Goal: Information Seeking & Learning: Learn about a topic

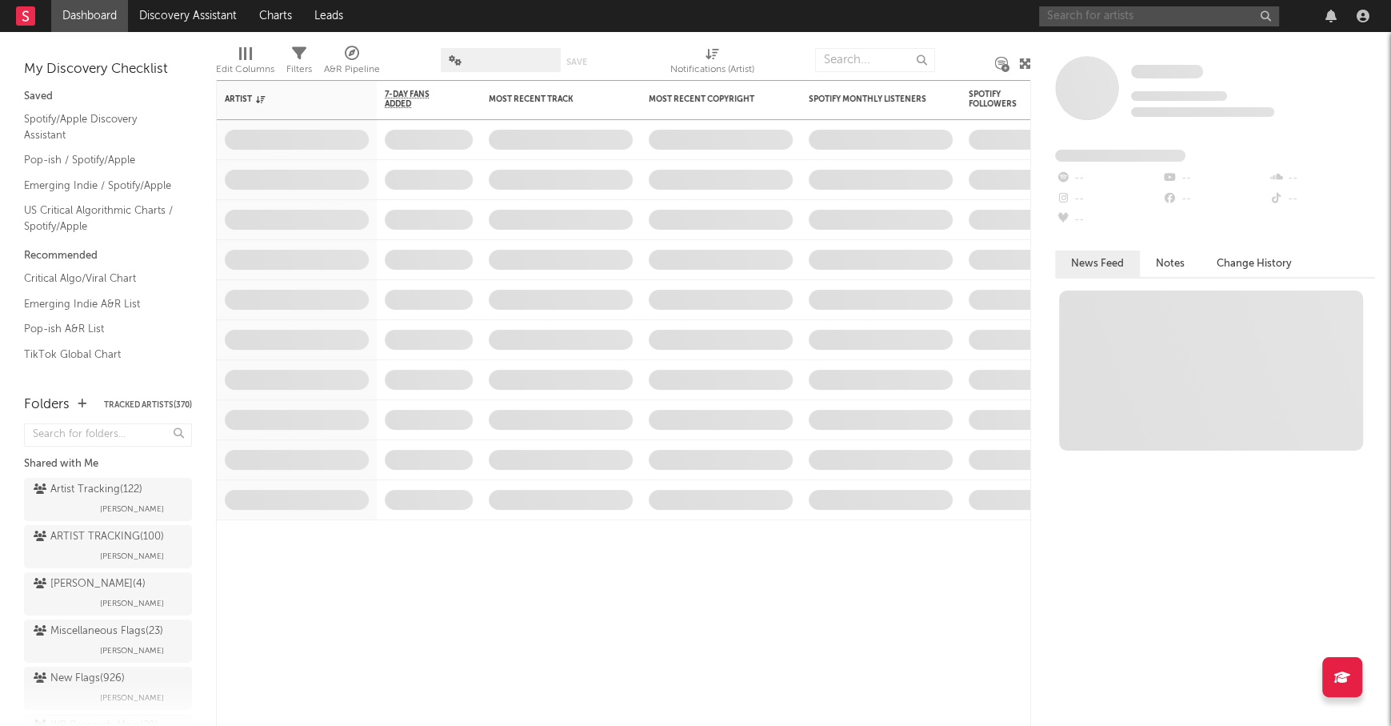
click at [1082, 12] on input "text" at bounding box center [1159, 16] width 240 height 20
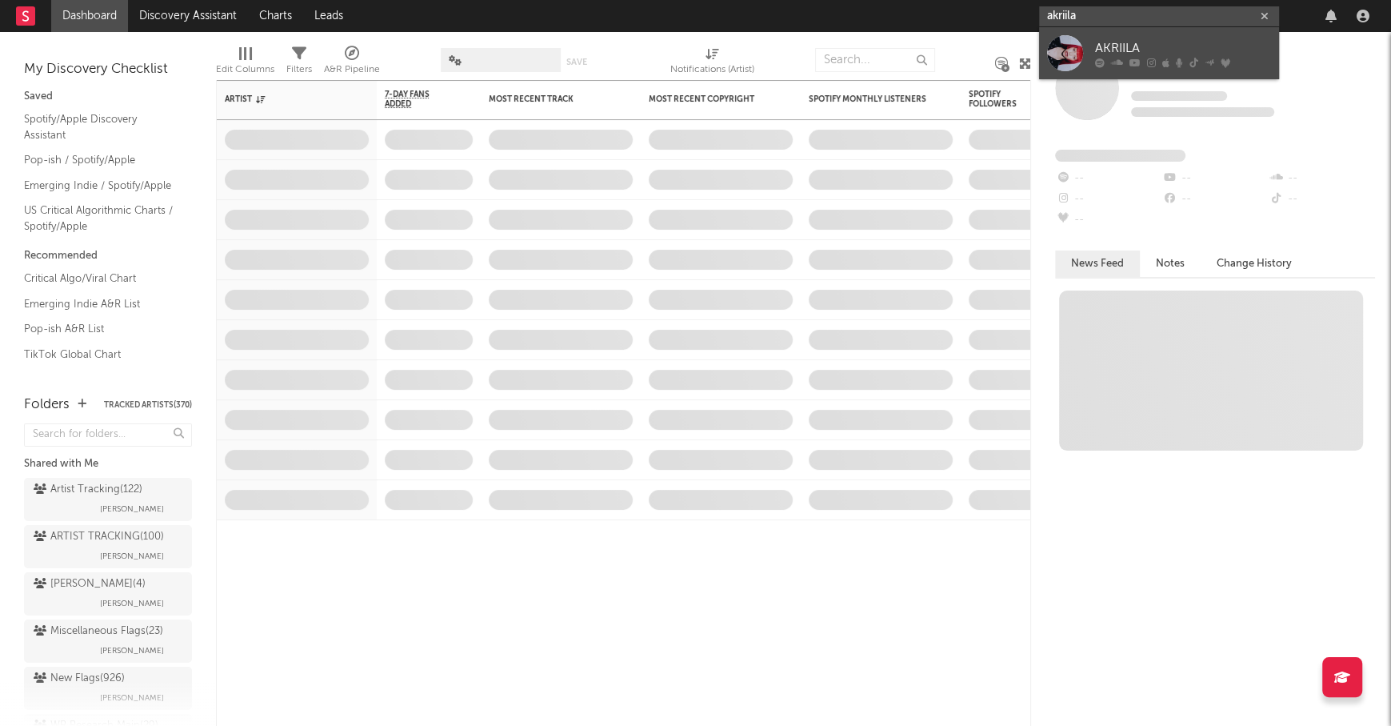
type input "akriila"
click at [1124, 40] on div "AKRIILA" at bounding box center [1183, 47] width 176 height 19
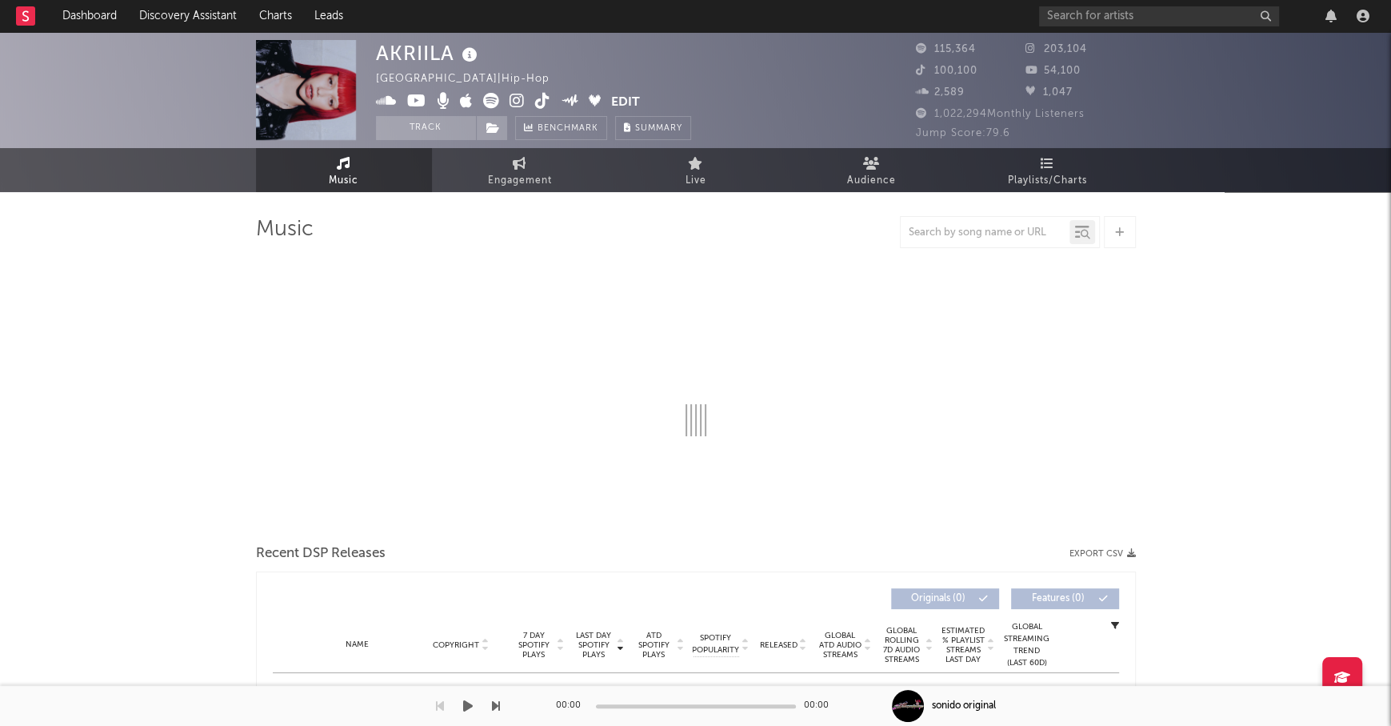
select select "6m"
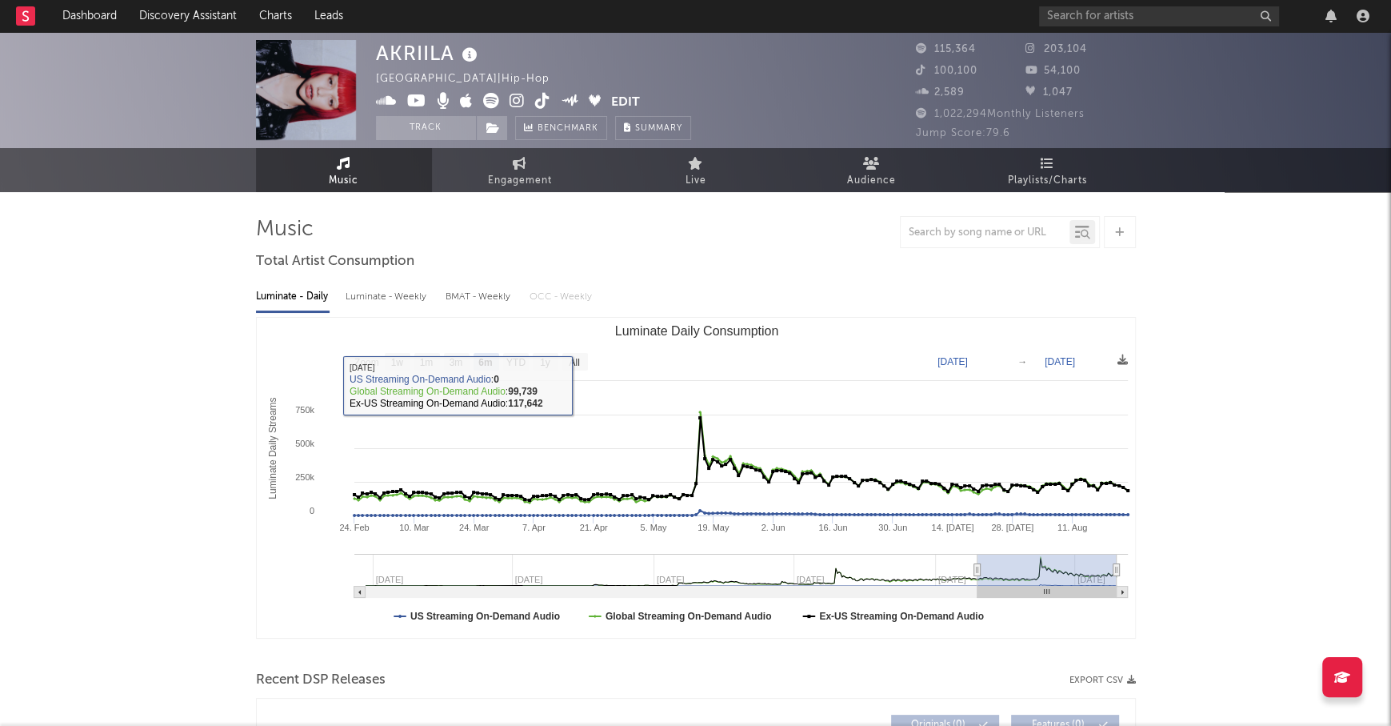
click at [396, 296] on div "Luminate - Weekly" at bounding box center [388, 296] width 84 height 27
select select "6m"
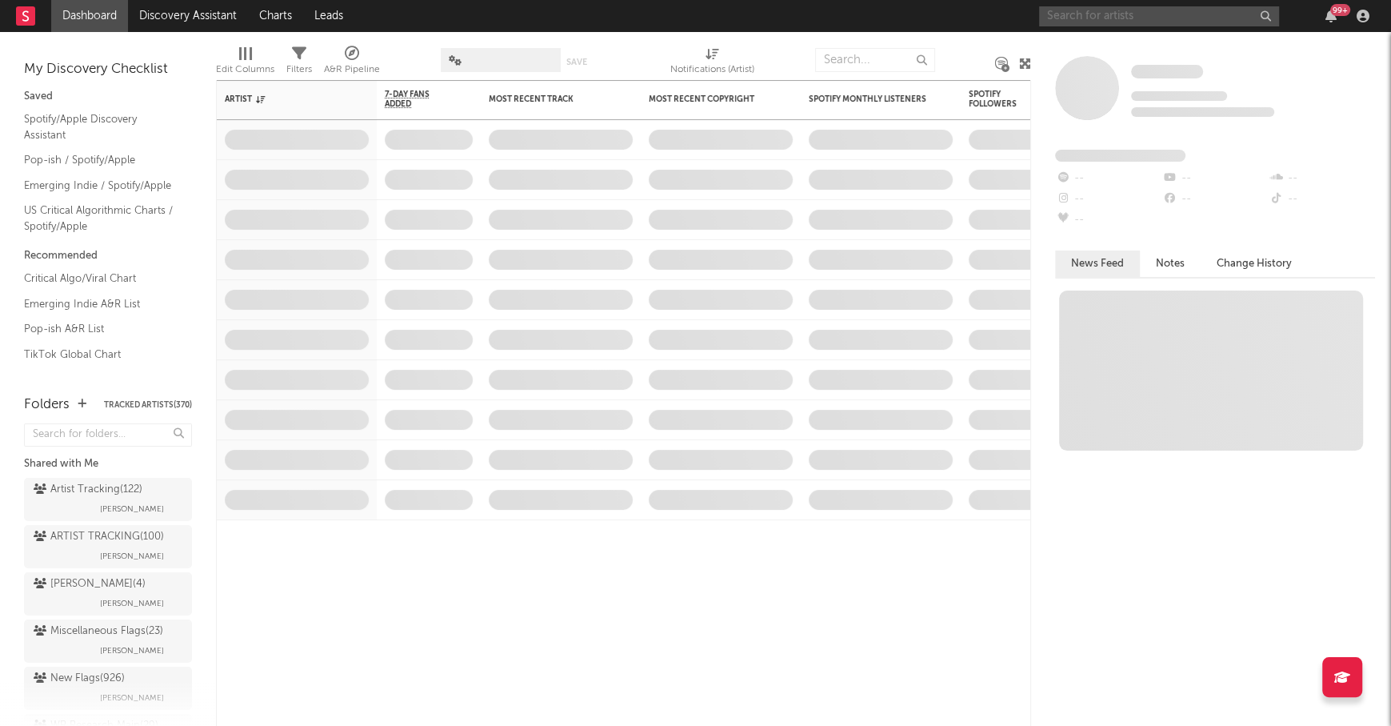
click at [1073, 16] on input "text" at bounding box center [1159, 16] width 240 height 20
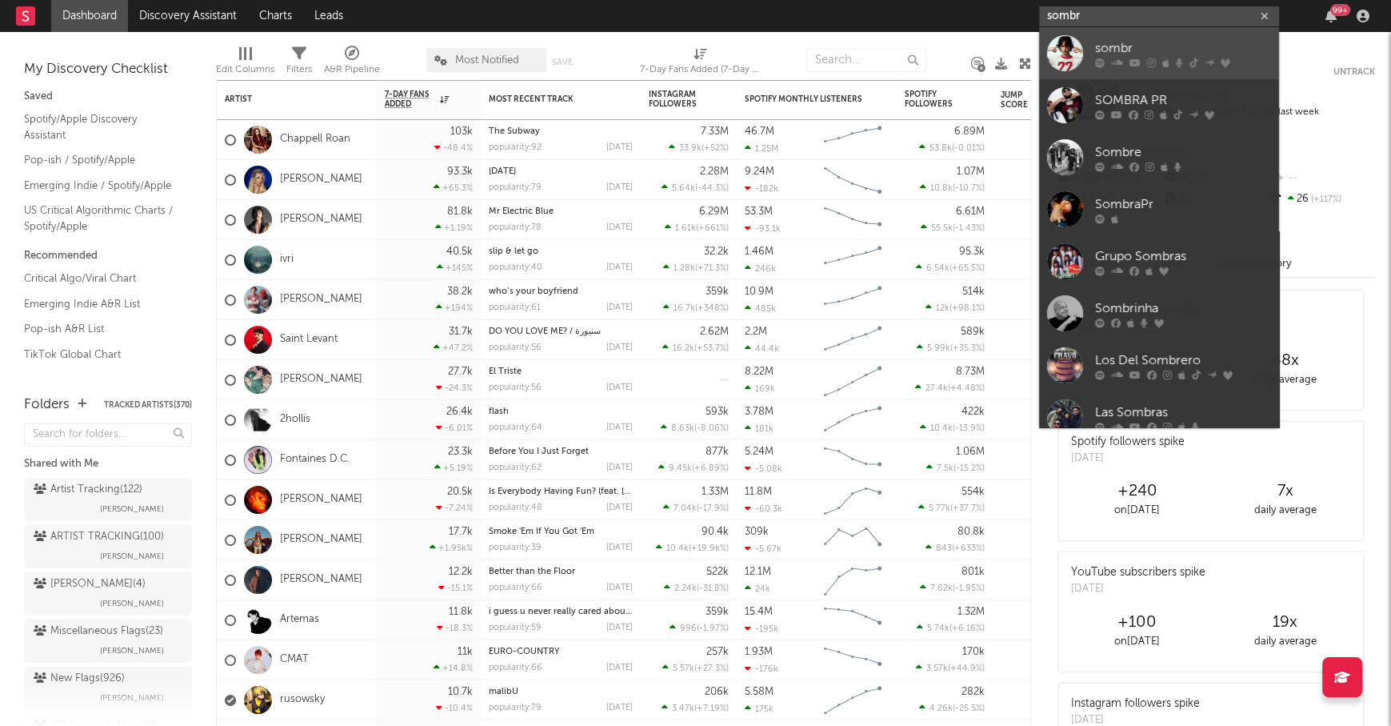
type input "sombr"
click at [1121, 43] on div "sombr" at bounding box center [1183, 47] width 176 height 19
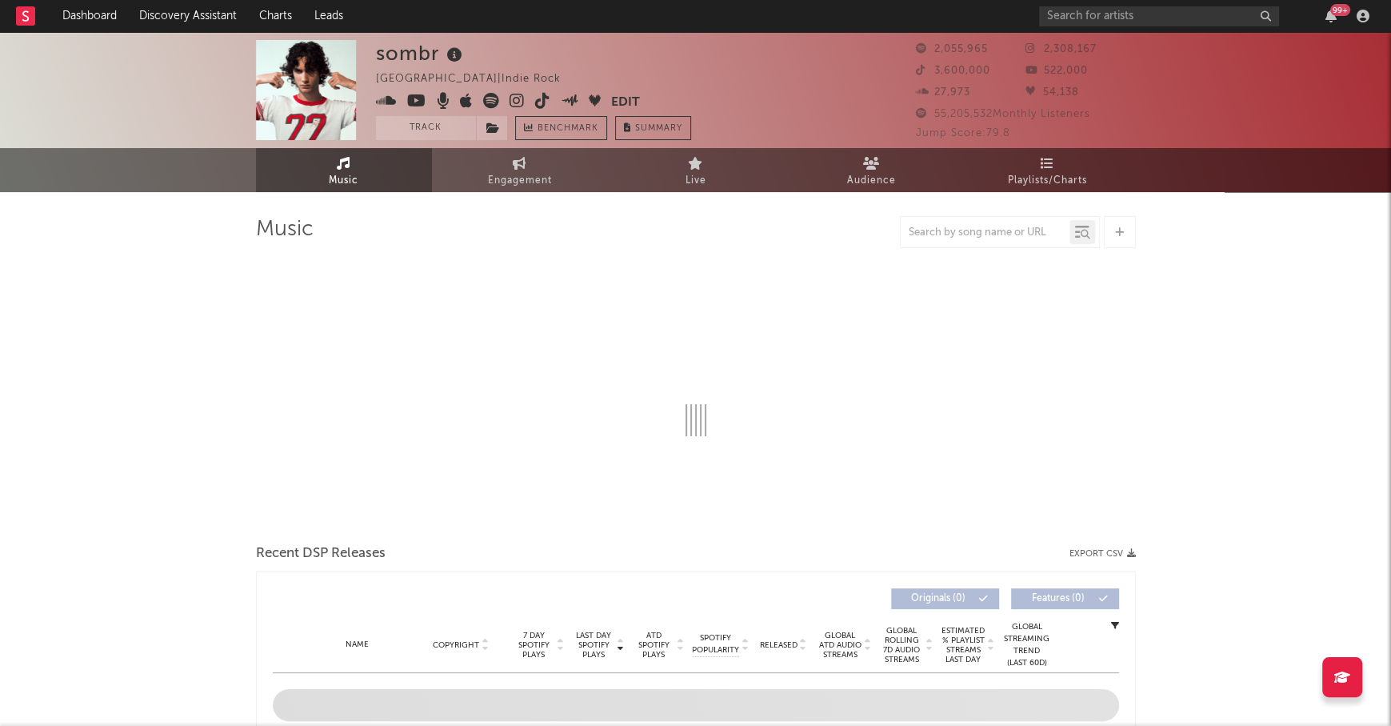
select select "6m"
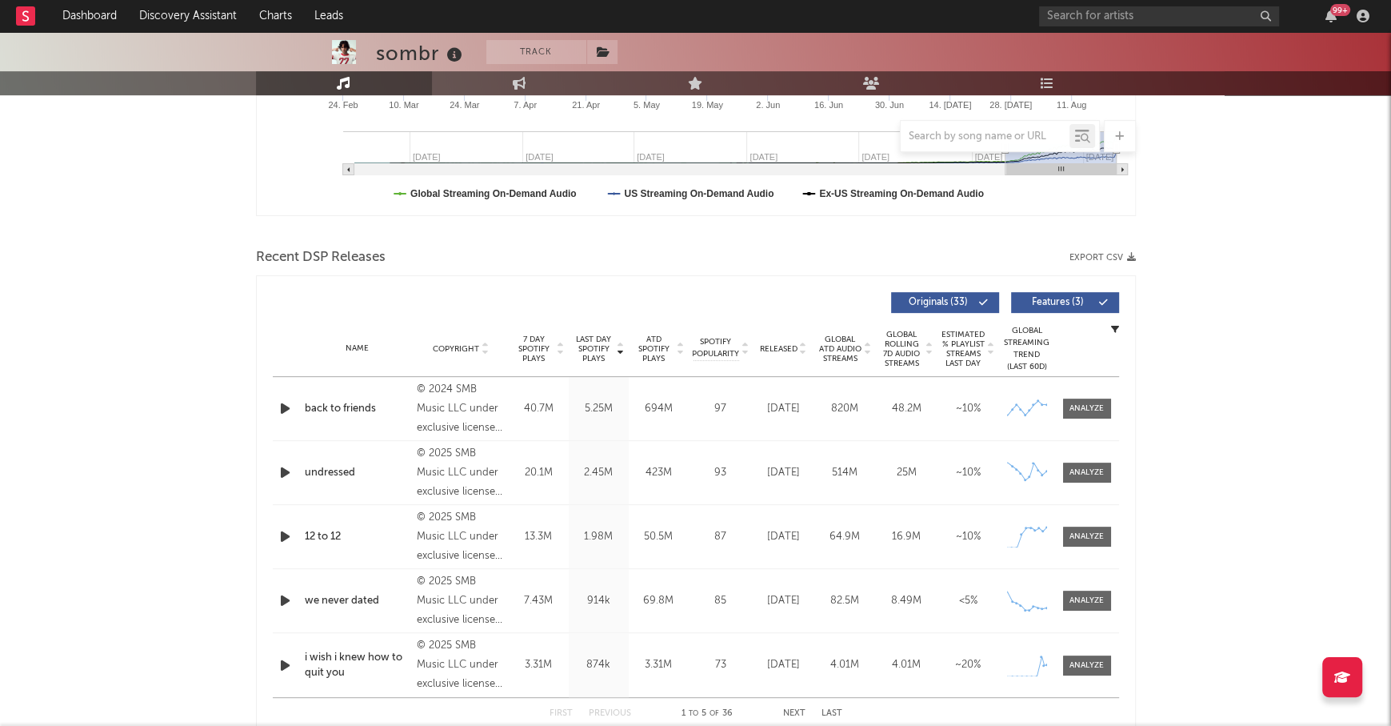
scroll to position [461, 0]
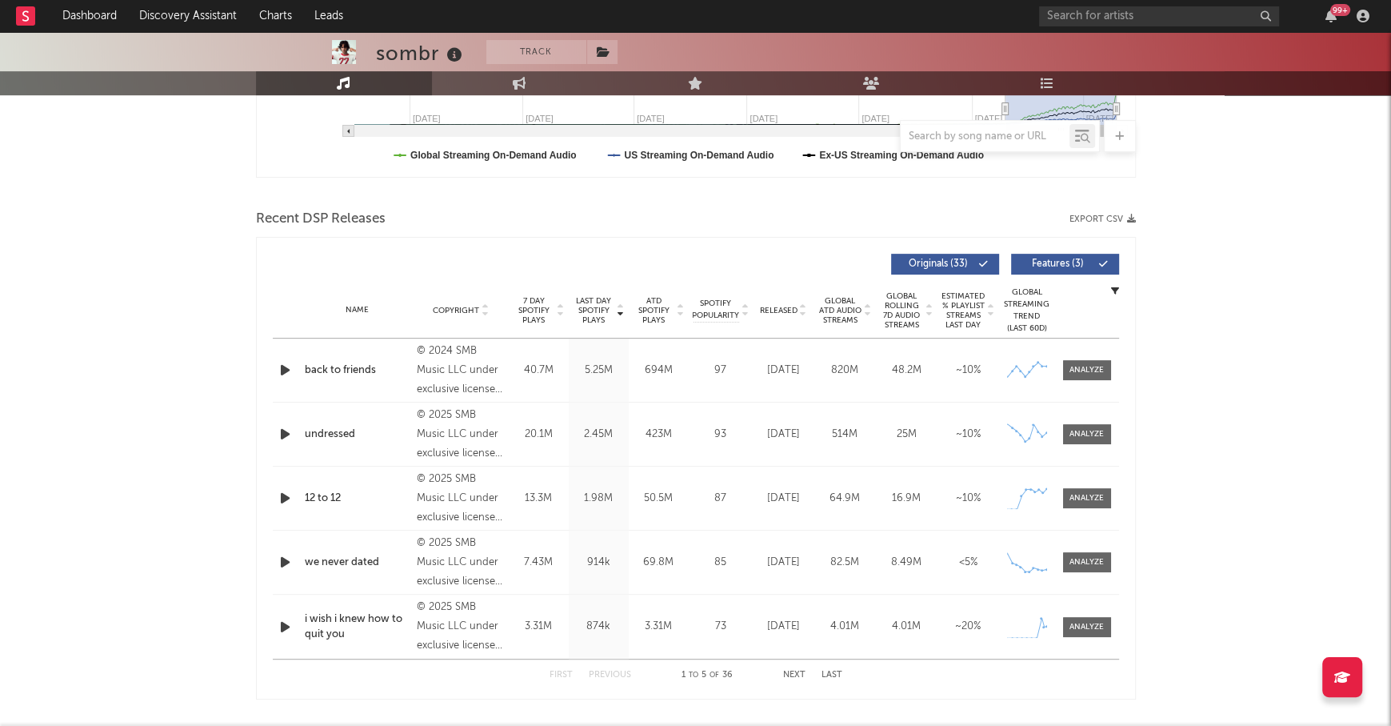
click at [792, 676] on button "Next" at bounding box center [794, 674] width 22 height 9
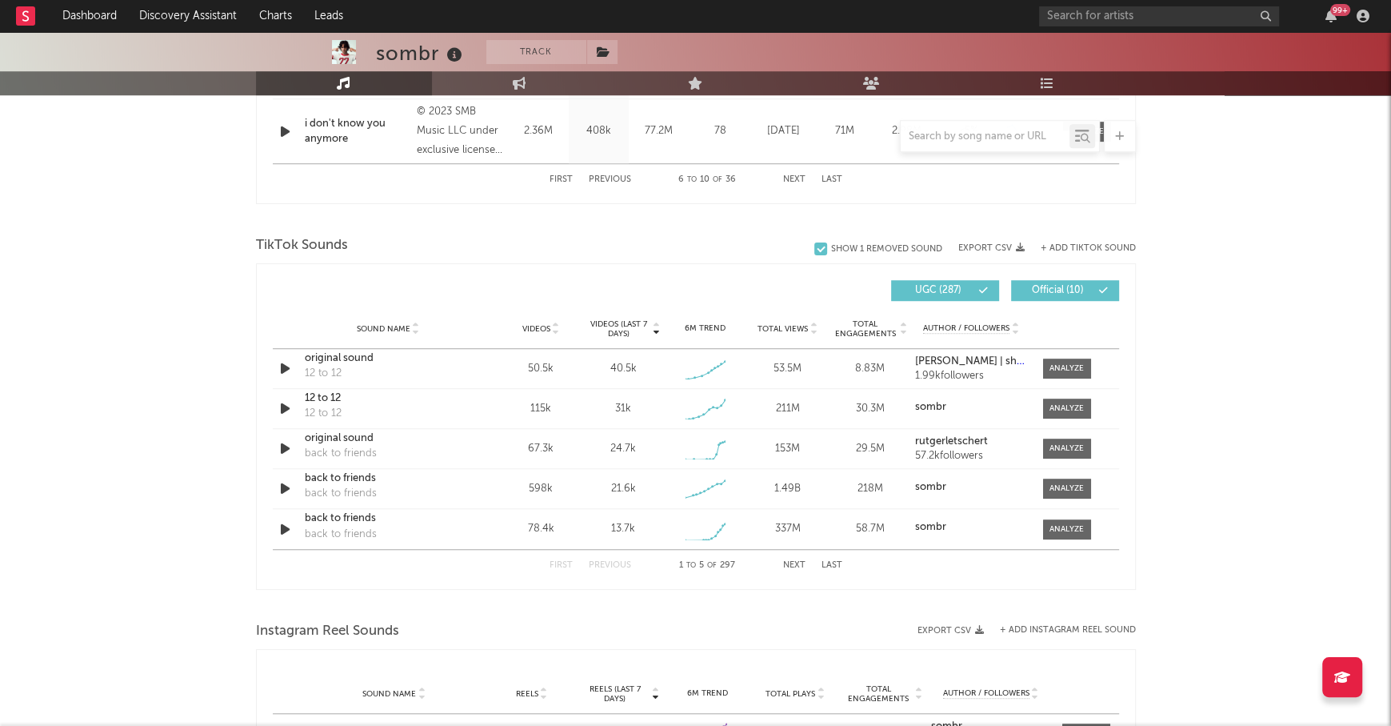
scroll to position [986, 0]
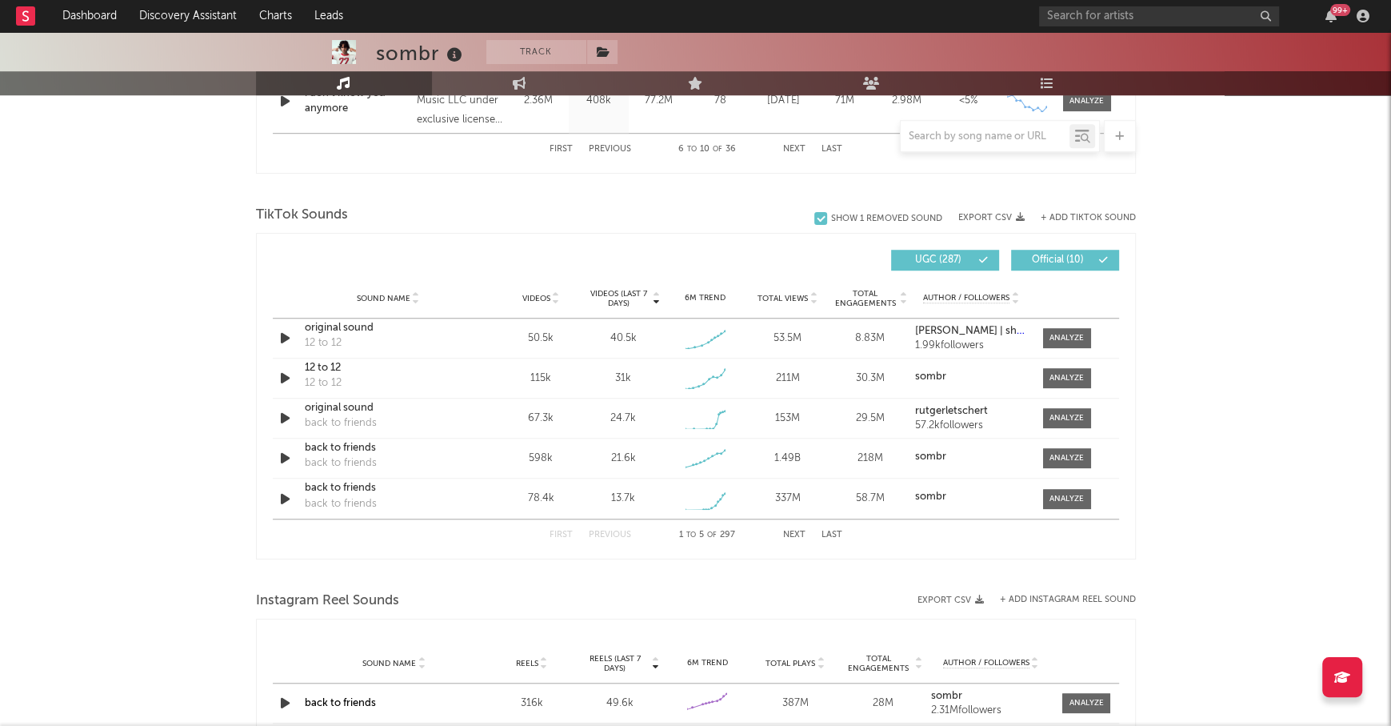
click at [267, 602] on span "Instagram Reel Sounds" at bounding box center [327, 600] width 143 height 19
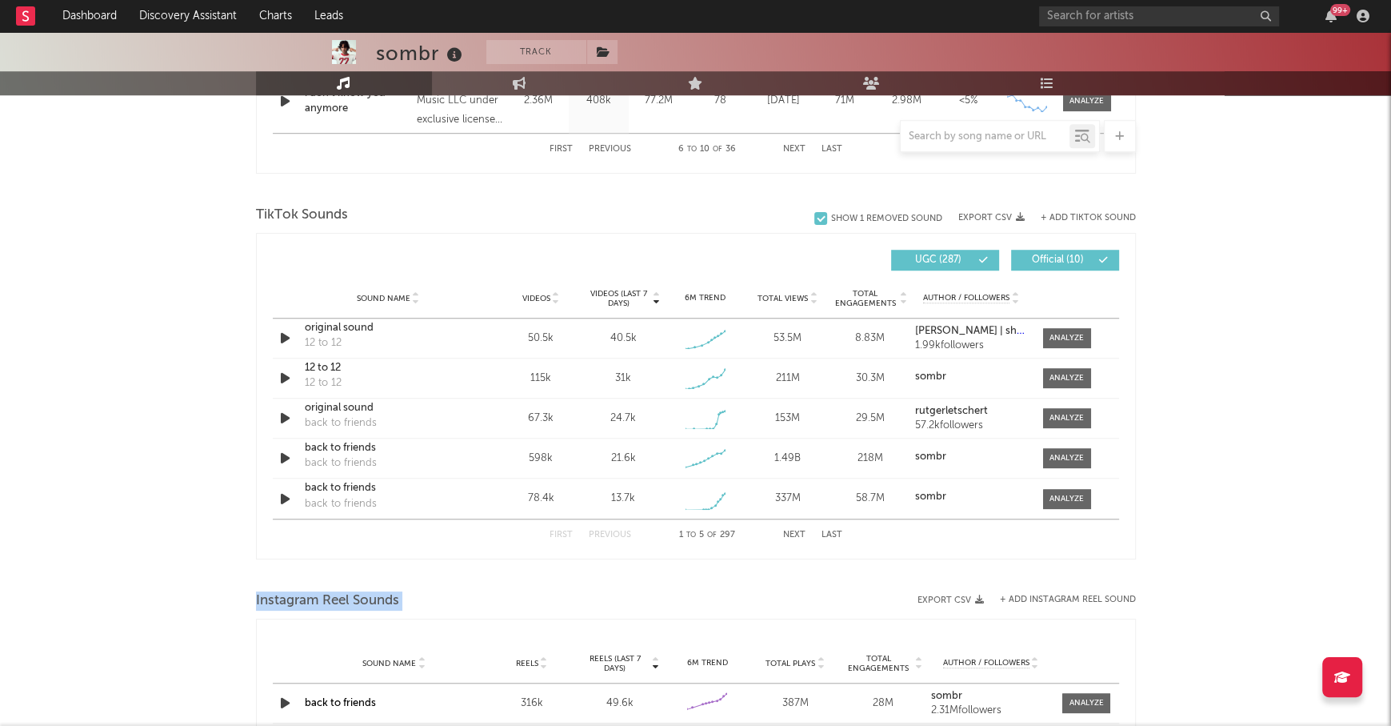
click at [267, 602] on span "Instagram Reel Sounds" at bounding box center [327, 600] width 143 height 19
click at [273, 211] on span "TikTok Sounds" at bounding box center [302, 215] width 92 height 19
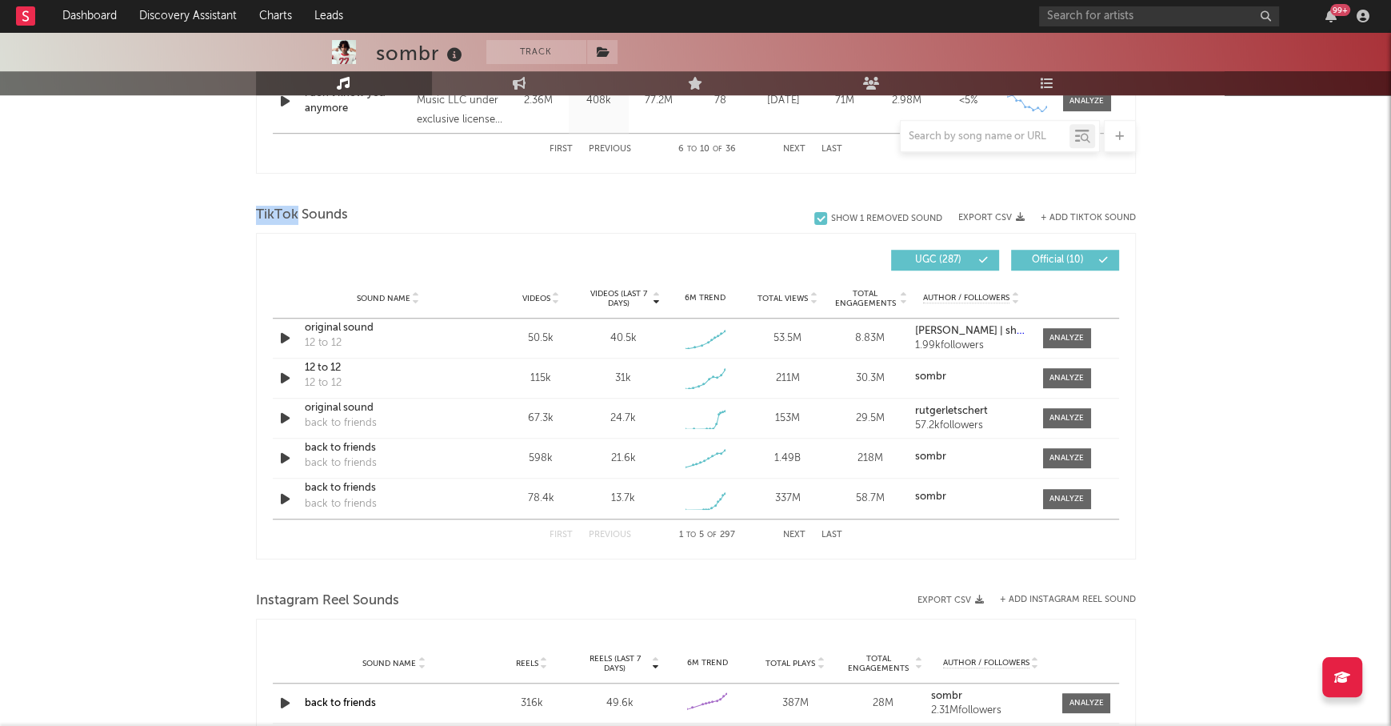
click at [273, 211] on span "TikTok Sounds" at bounding box center [302, 215] width 92 height 19
click at [282, 599] on span "Instagram Reel Sounds" at bounding box center [327, 600] width 143 height 19
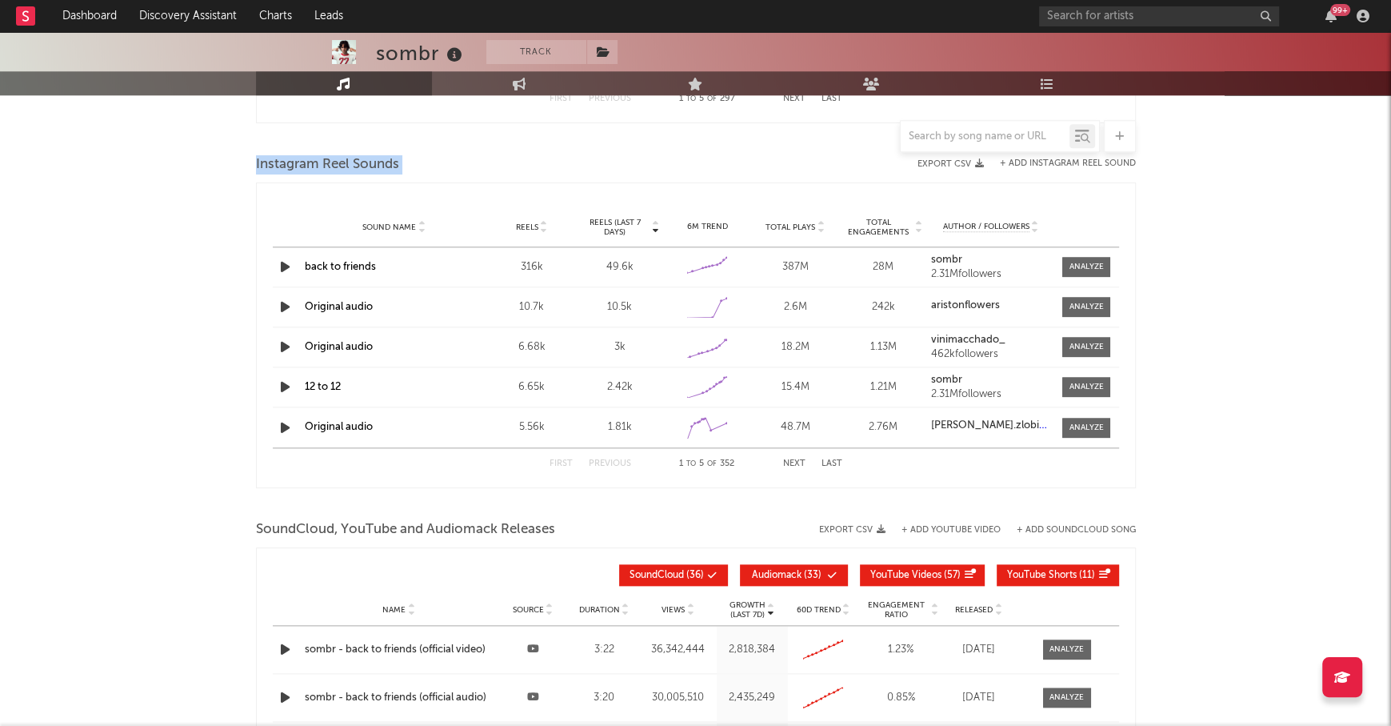
scroll to position [1484, 0]
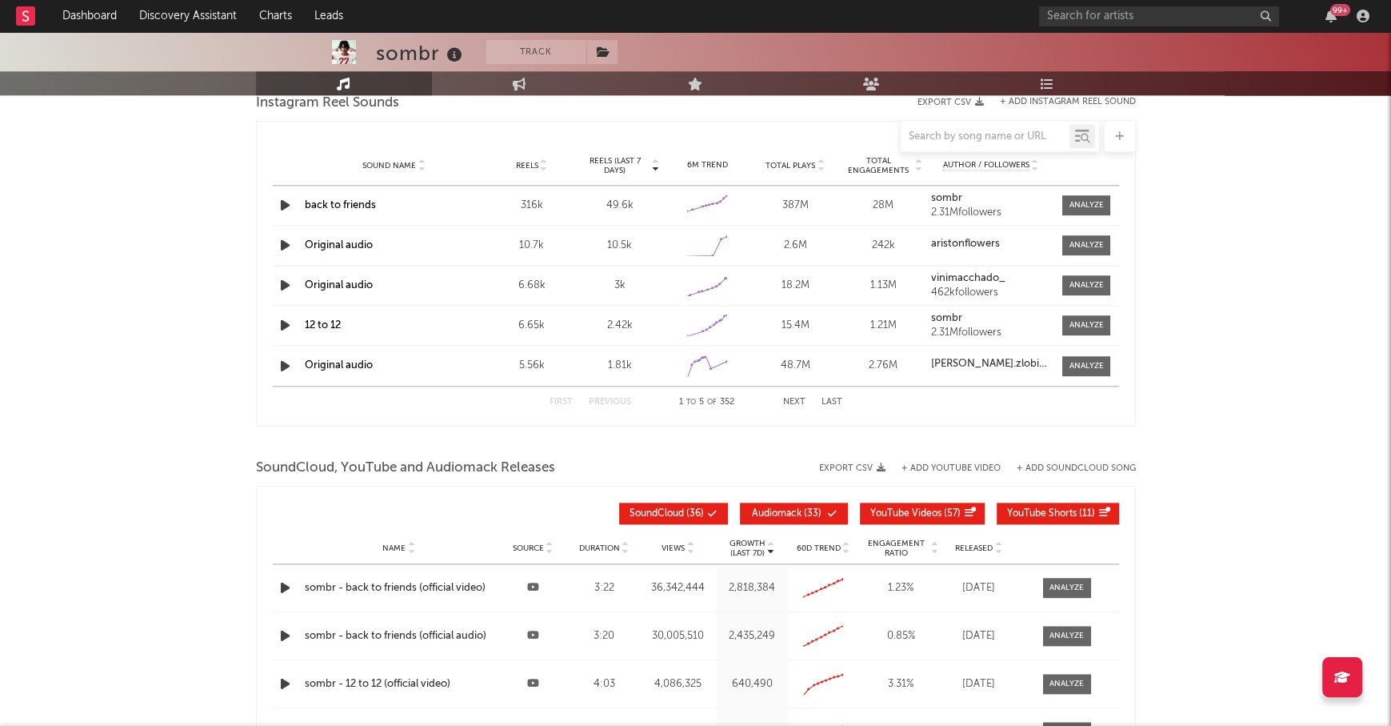
click at [290, 471] on span "SoundCloud, YouTube and Audiomack Releases" at bounding box center [405, 467] width 299 height 19
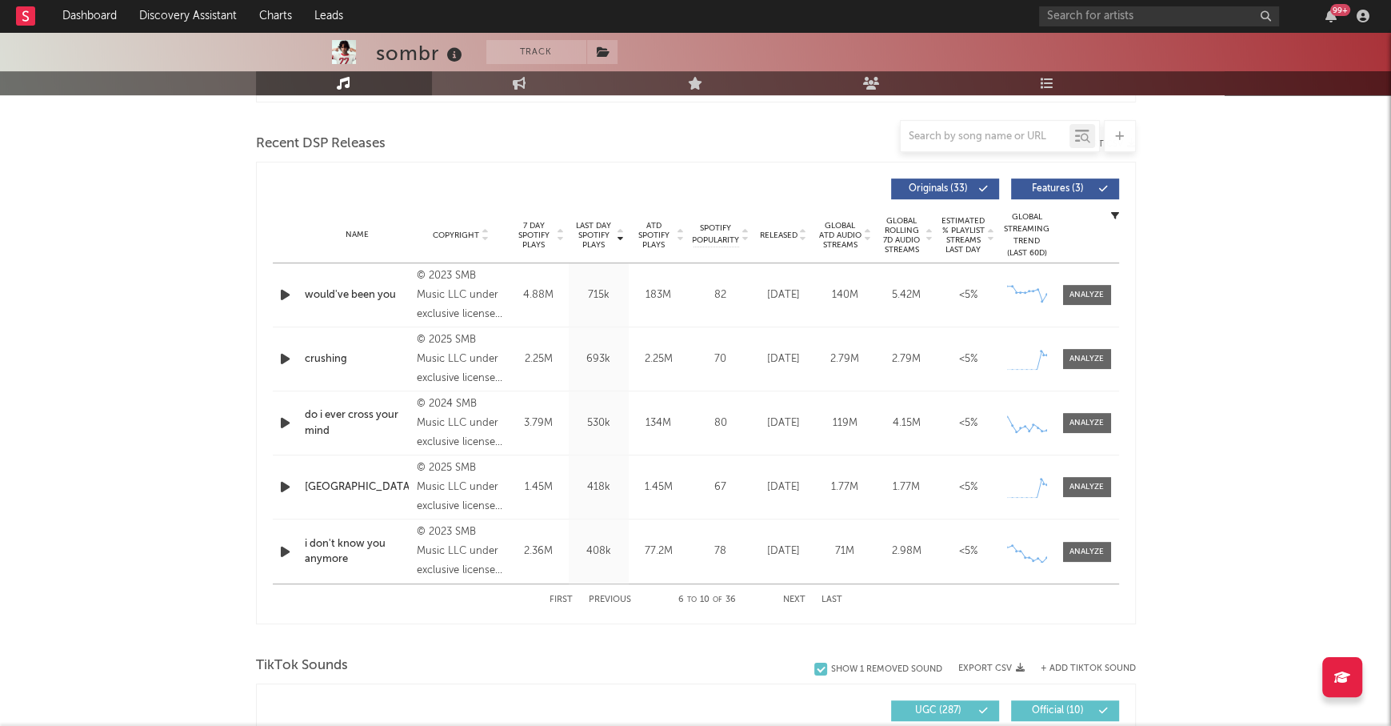
scroll to position [539, 0]
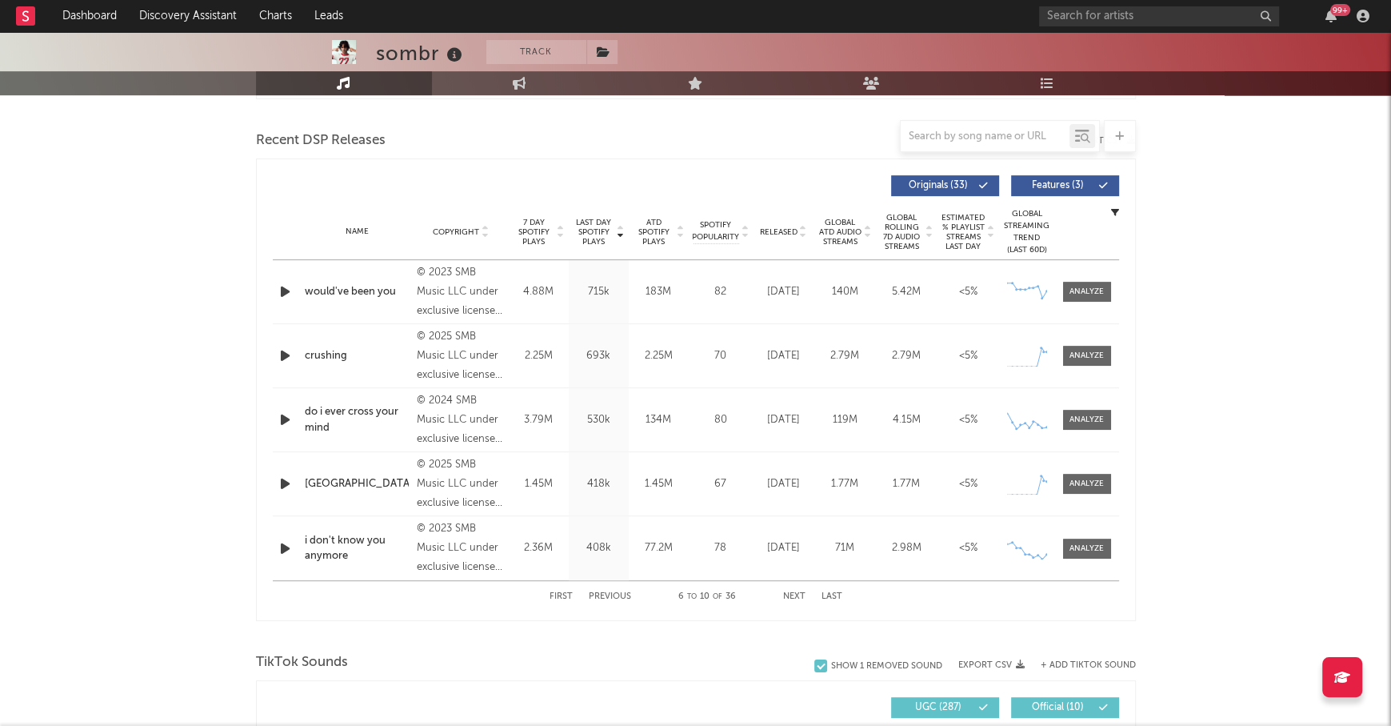
click at [555, 595] on button "First" at bounding box center [561, 596] width 23 height 9
click at [1071, 21] on input "text" at bounding box center [1159, 16] width 240 height 20
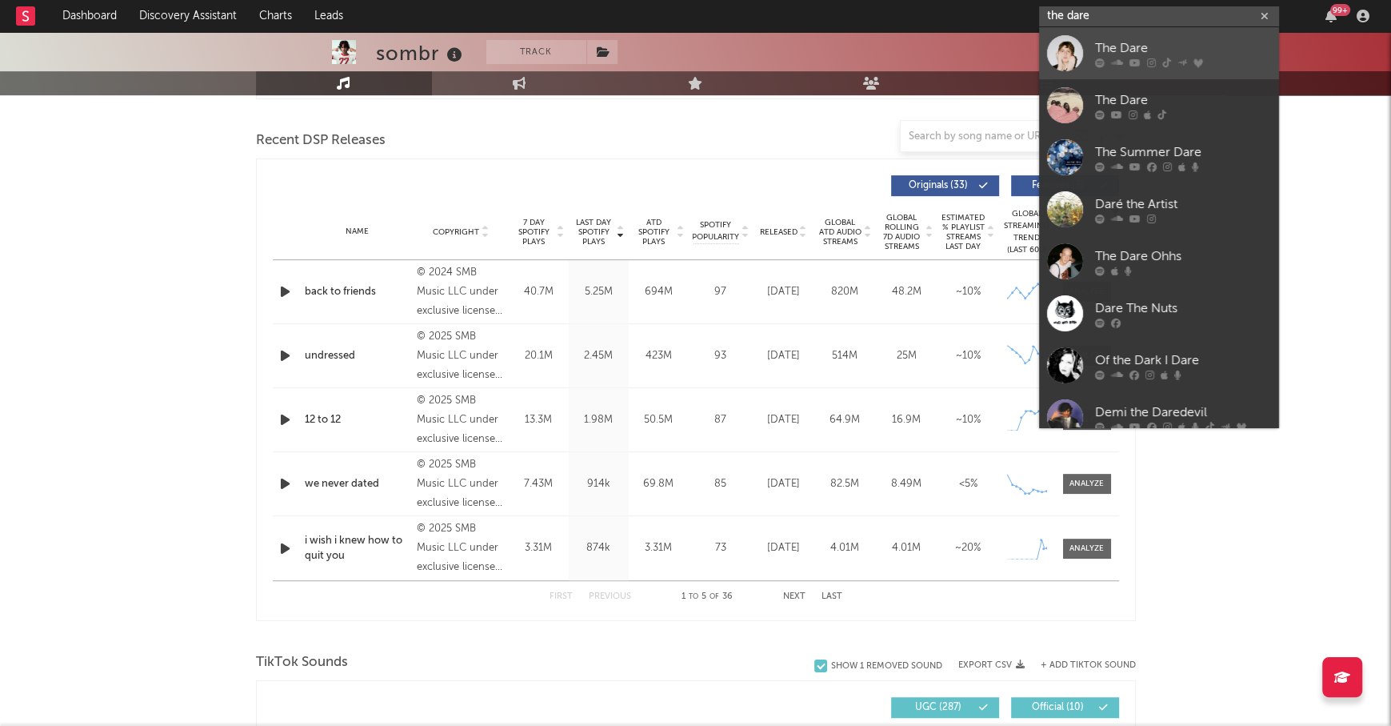
type input "the dare"
click at [1120, 39] on div "The Dare" at bounding box center [1183, 47] width 176 height 19
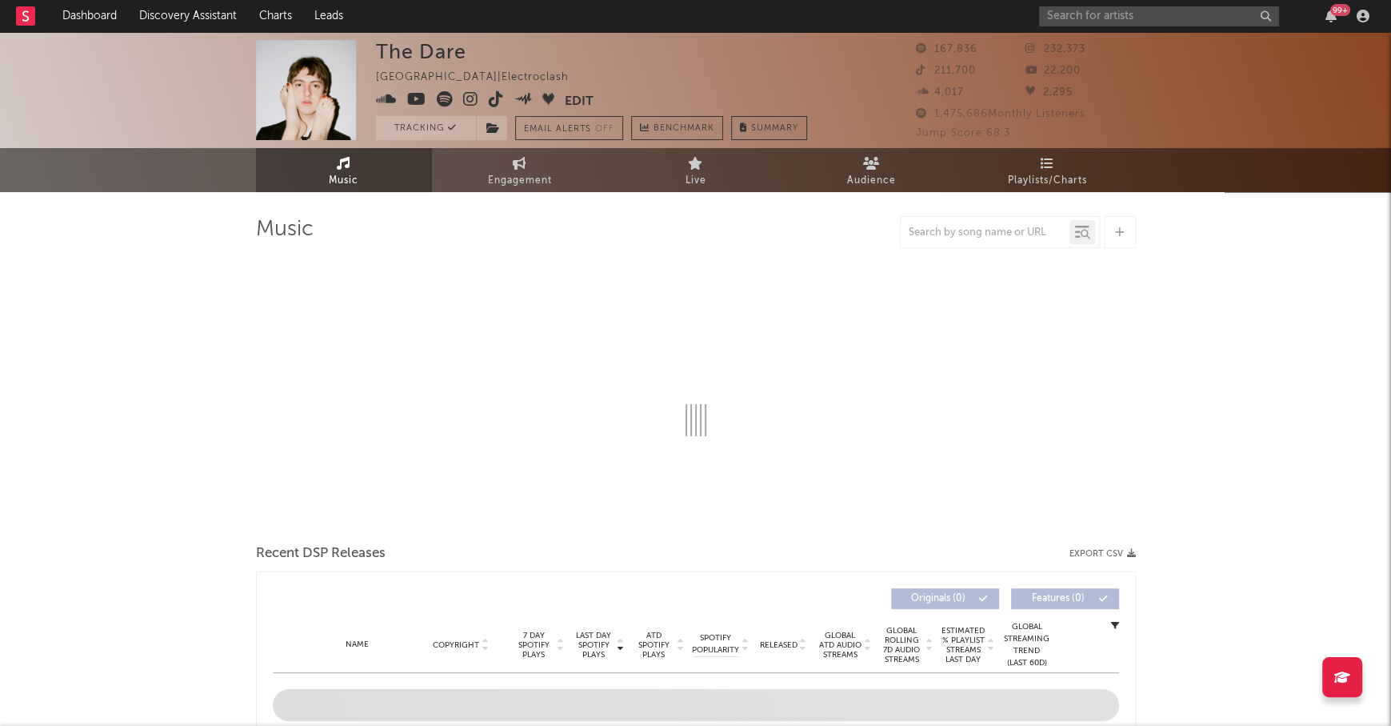
select select "6m"
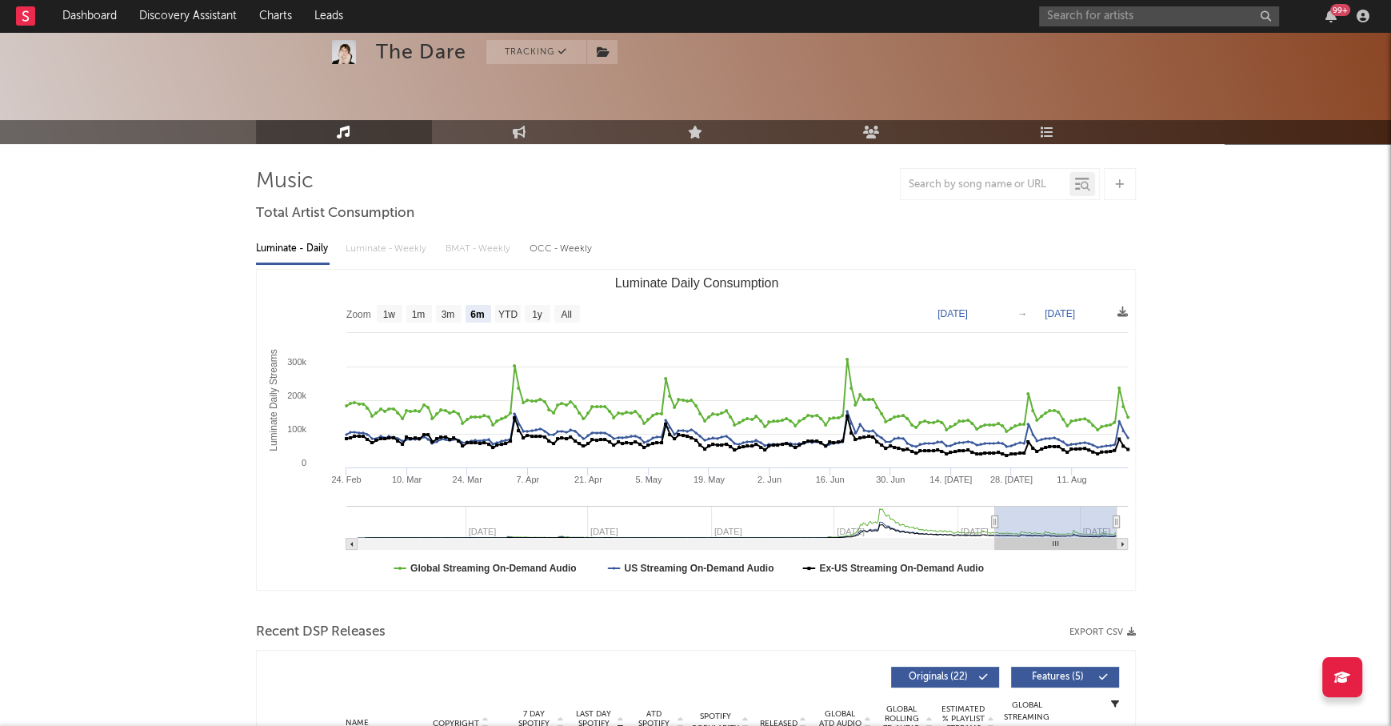
scroll to position [60, 0]
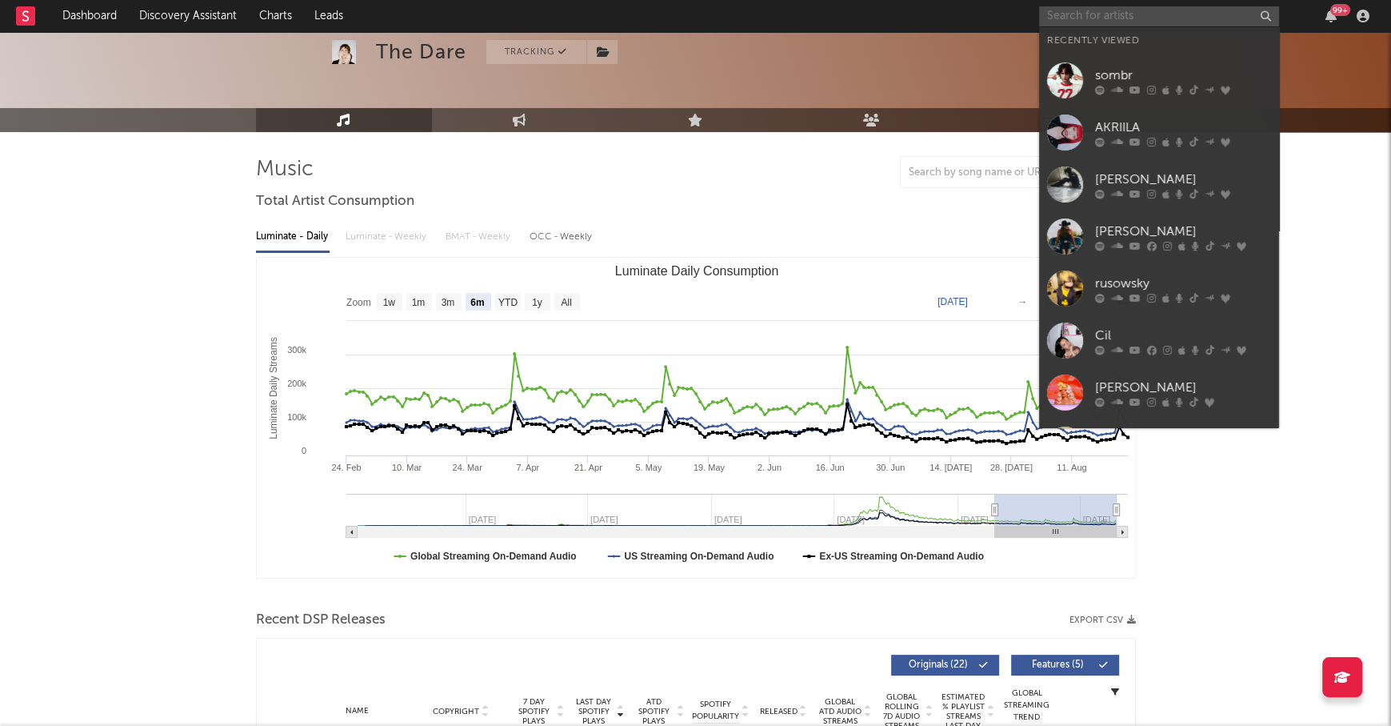
click at [1102, 14] on input "text" at bounding box center [1159, 16] width 240 height 20
click at [1183, 116] on link "AKRIILA" at bounding box center [1159, 132] width 240 height 52
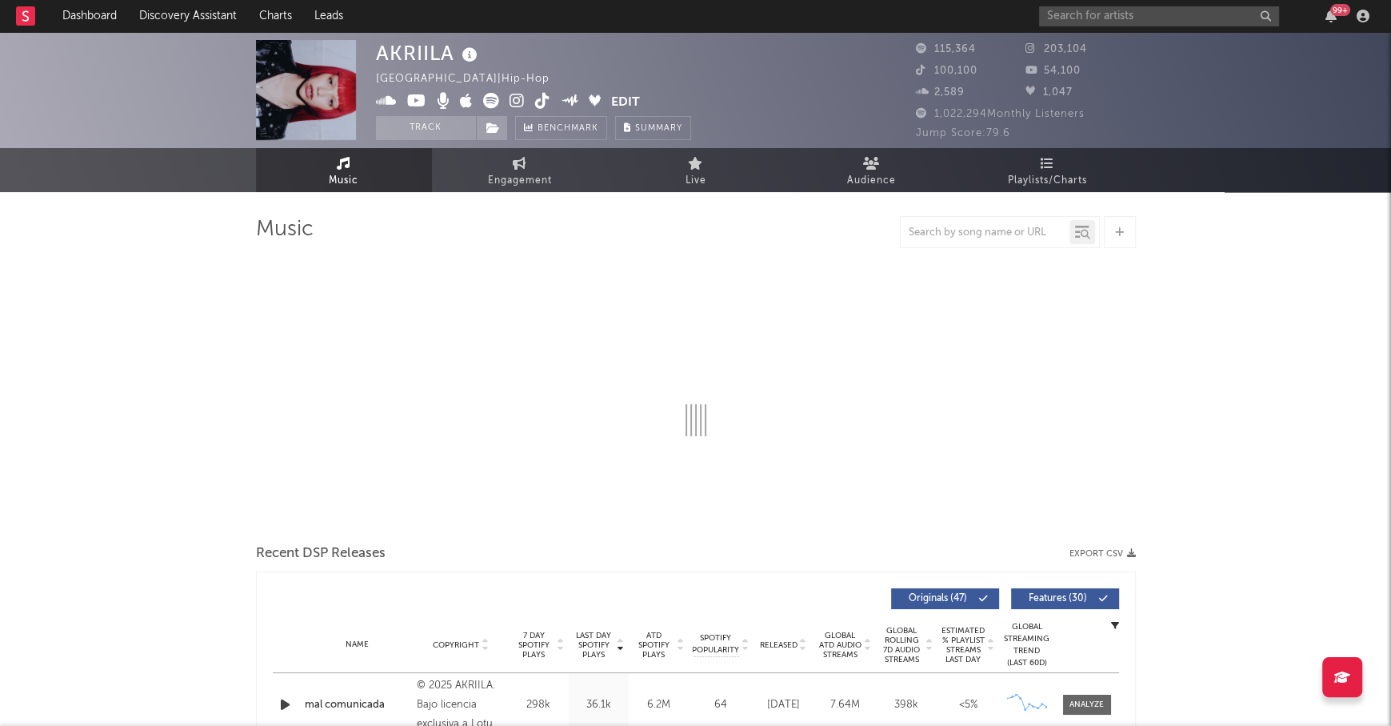
select select "6m"
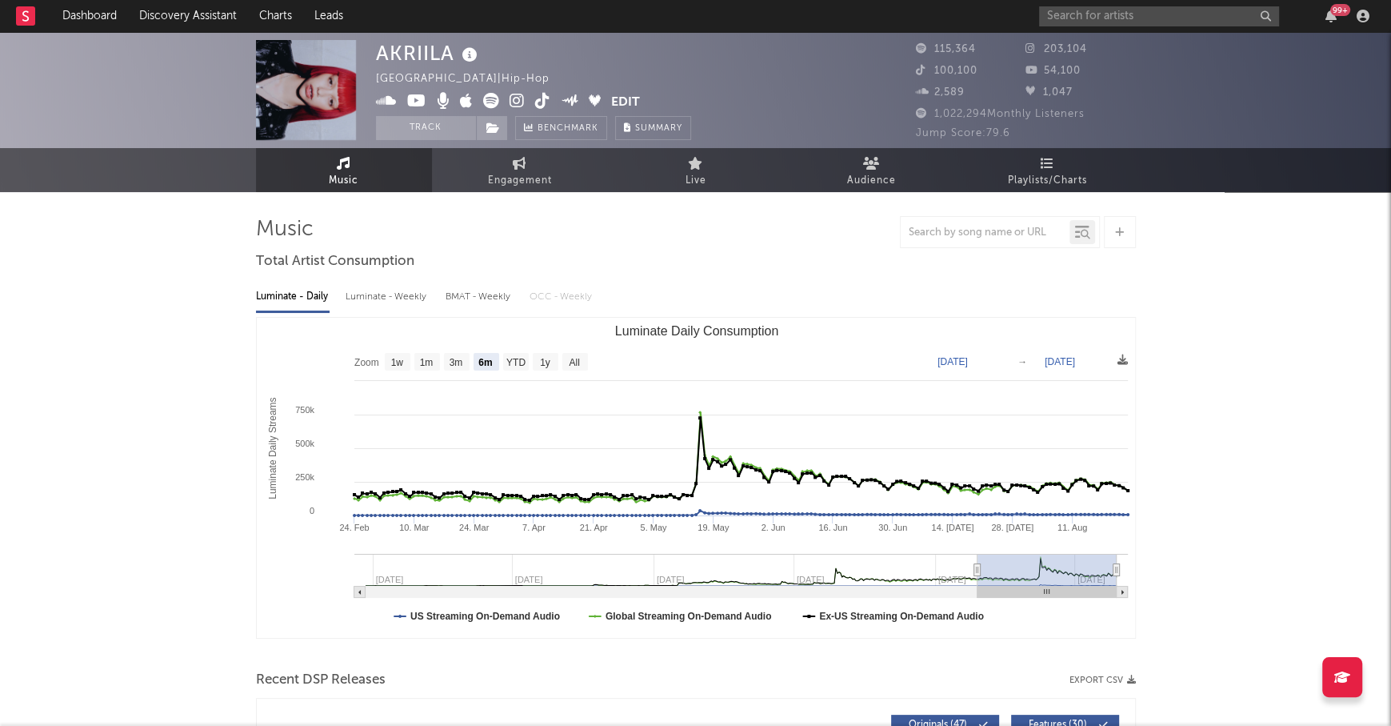
click at [414, 300] on div "Luminate - Weekly" at bounding box center [388, 296] width 84 height 27
select select "6m"
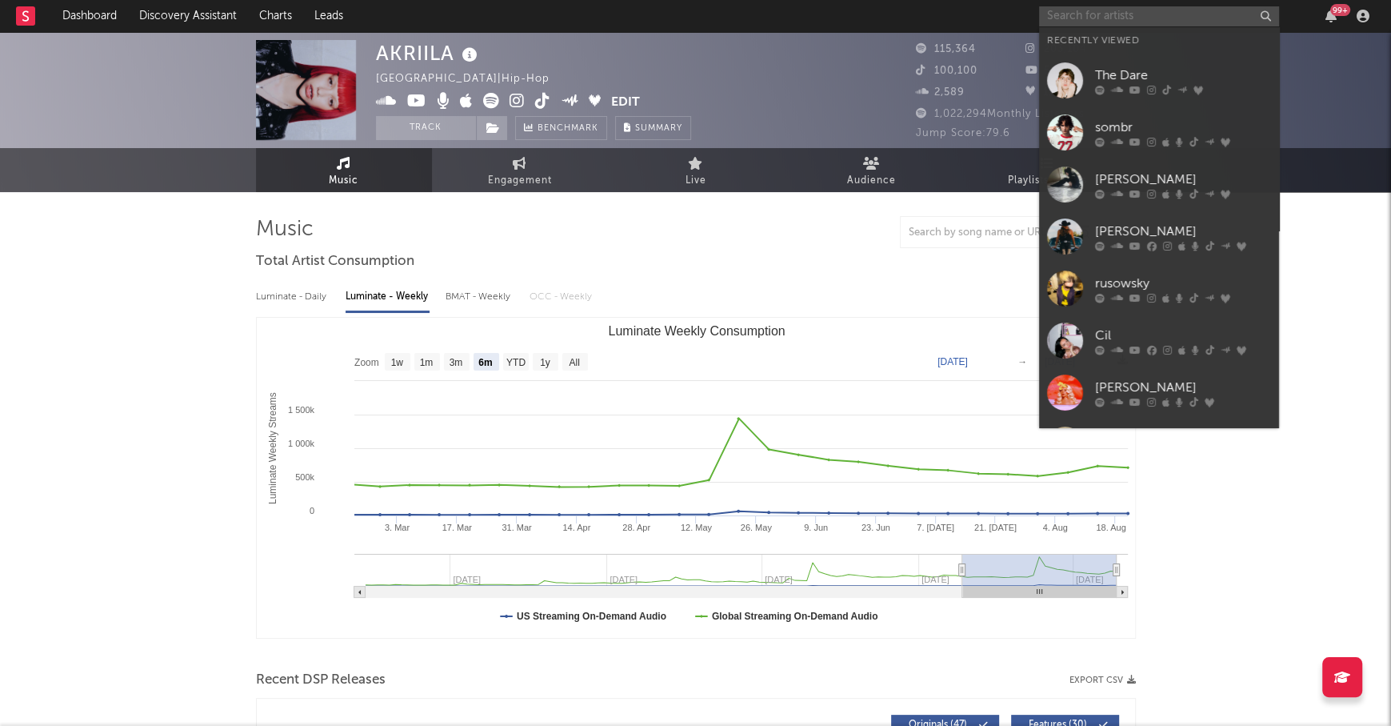
click at [1078, 19] on input "text" at bounding box center [1159, 16] width 240 height 20
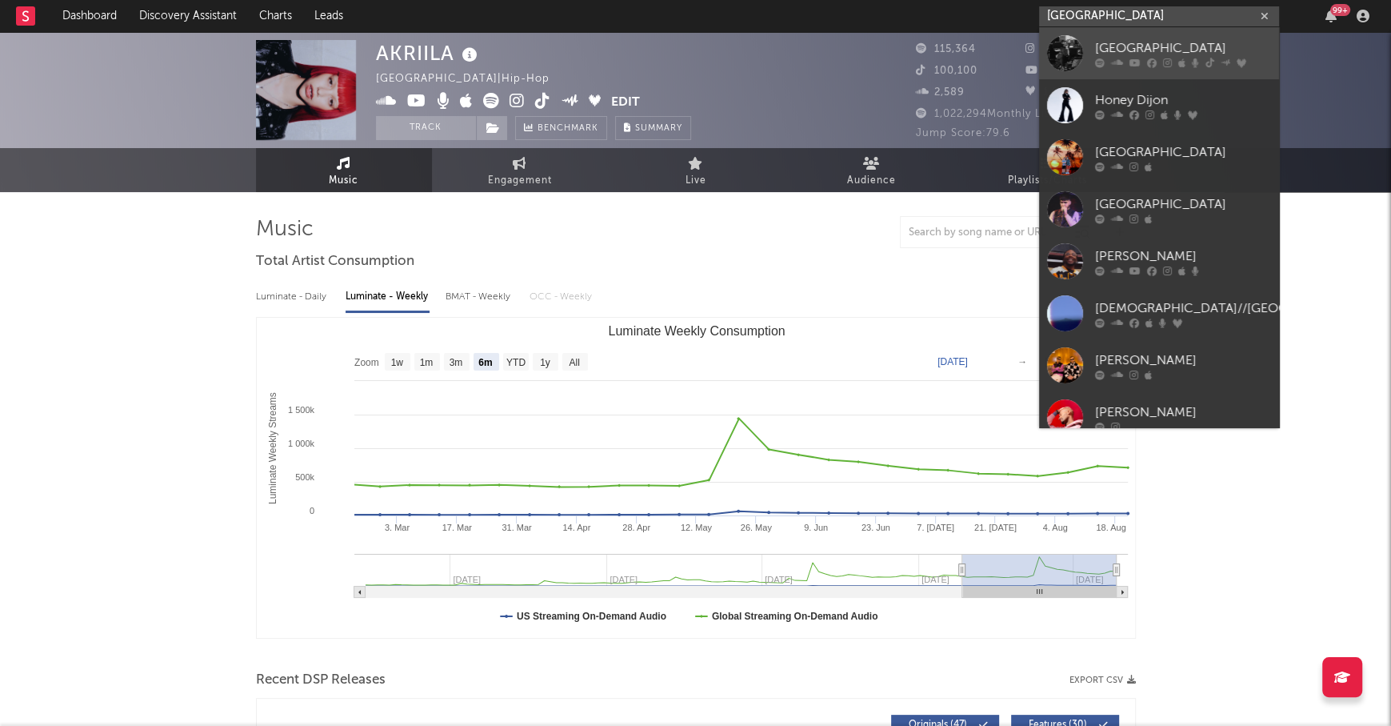
type input "dijon"
click at [1112, 36] on link "[GEOGRAPHIC_DATA]" at bounding box center [1159, 53] width 240 height 52
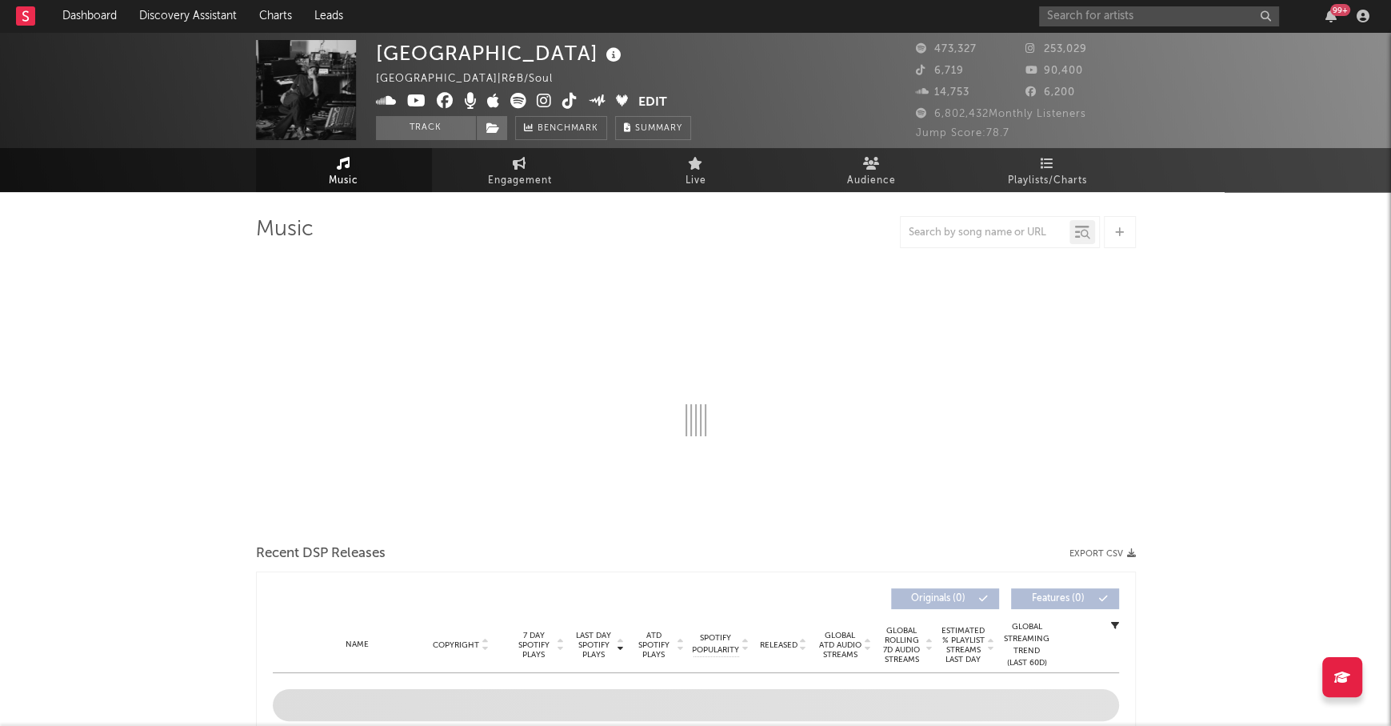
select select "6m"
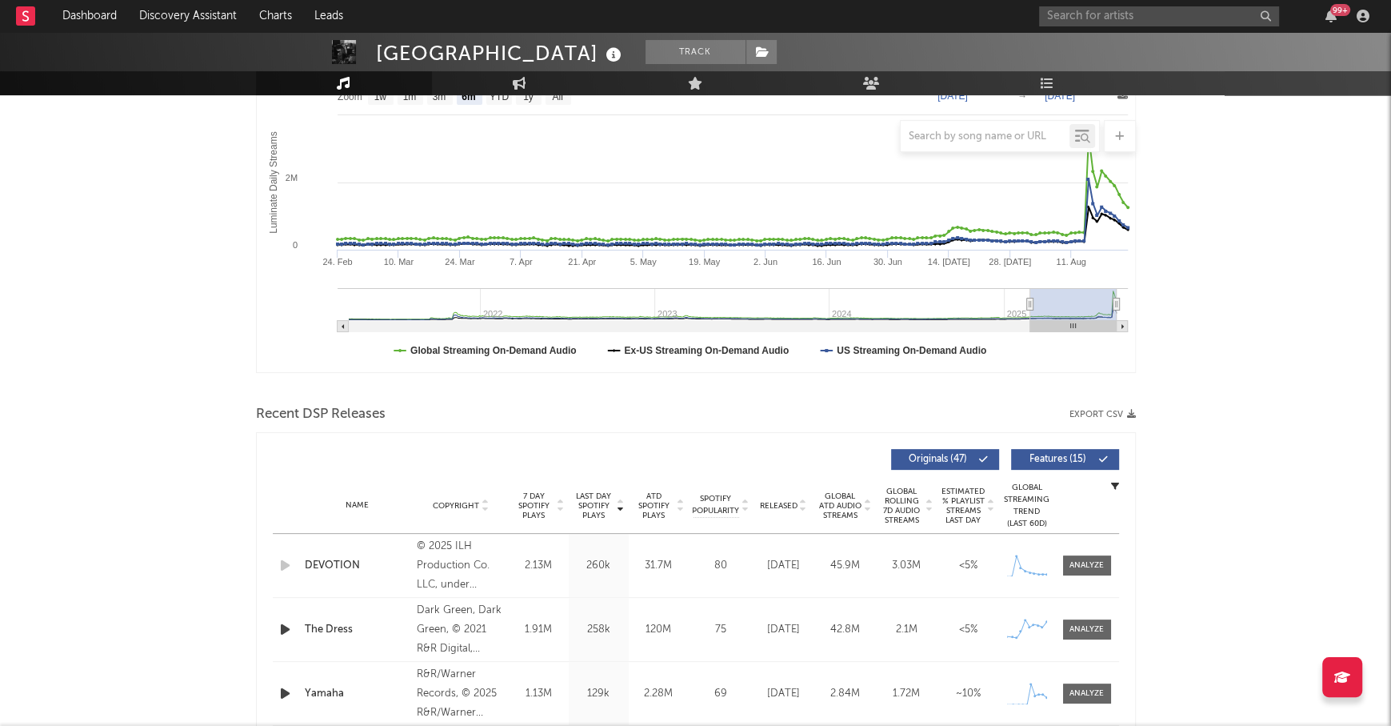
scroll to position [354, 0]
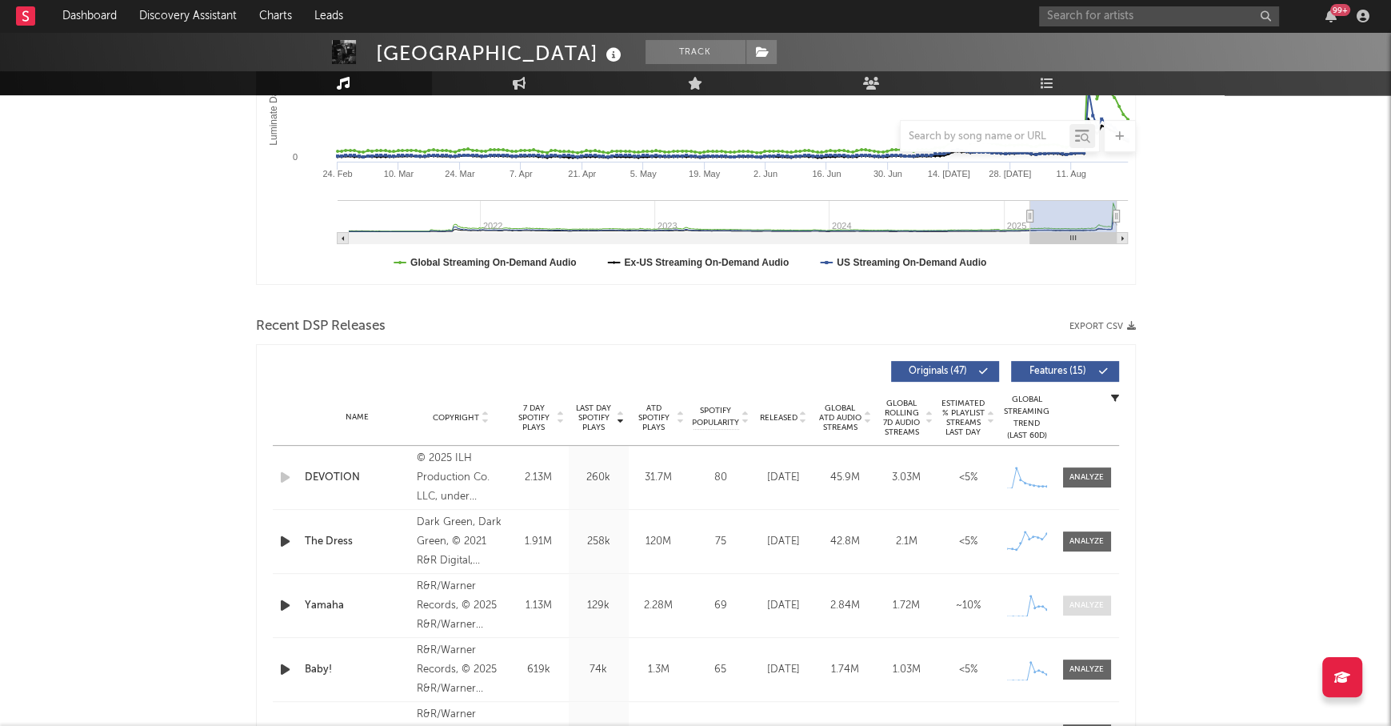
click at [1083, 603] on div at bounding box center [1087, 605] width 34 height 12
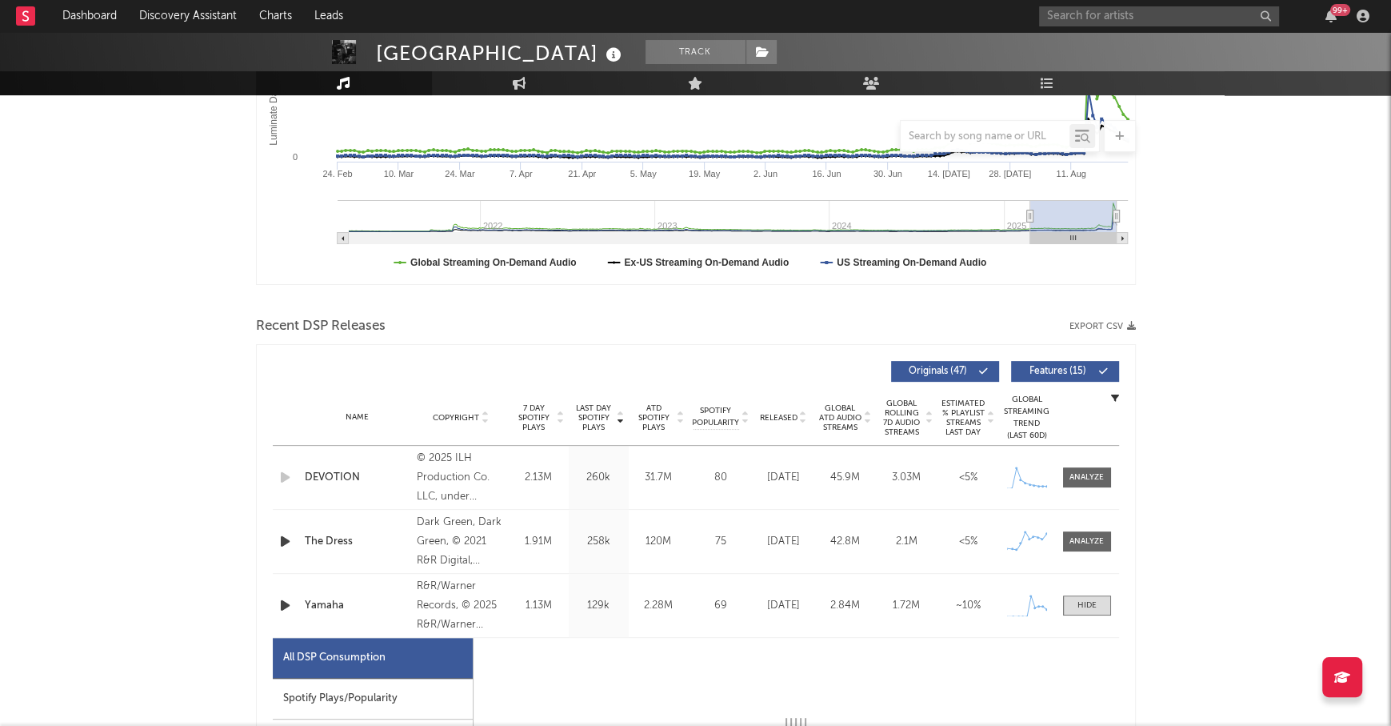
select select "1w"
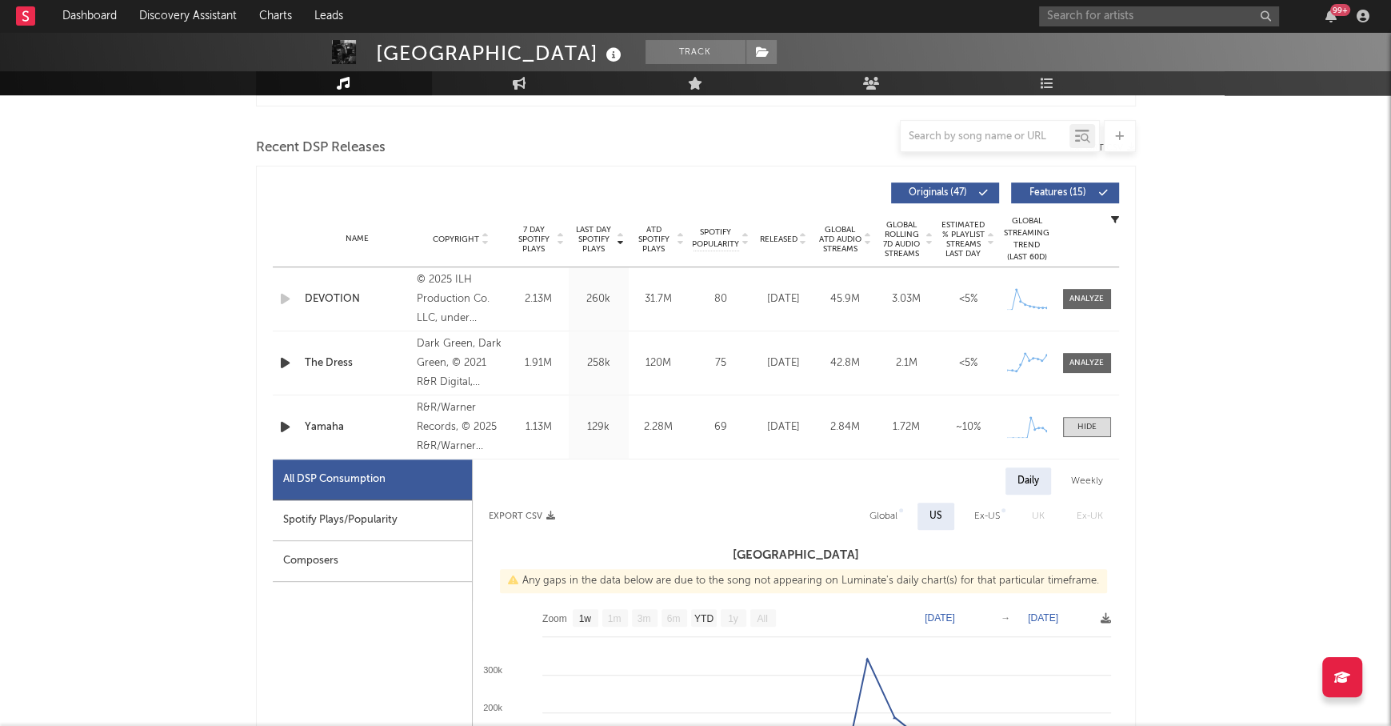
scroll to position [674, 0]
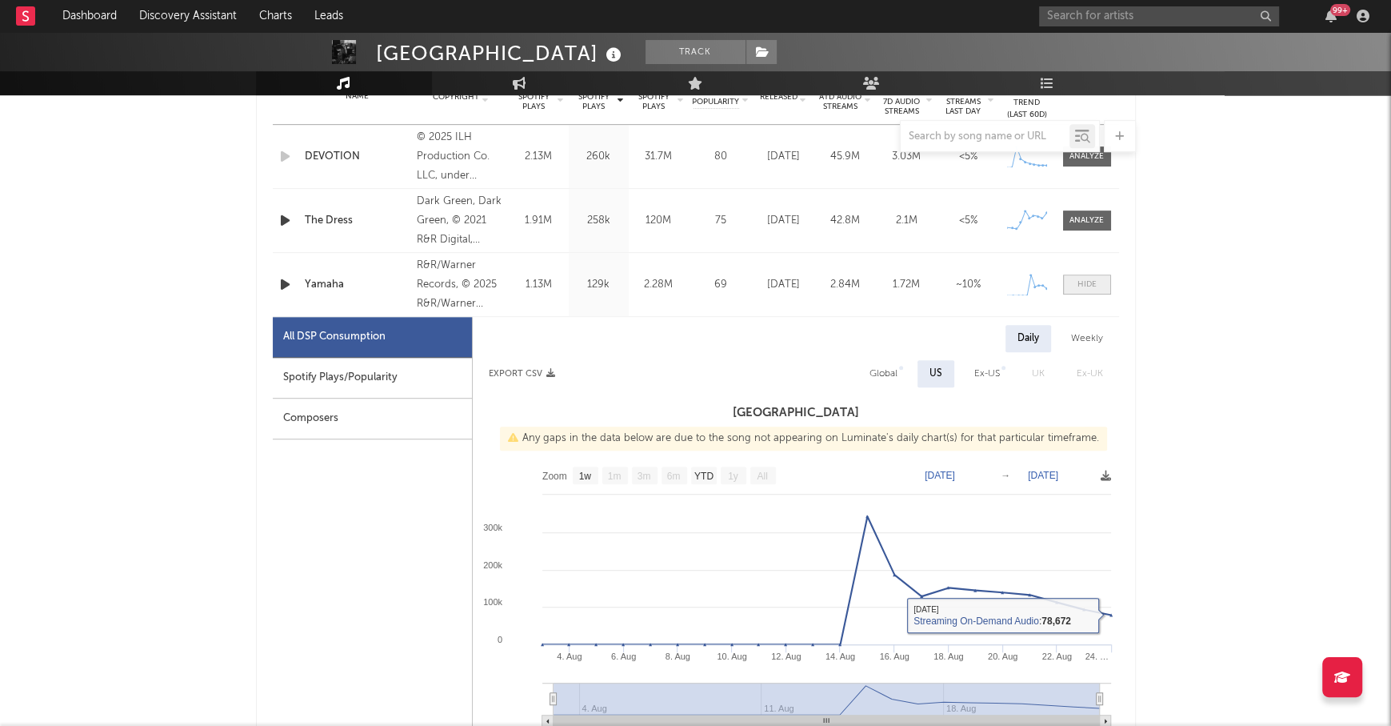
click at [1094, 284] on div at bounding box center [1087, 284] width 19 height 12
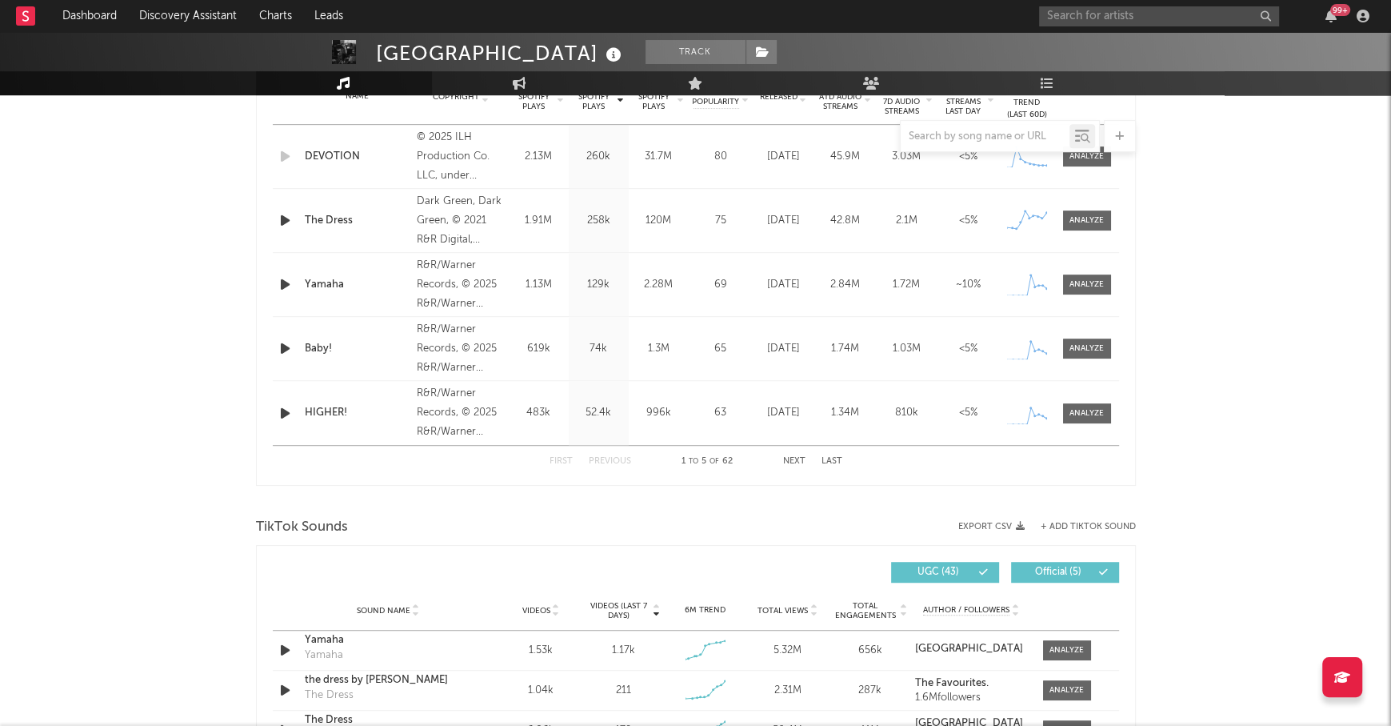
click at [794, 462] on button "Next" at bounding box center [794, 461] width 22 height 9
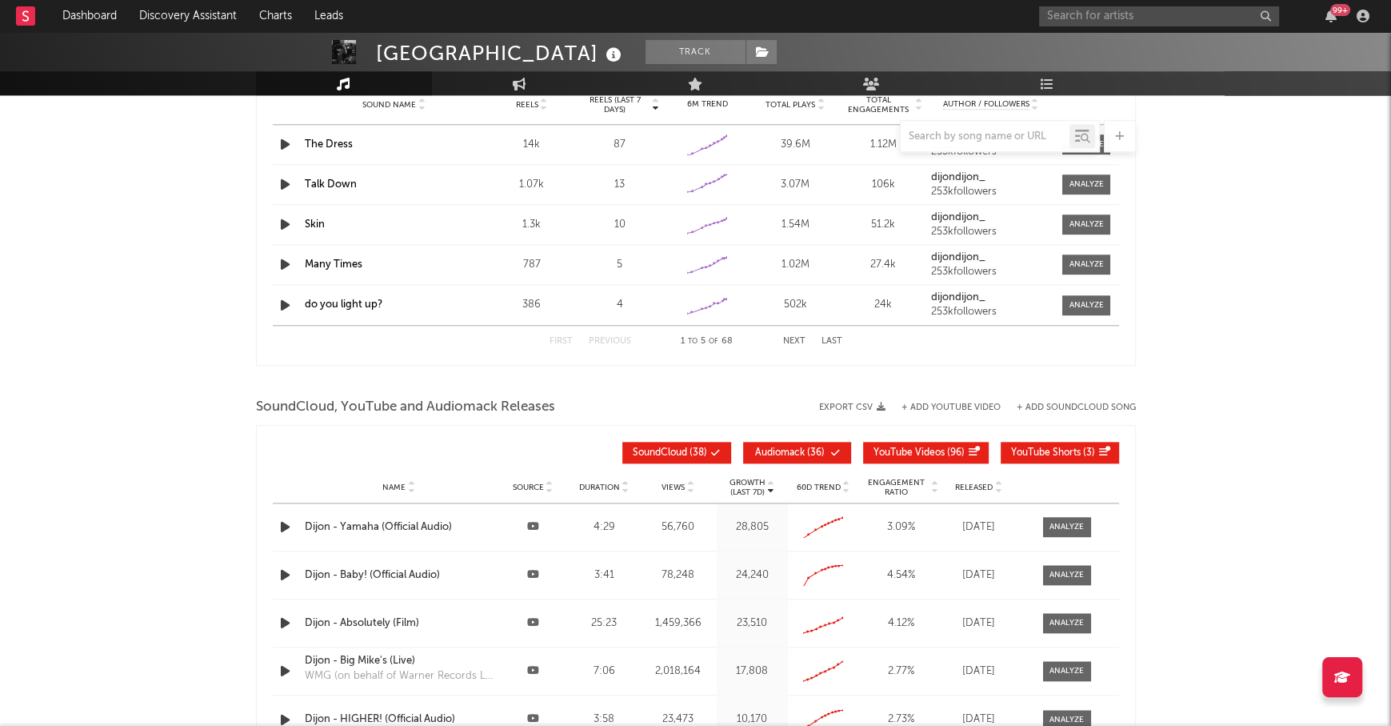
scroll to position [1719, 0]
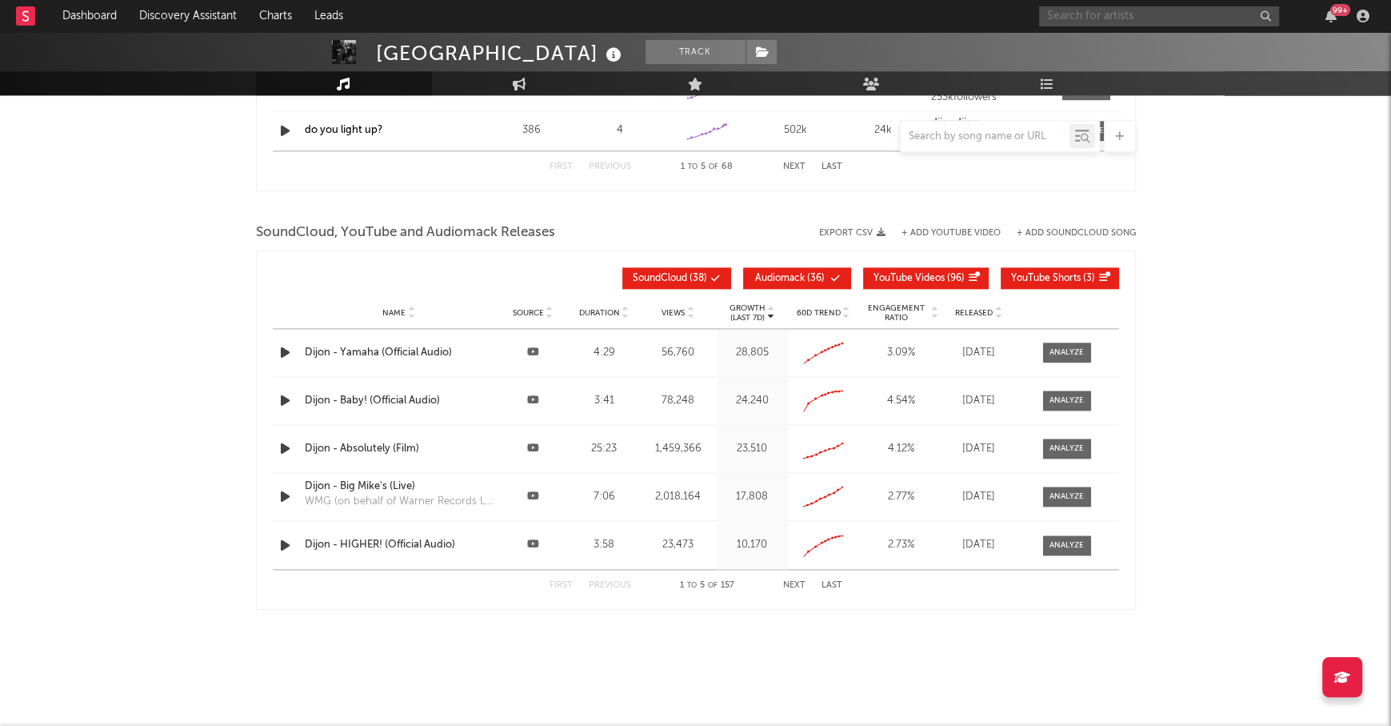
click at [1089, 10] on input "text" at bounding box center [1159, 16] width 240 height 20
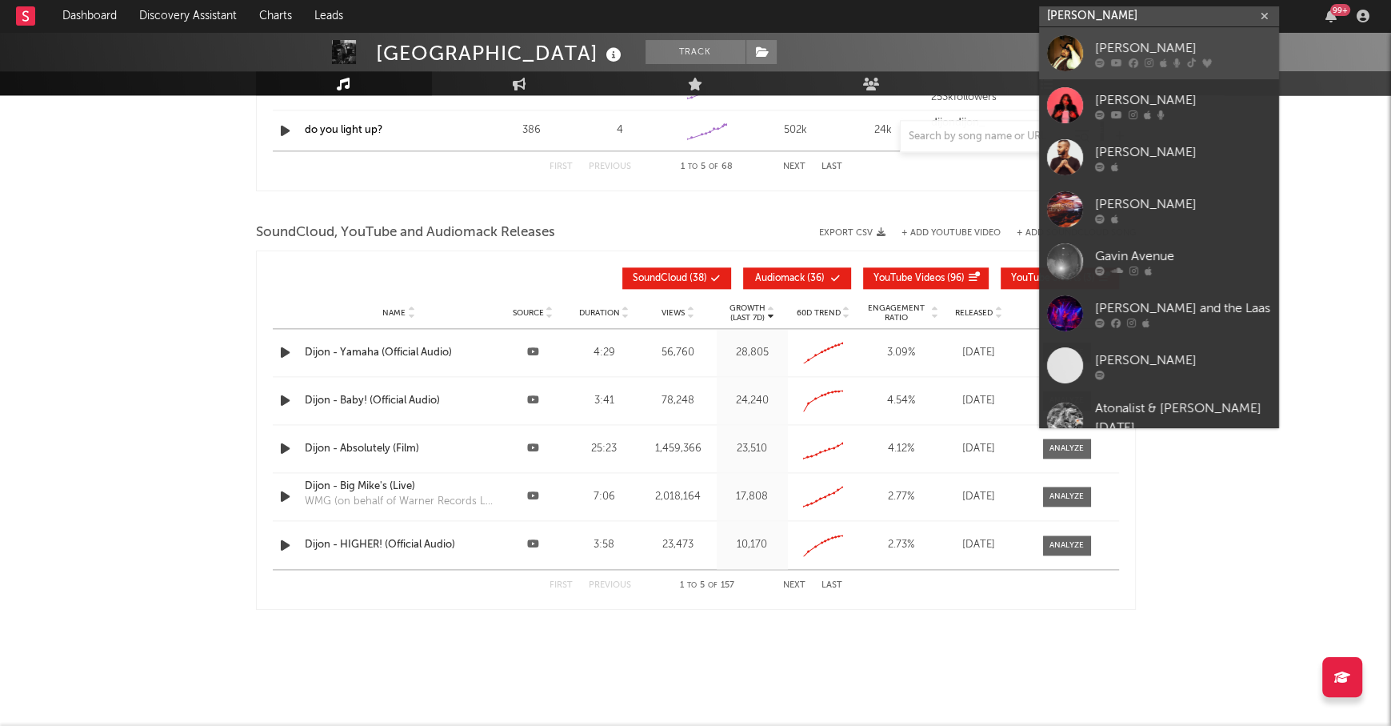
type input "gavin adc"
click at [1158, 42] on div "[PERSON_NAME]" at bounding box center [1183, 47] width 176 height 19
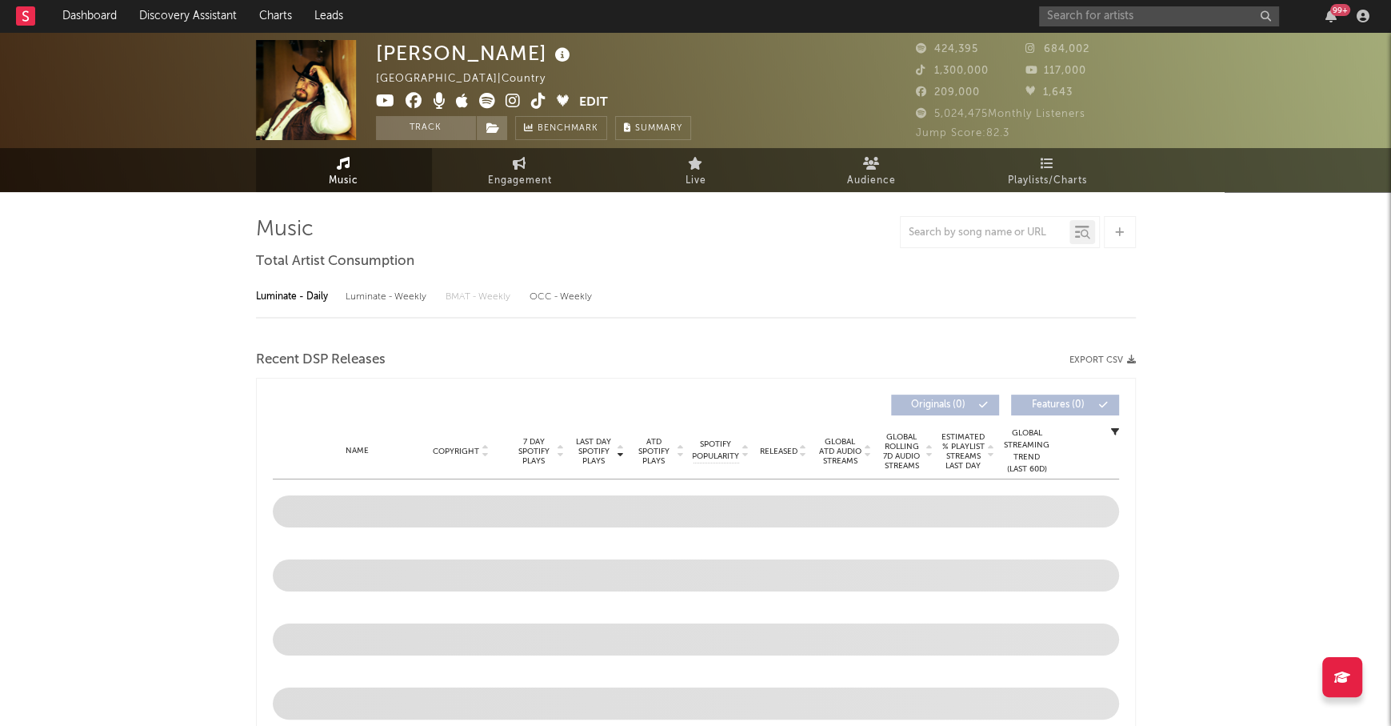
select select "6m"
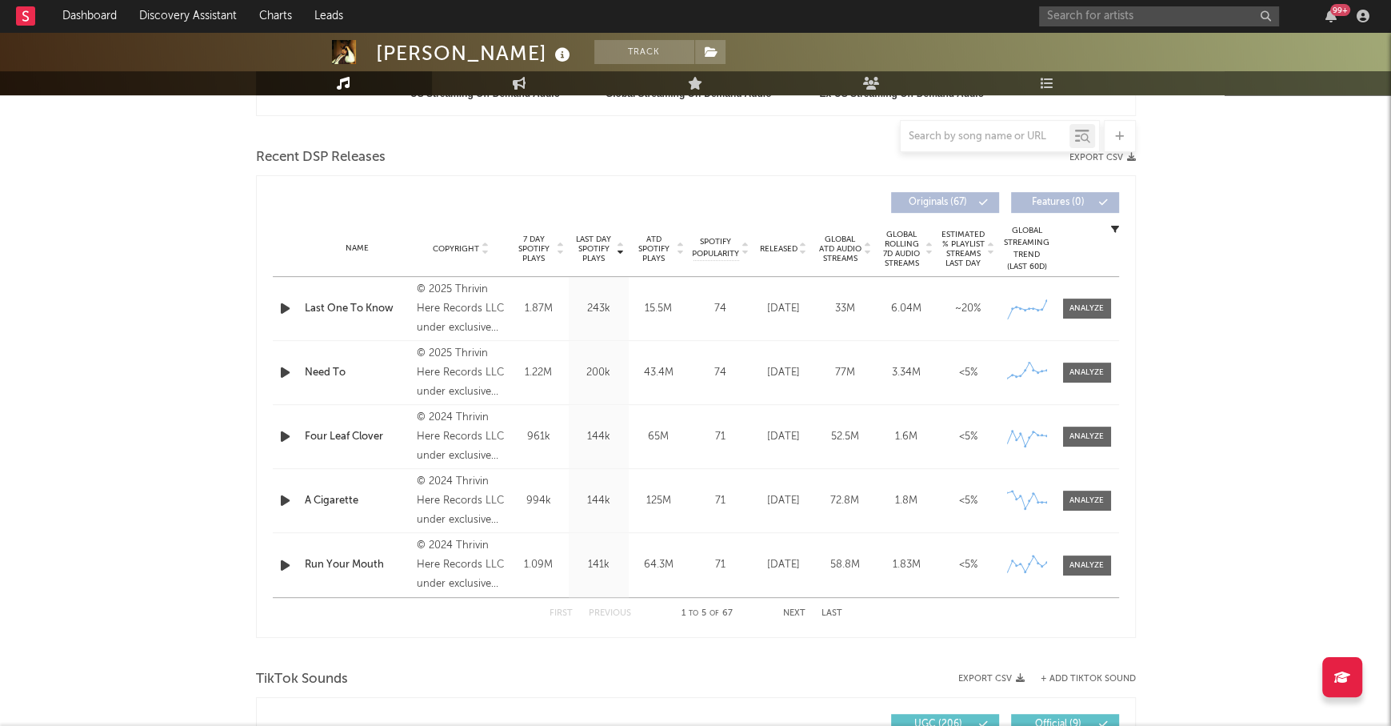
scroll to position [628, 0]
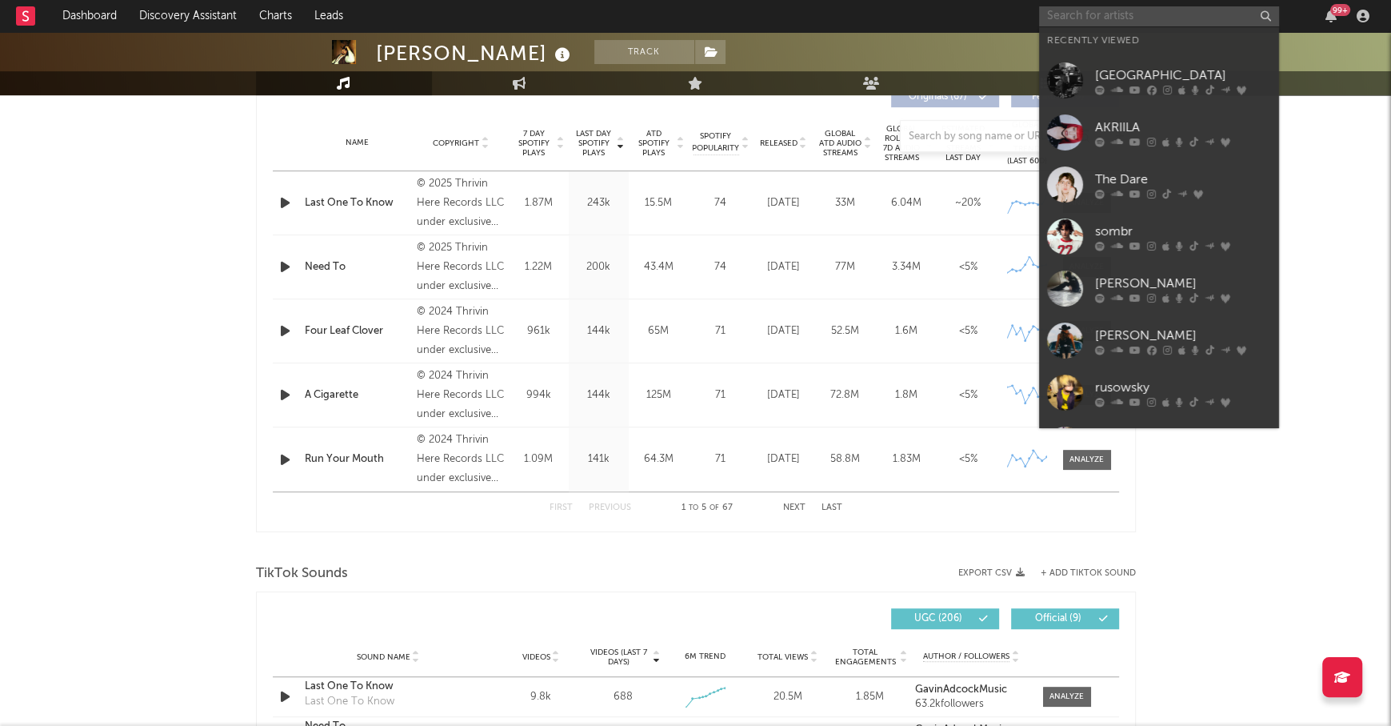
click at [1114, 13] on input "text" at bounding box center [1159, 16] width 240 height 20
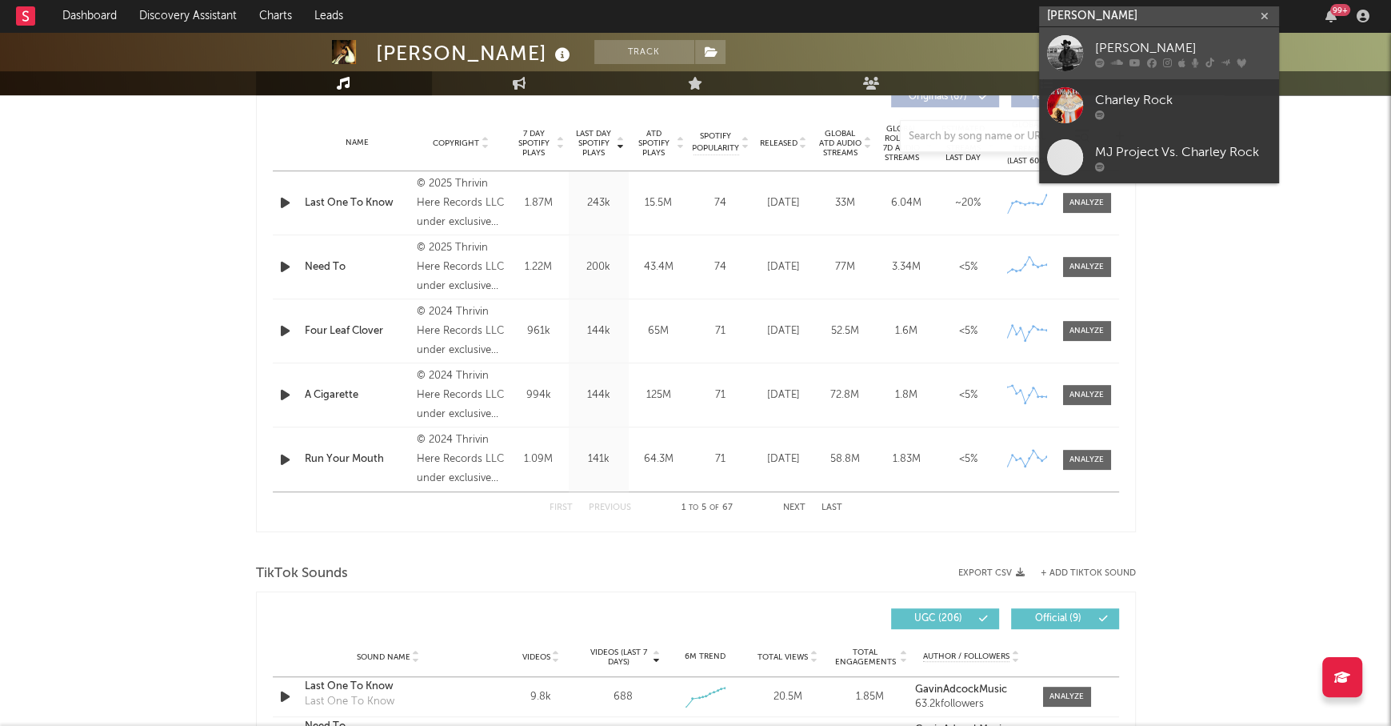
type input "charley crock"
click at [1130, 41] on div "[PERSON_NAME]" at bounding box center [1183, 47] width 176 height 19
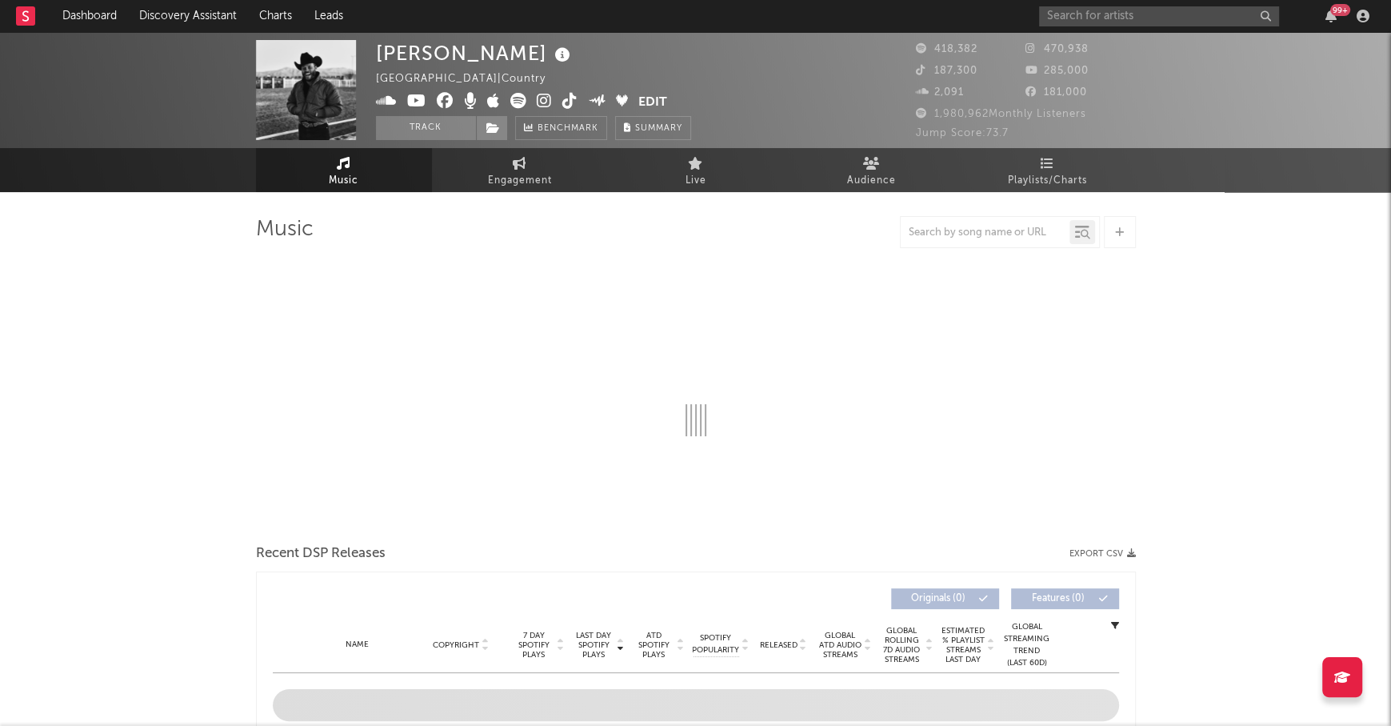
select select "6m"
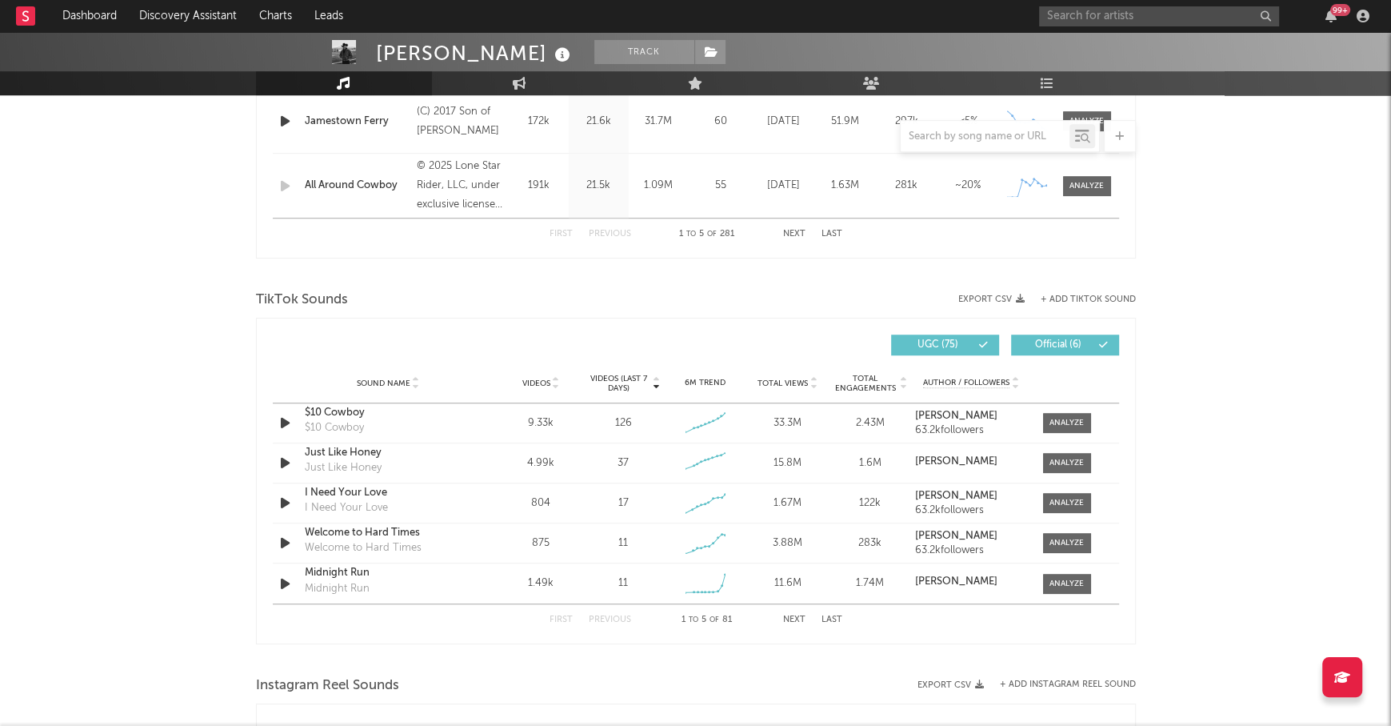
scroll to position [929, 0]
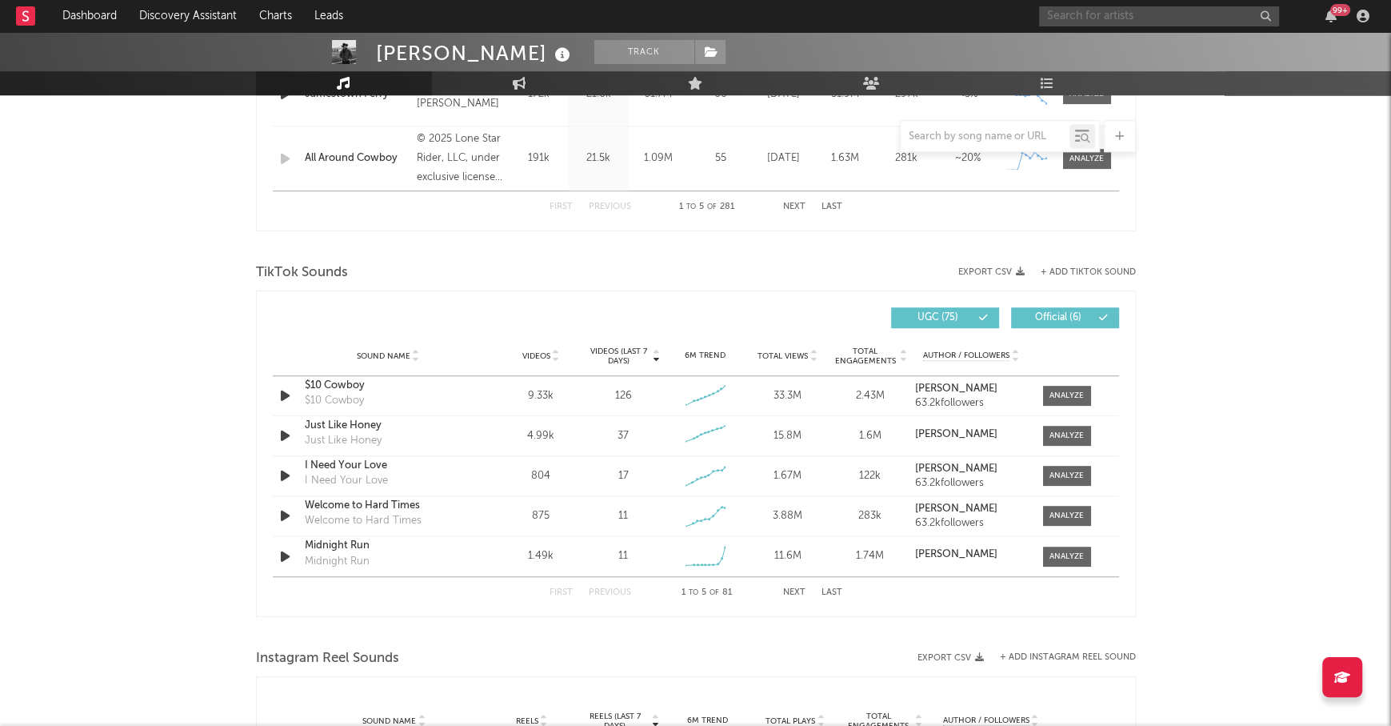
click at [1121, 16] on input "text" at bounding box center [1159, 16] width 240 height 20
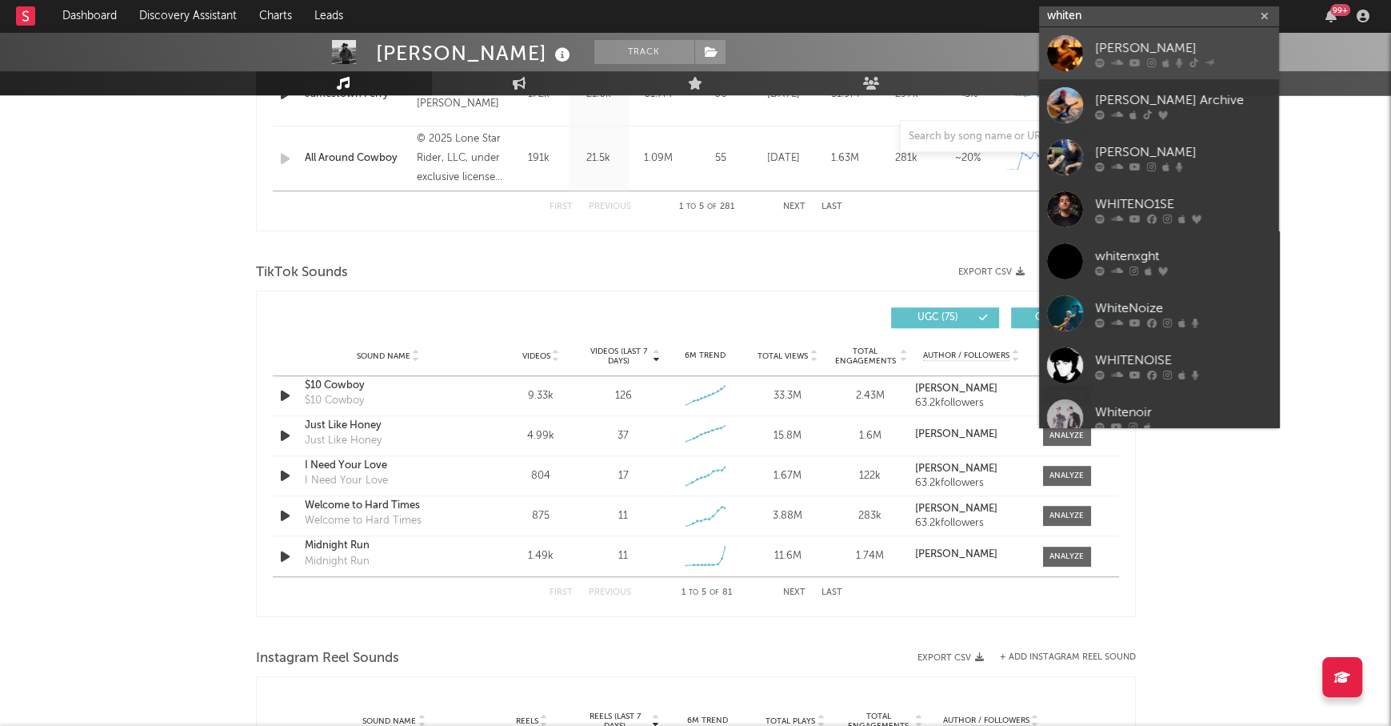
type input "whiten"
click at [1186, 45] on div "[PERSON_NAME]" at bounding box center [1183, 47] width 176 height 19
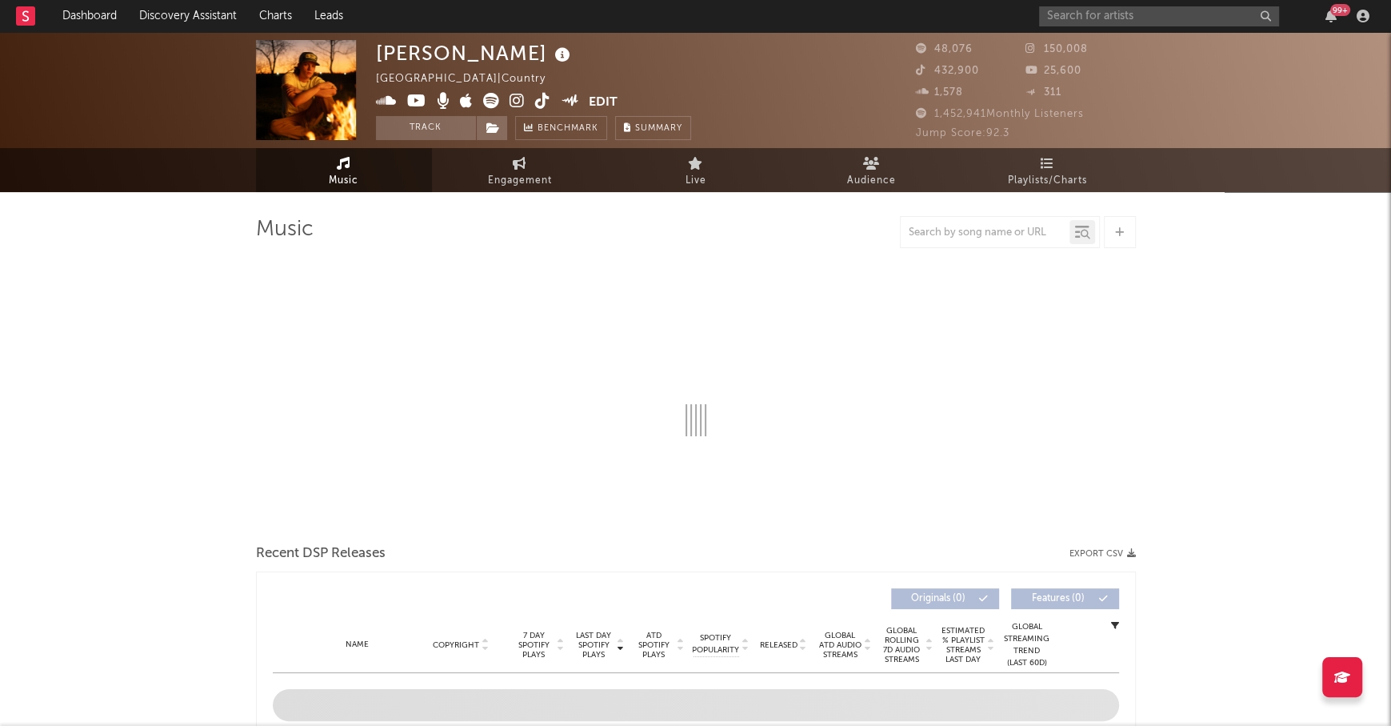
select select "6m"
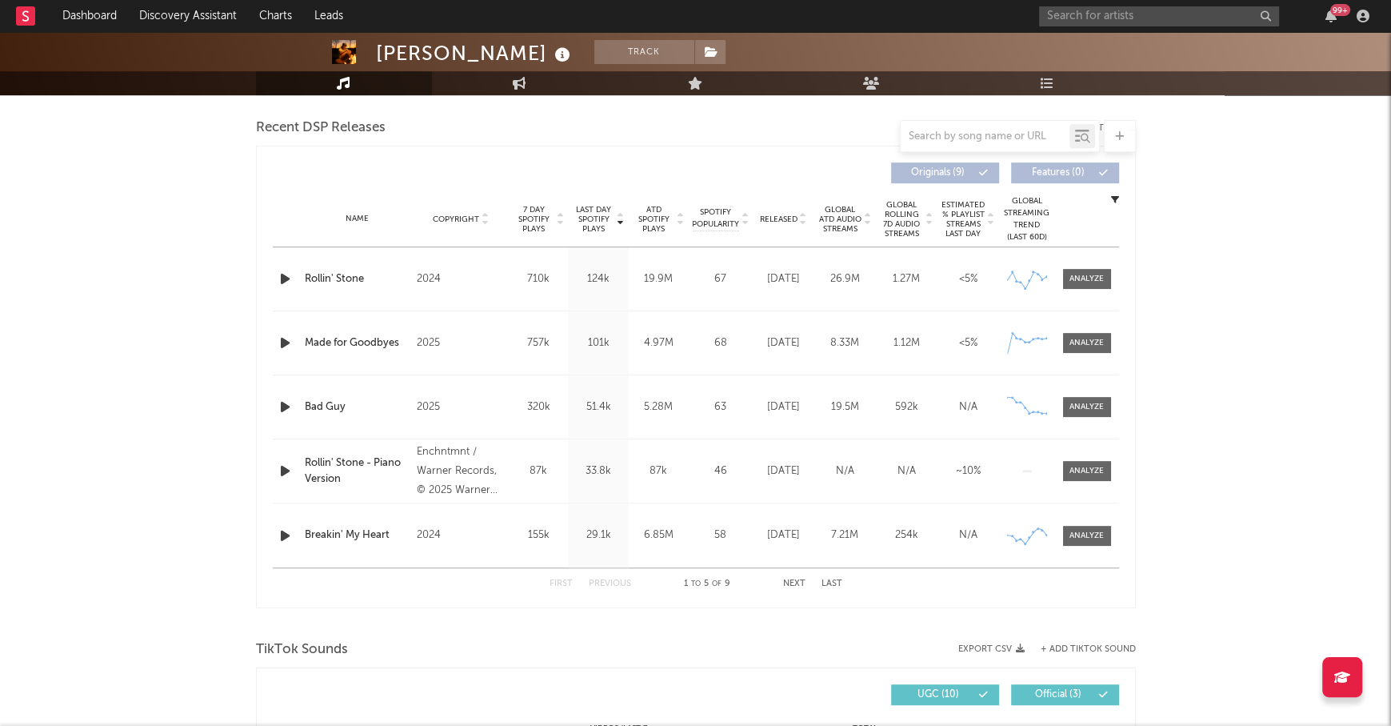
scroll to position [568, 0]
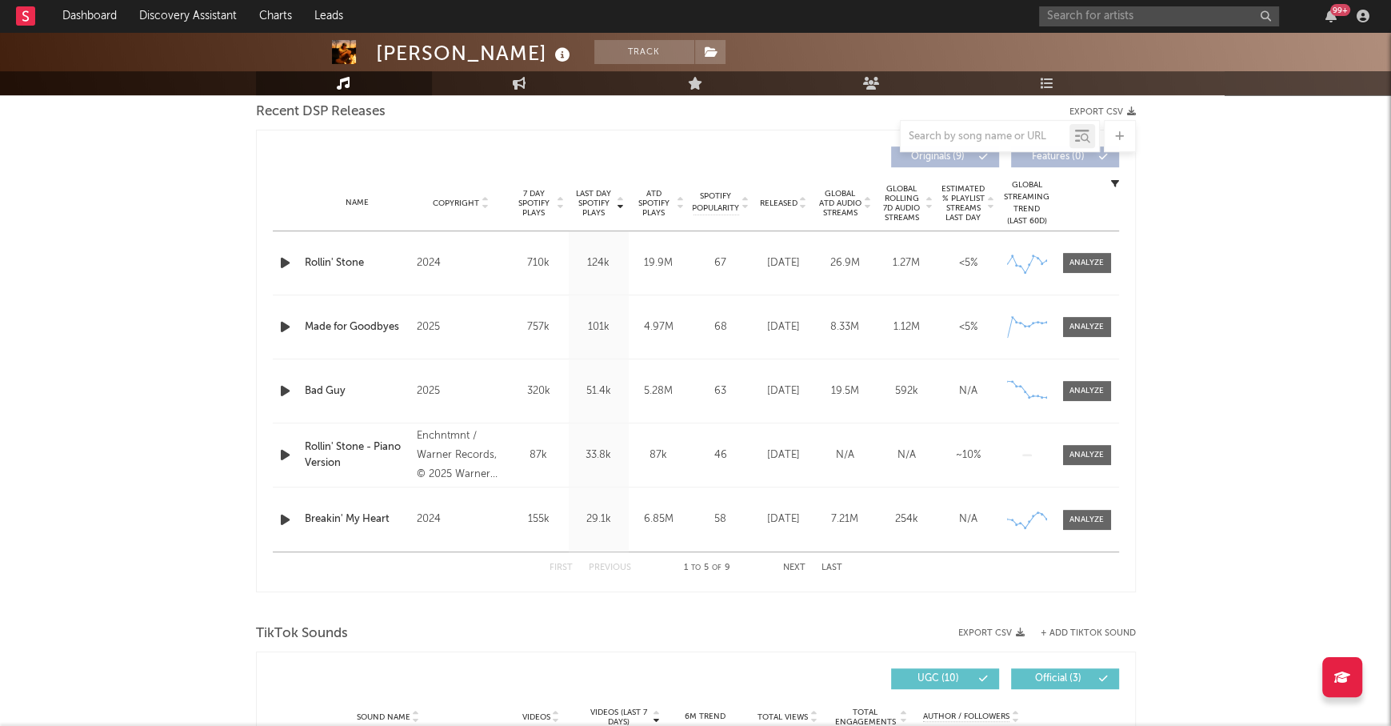
click at [598, 203] on span "Last Day Spotify Plays" at bounding box center [594, 203] width 42 height 29
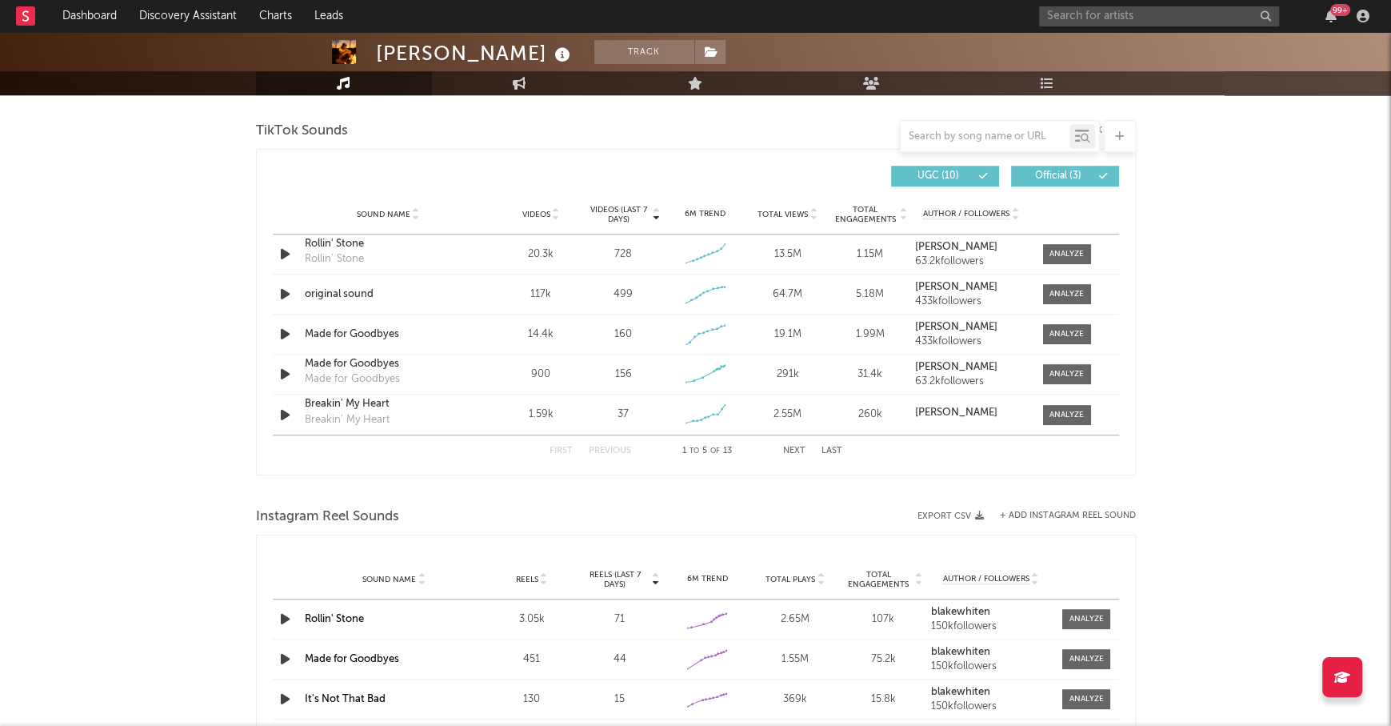
scroll to position [1070, 0]
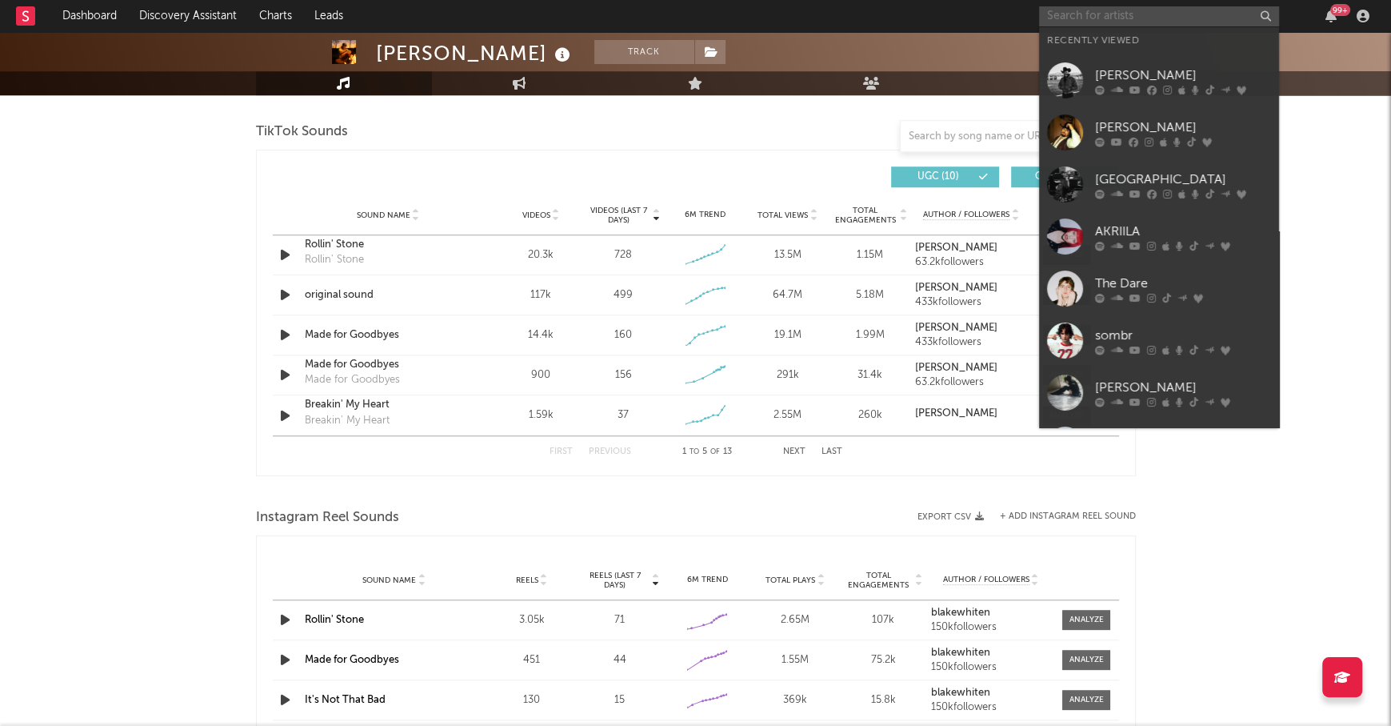
click at [1068, 16] on input "text" at bounding box center [1159, 16] width 240 height 20
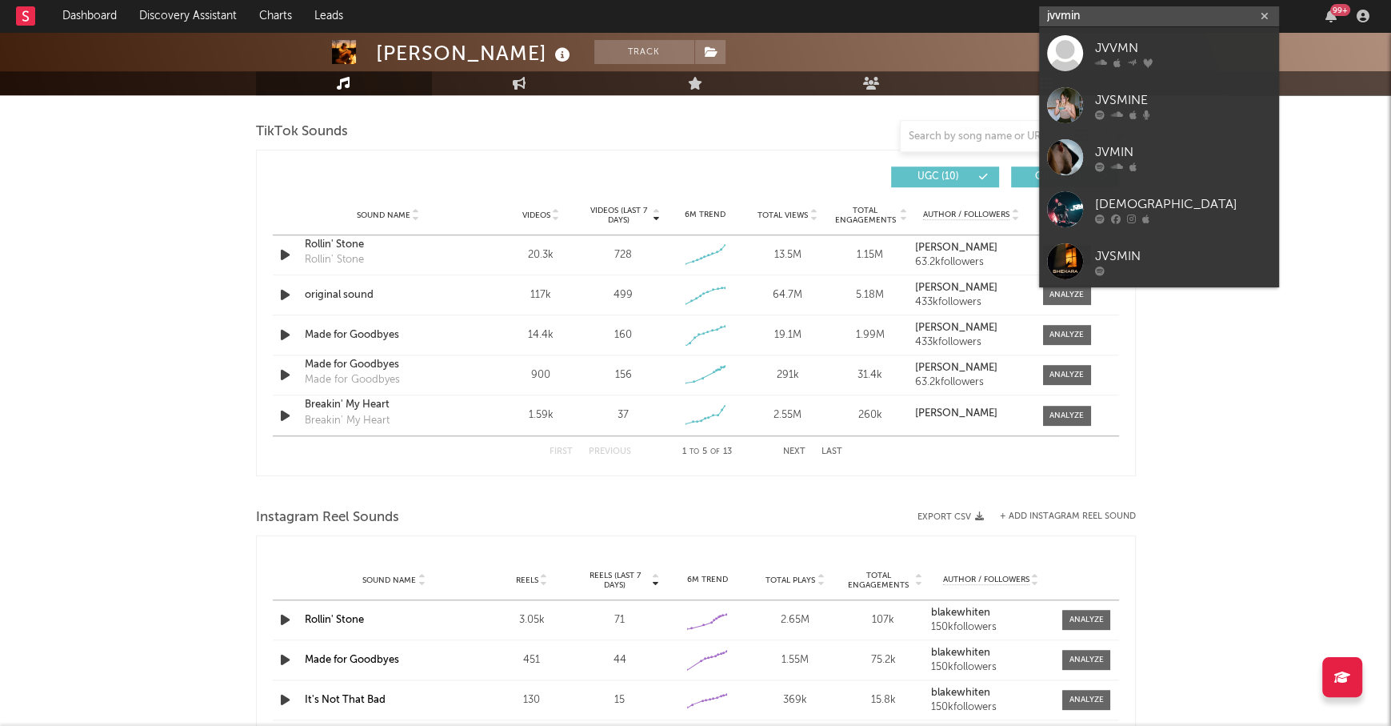
click at [1062, 14] on input "jvvmin" at bounding box center [1159, 16] width 240 height 20
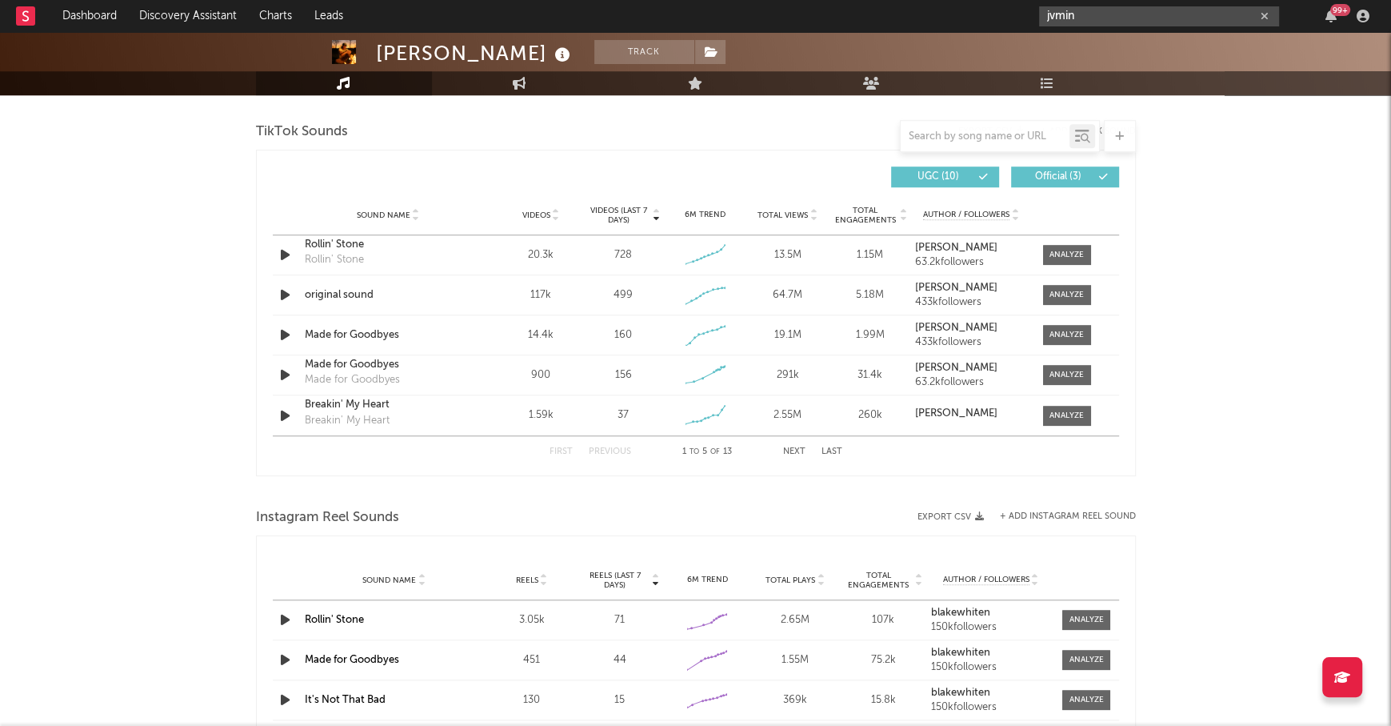
click at [1096, 16] on input "jvmin" at bounding box center [1159, 16] width 240 height 20
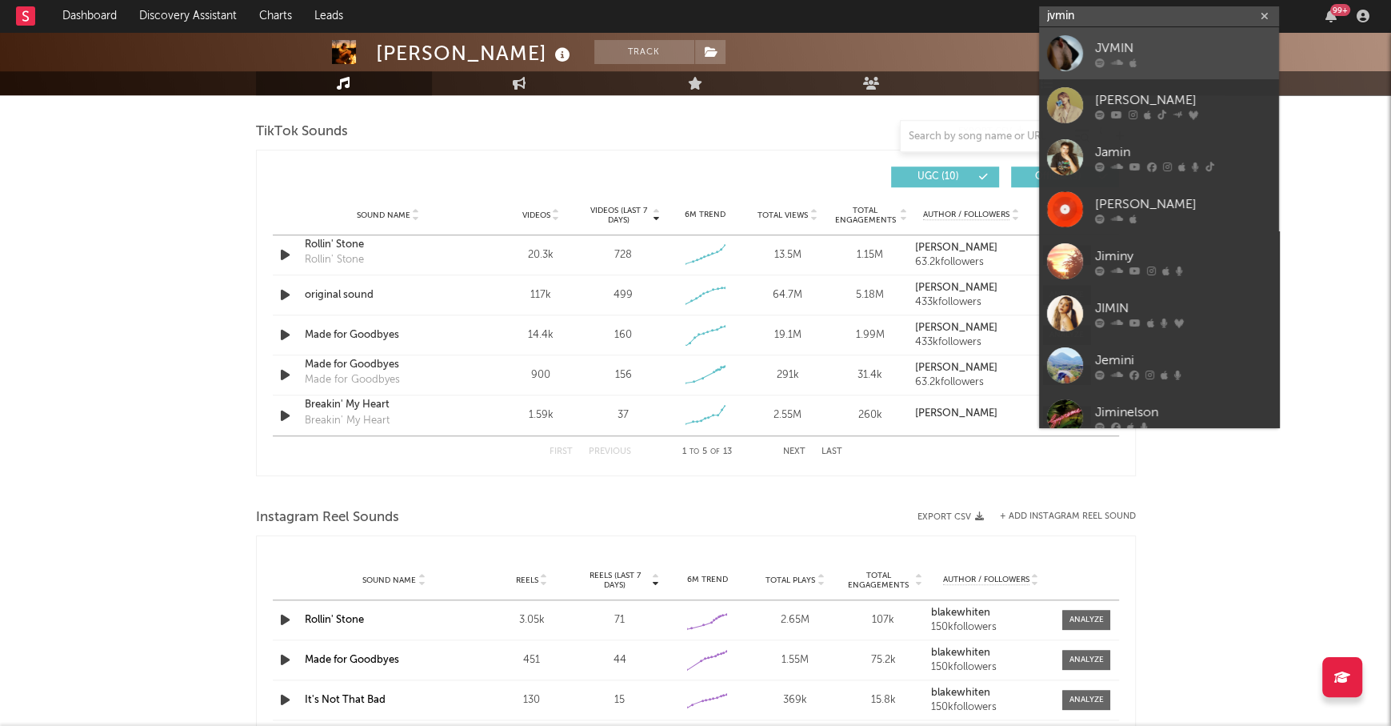
type input "jvmin"
click at [1110, 37] on link "JVMIN" at bounding box center [1159, 53] width 240 height 52
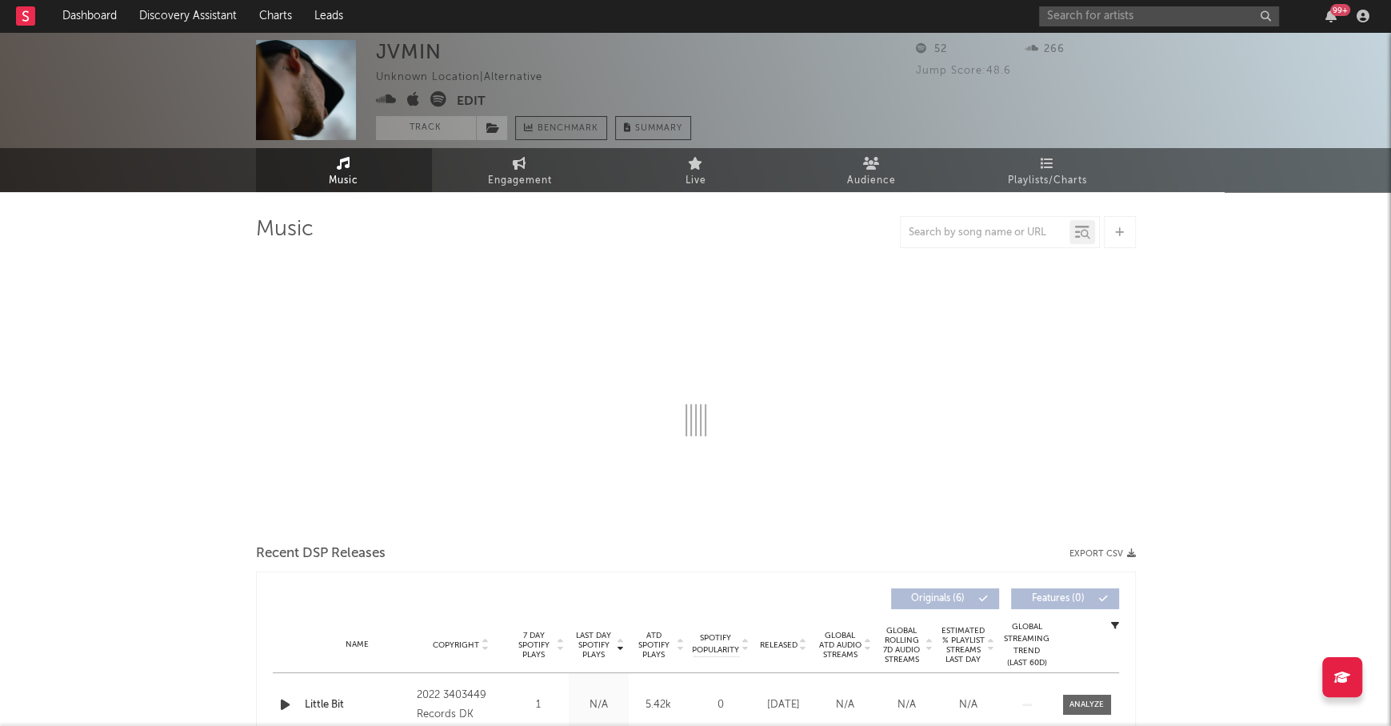
select select "1w"
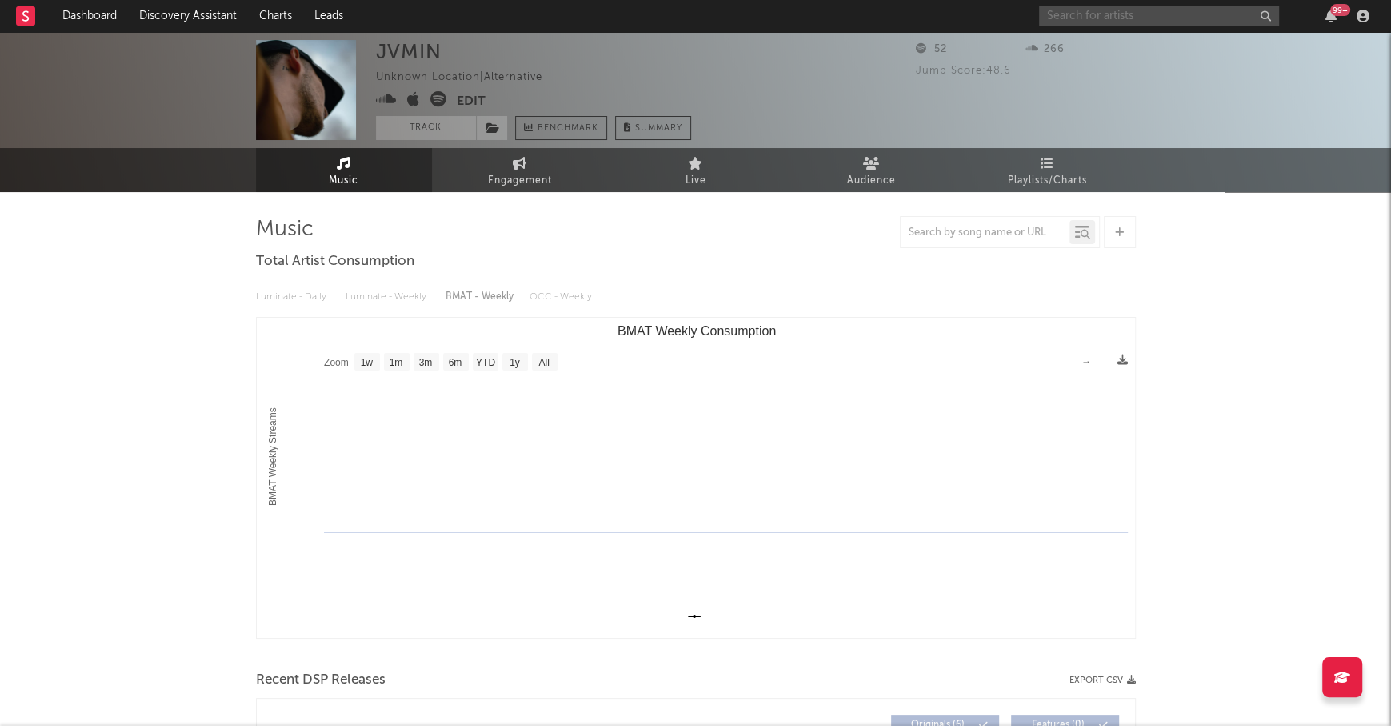
click at [1097, 18] on input "text" at bounding box center [1159, 16] width 240 height 20
type input "jamin"
click at [1066, 21] on input "jamin" at bounding box center [1159, 16] width 240 height 20
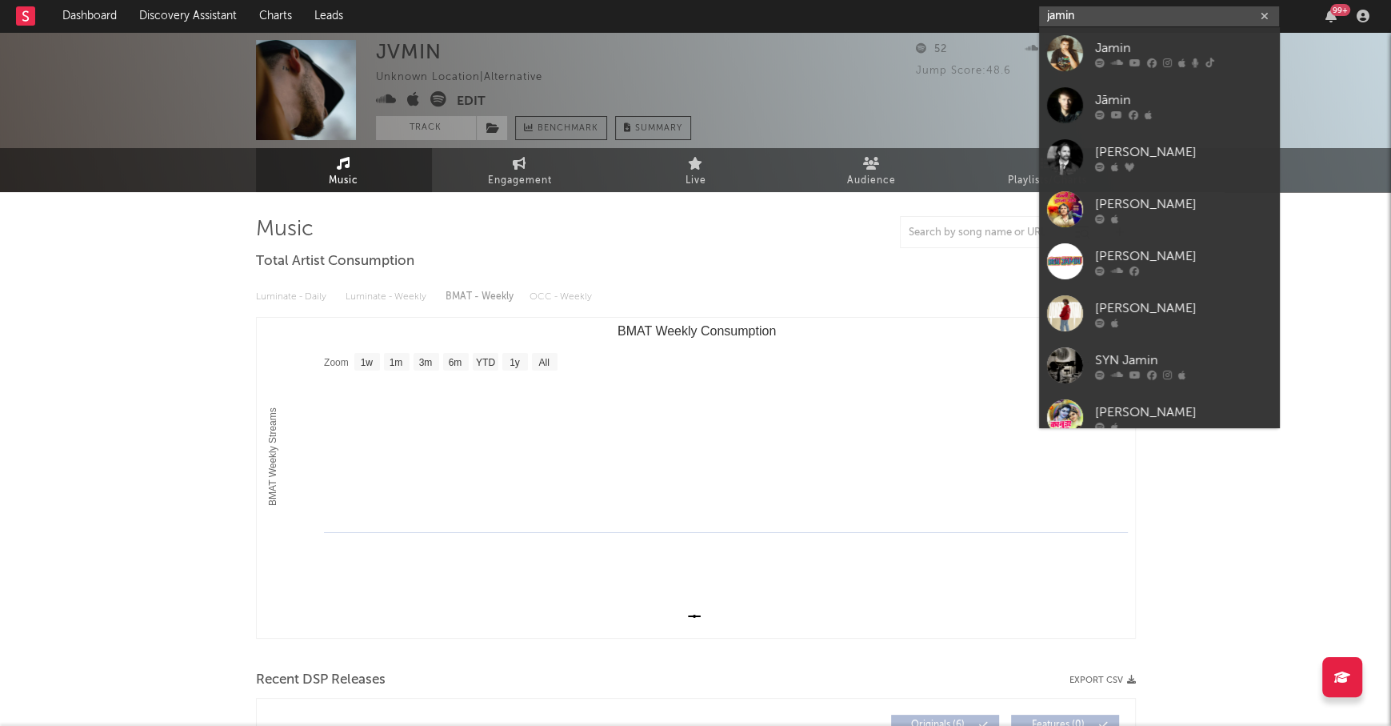
click at [1066, 21] on input "jamin" at bounding box center [1159, 16] width 240 height 20
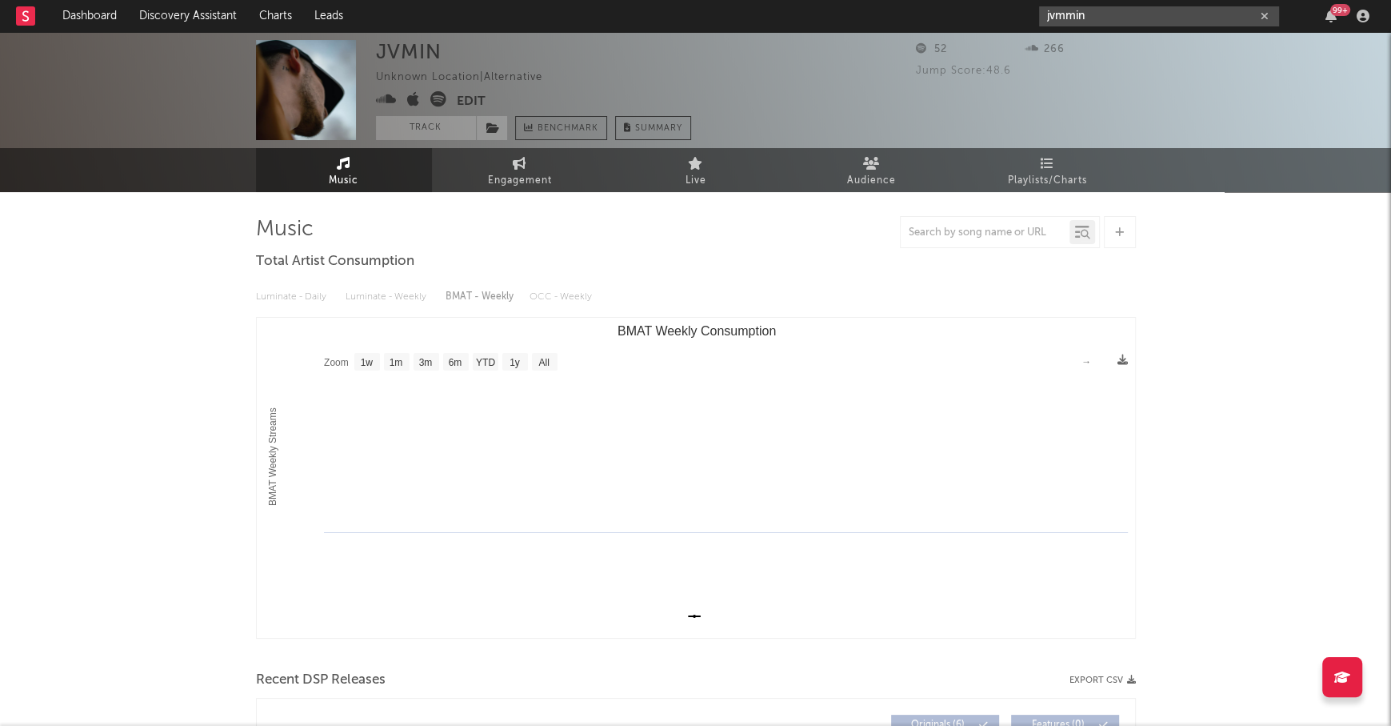
type input "jvmmin"
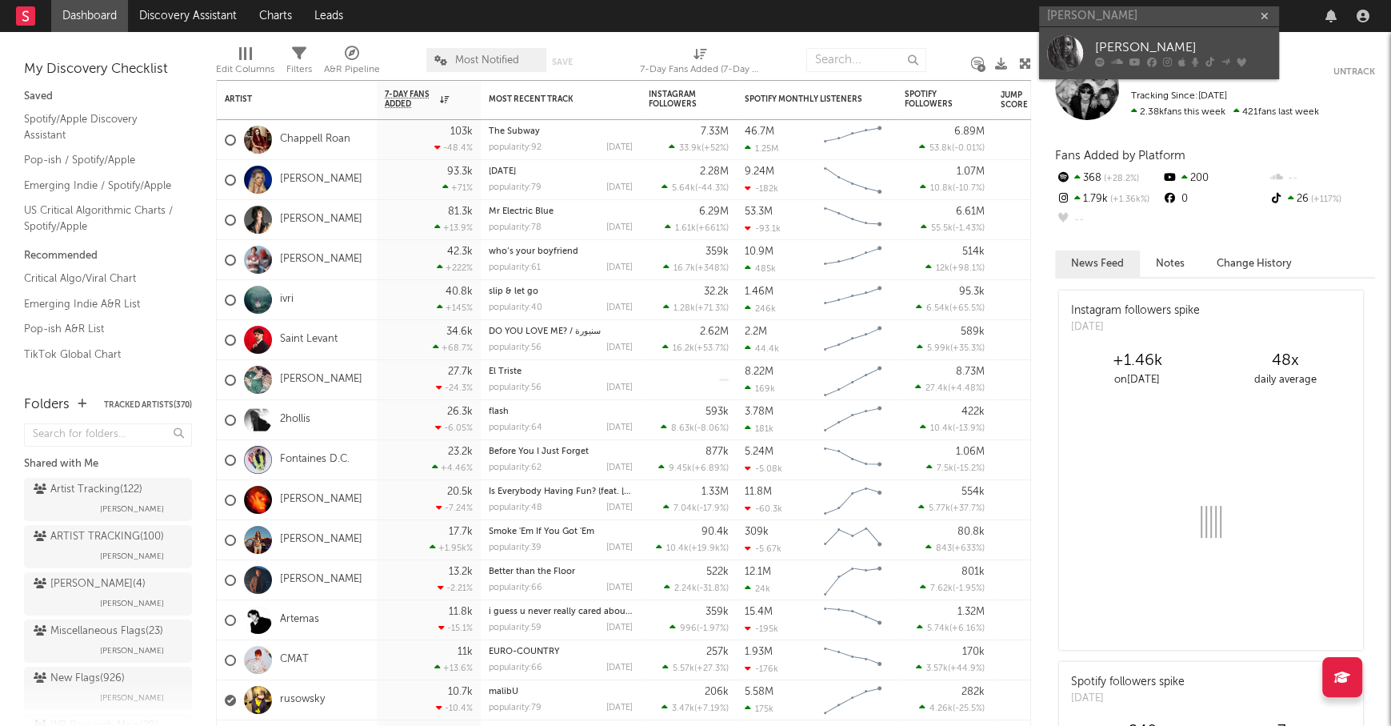
type input "[PERSON_NAME]"
click at [1153, 41] on div "[PERSON_NAME]" at bounding box center [1183, 47] width 176 height 19
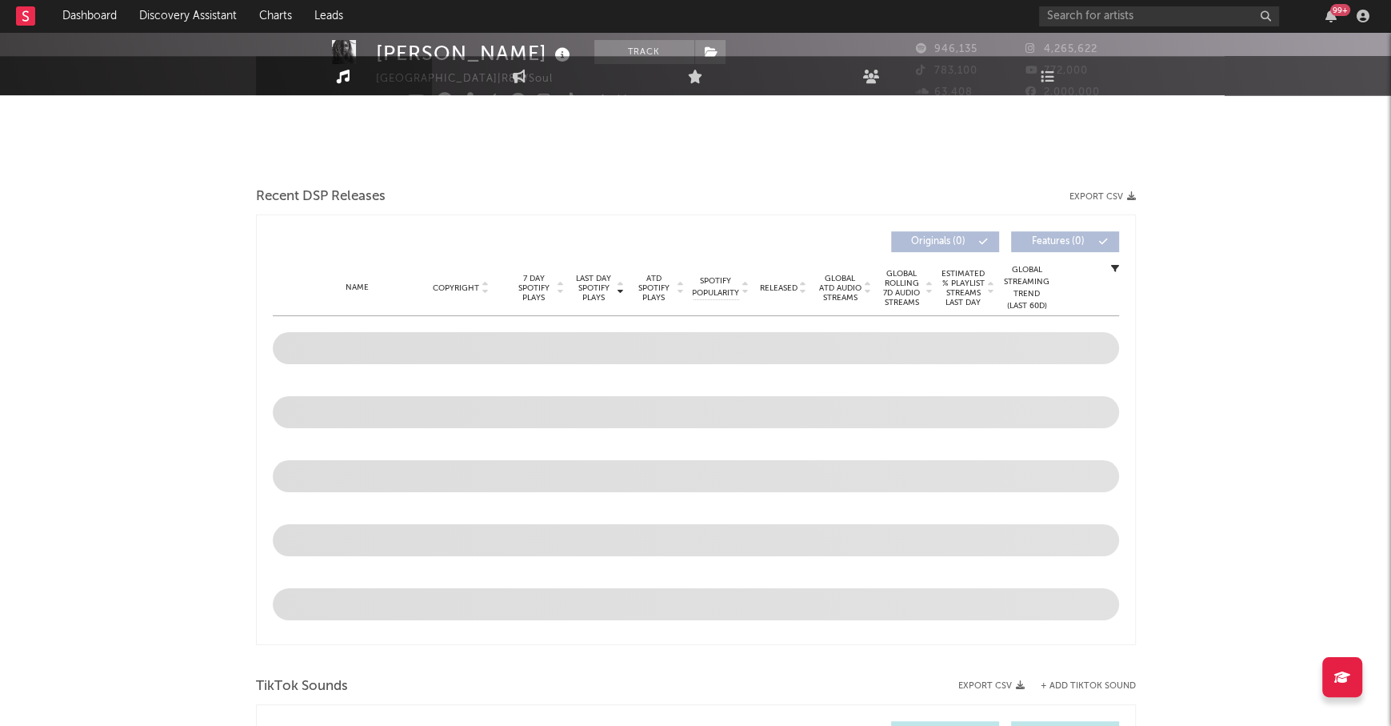
select select "6m"
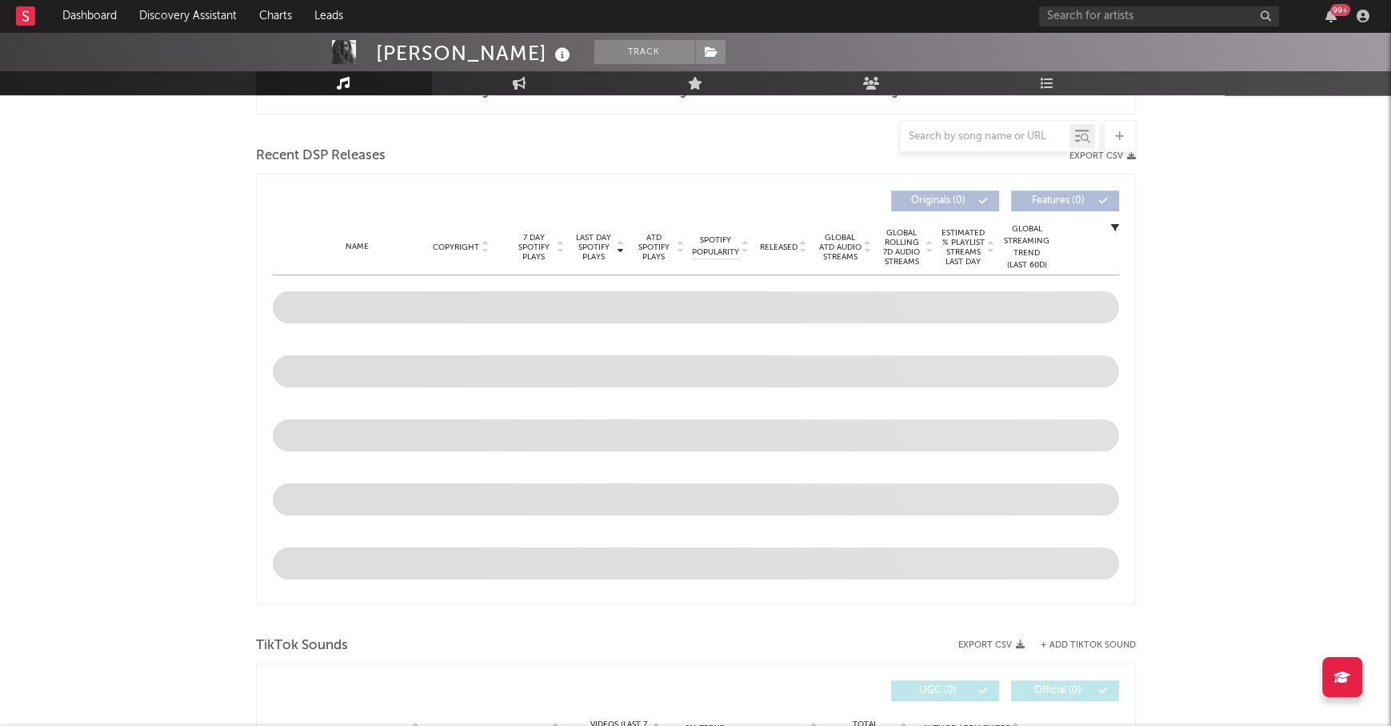
scroll to position [545, 0]
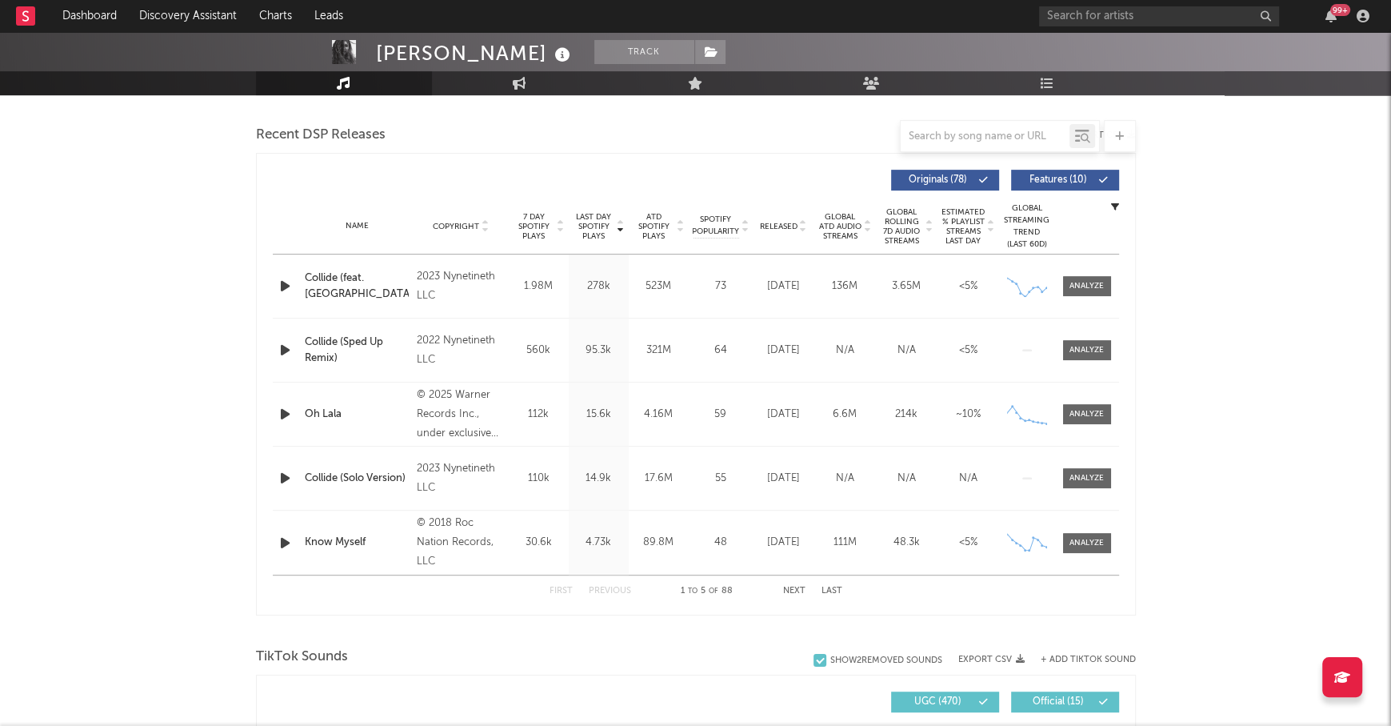
click at [790, 229] on span "Released" at bounding box center [779, 227] width 38 height 10
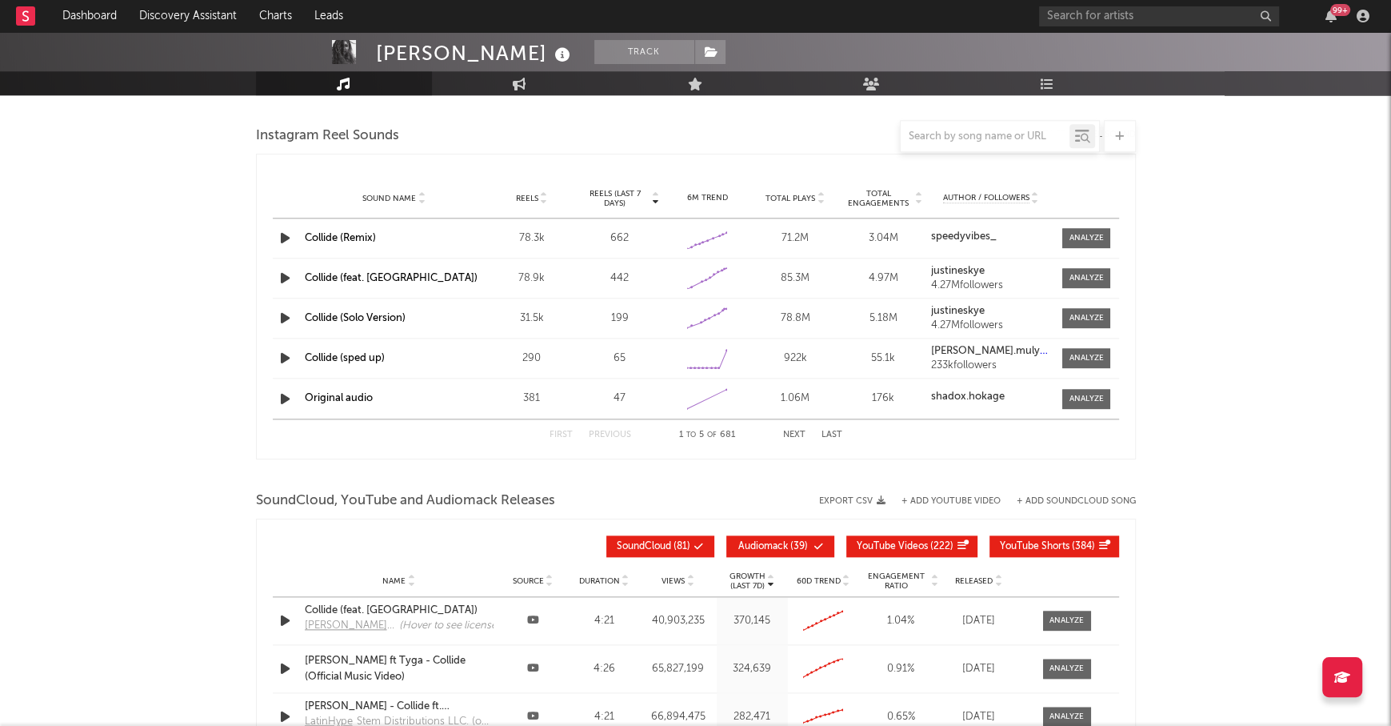
scroll to position [1461, 0]
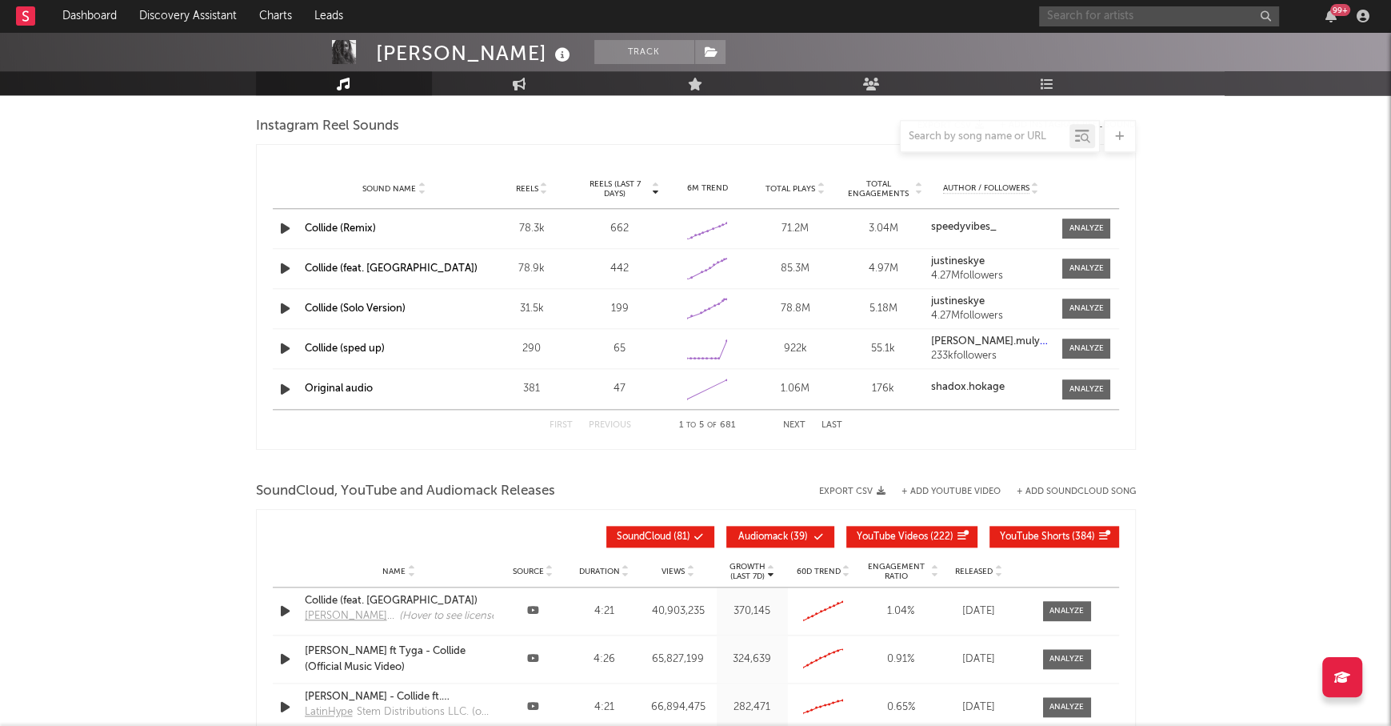
click at [1149, 23] on input "text" at bounding box center [1159, 16] width 240 height 20
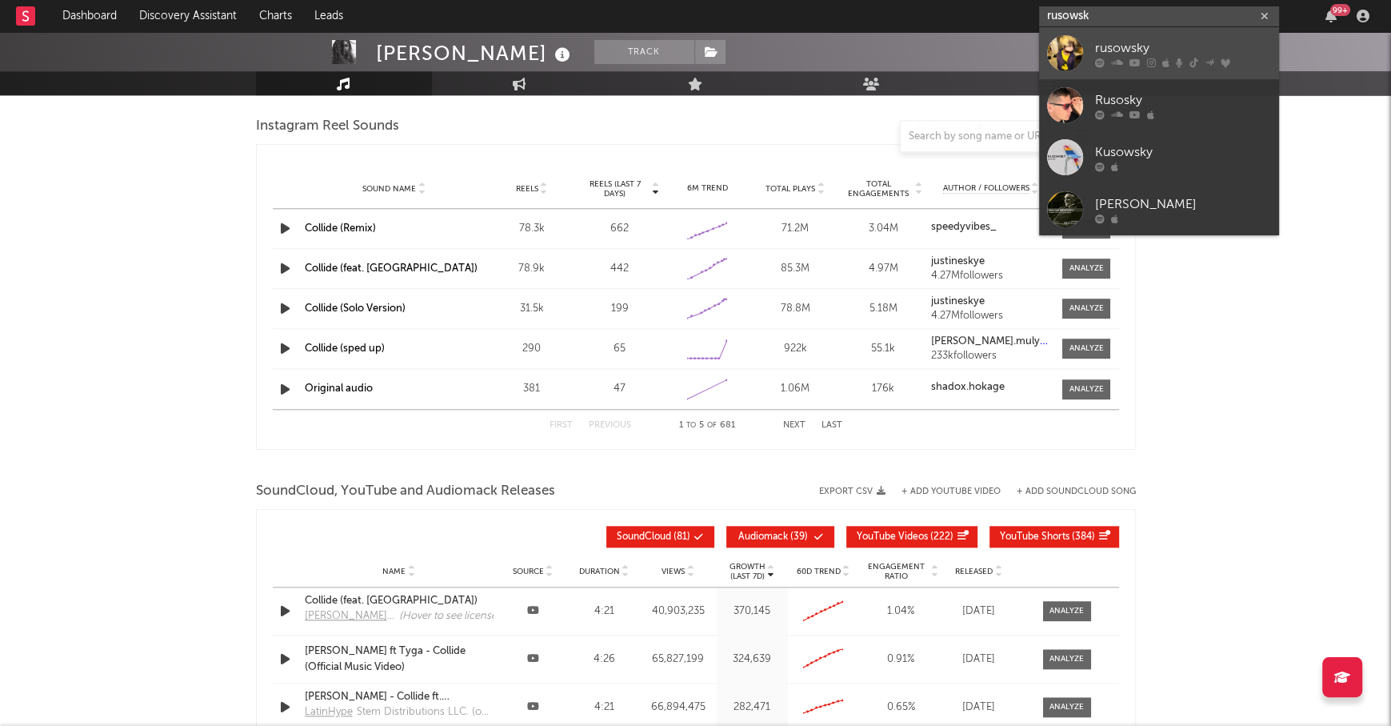
type input "rusowsk"
click at [1181, 48] on div "rusowsky" at bounding box center [1183, 47] width 176 height 19
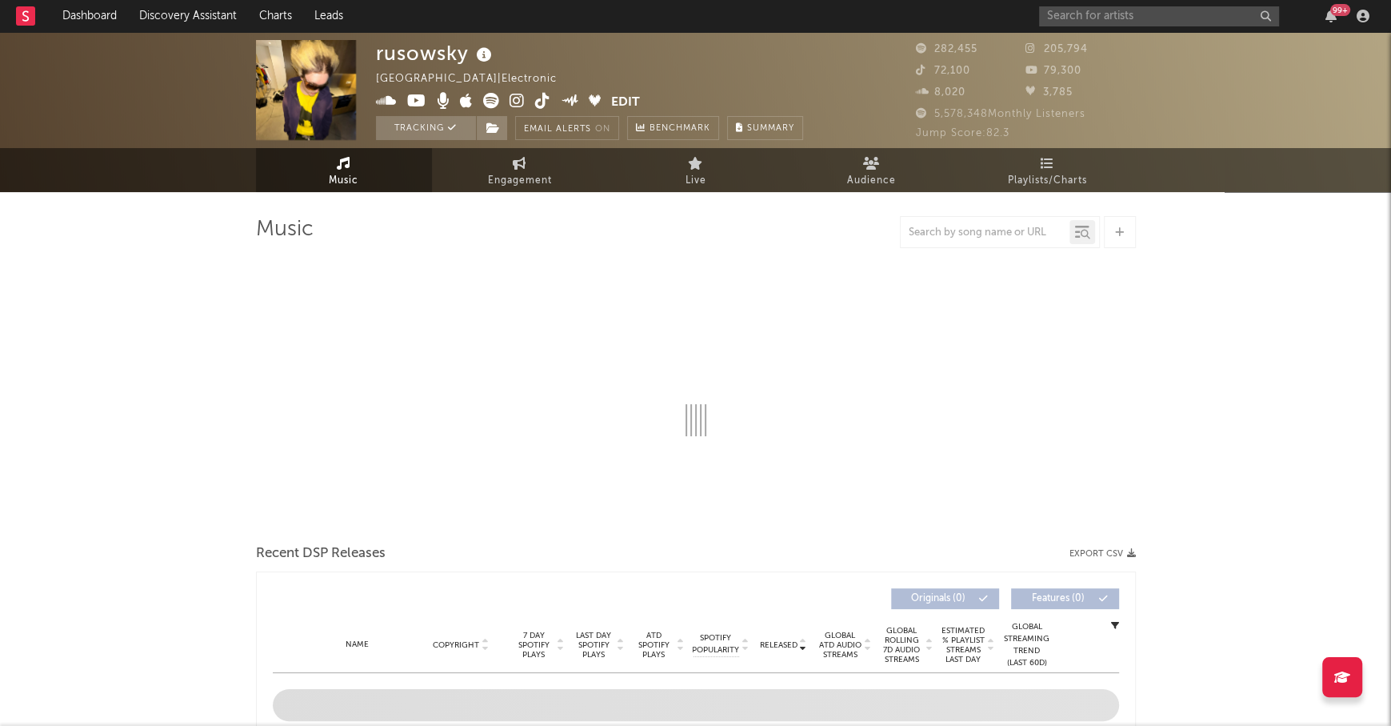
select select "6m"
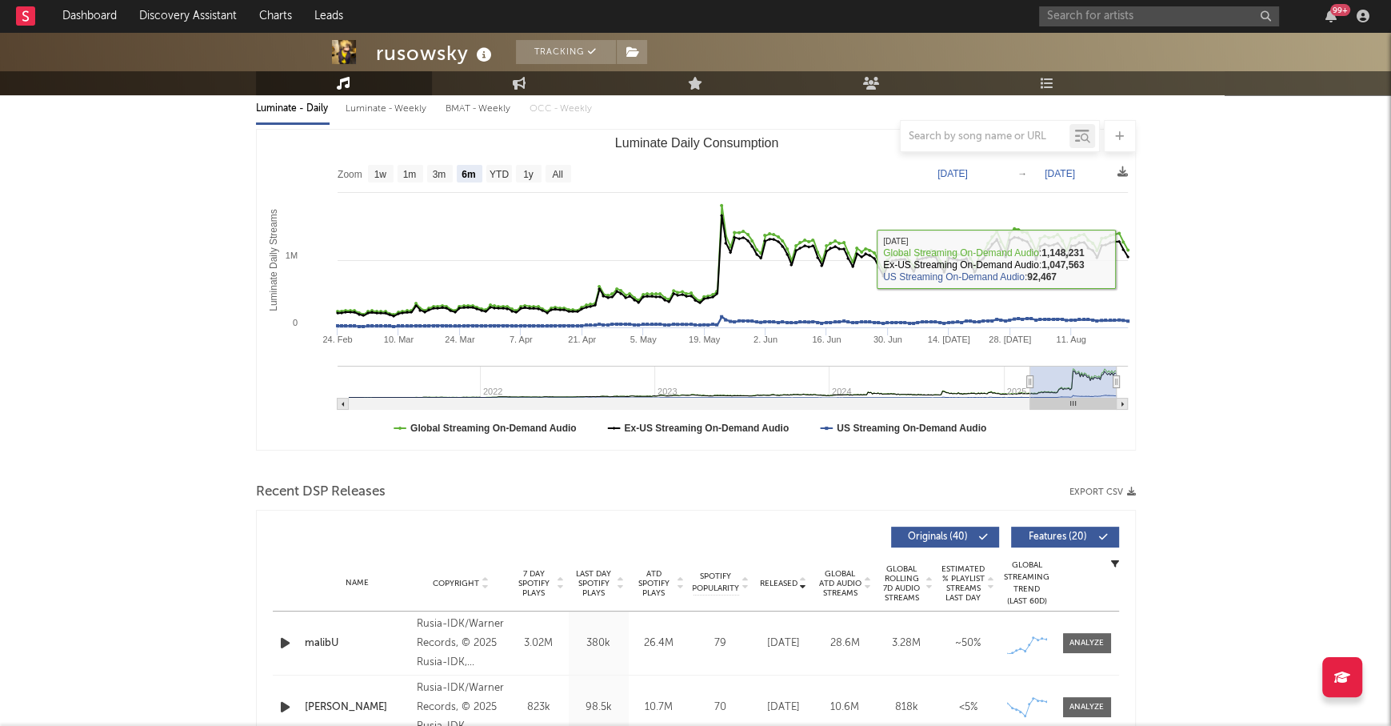
scroll to position [490, 0]
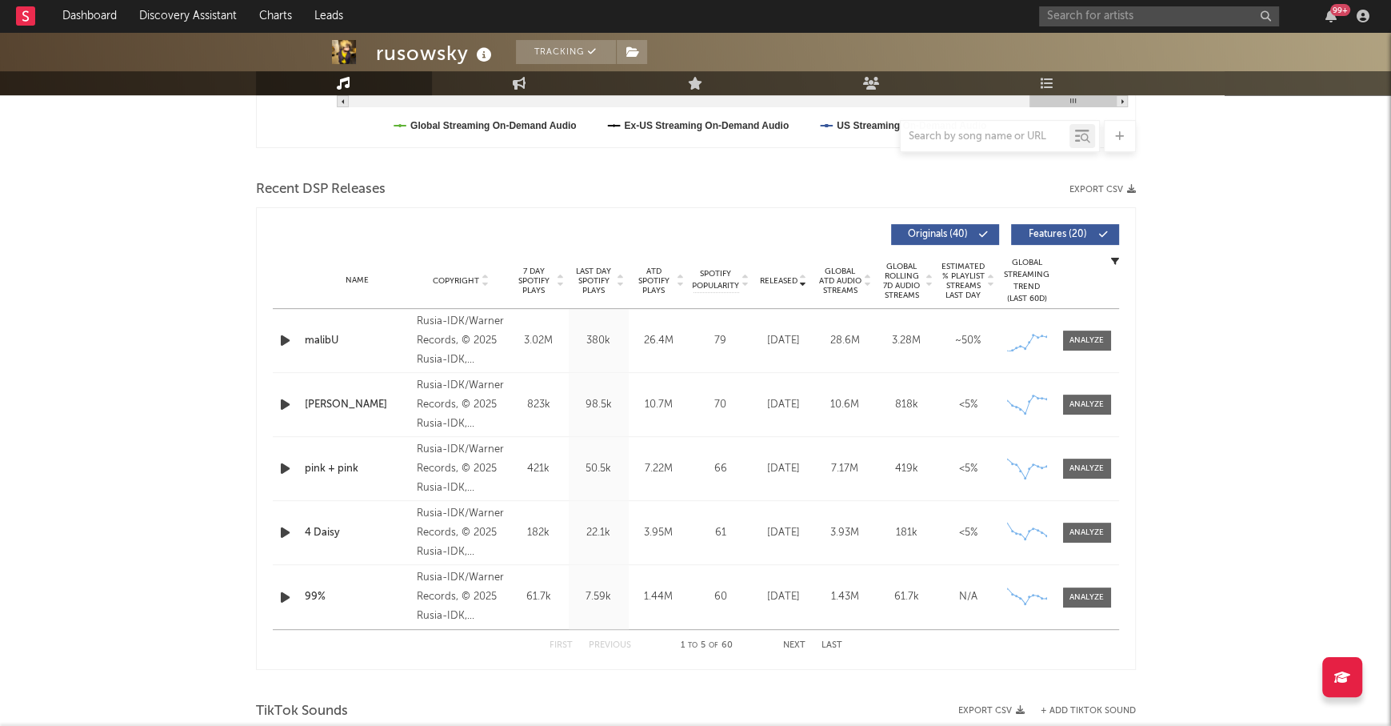
click at [587, 294] on div "Name Copyright Label Album Names Composer Names 7 Day Spotify Plays Last Day Sp…" at bounding box center [696, 281] width 846 height 56
click at [589, 285] on span "Last Day Spotify Plays" at bounding box center [594, 280] width 42 height 29
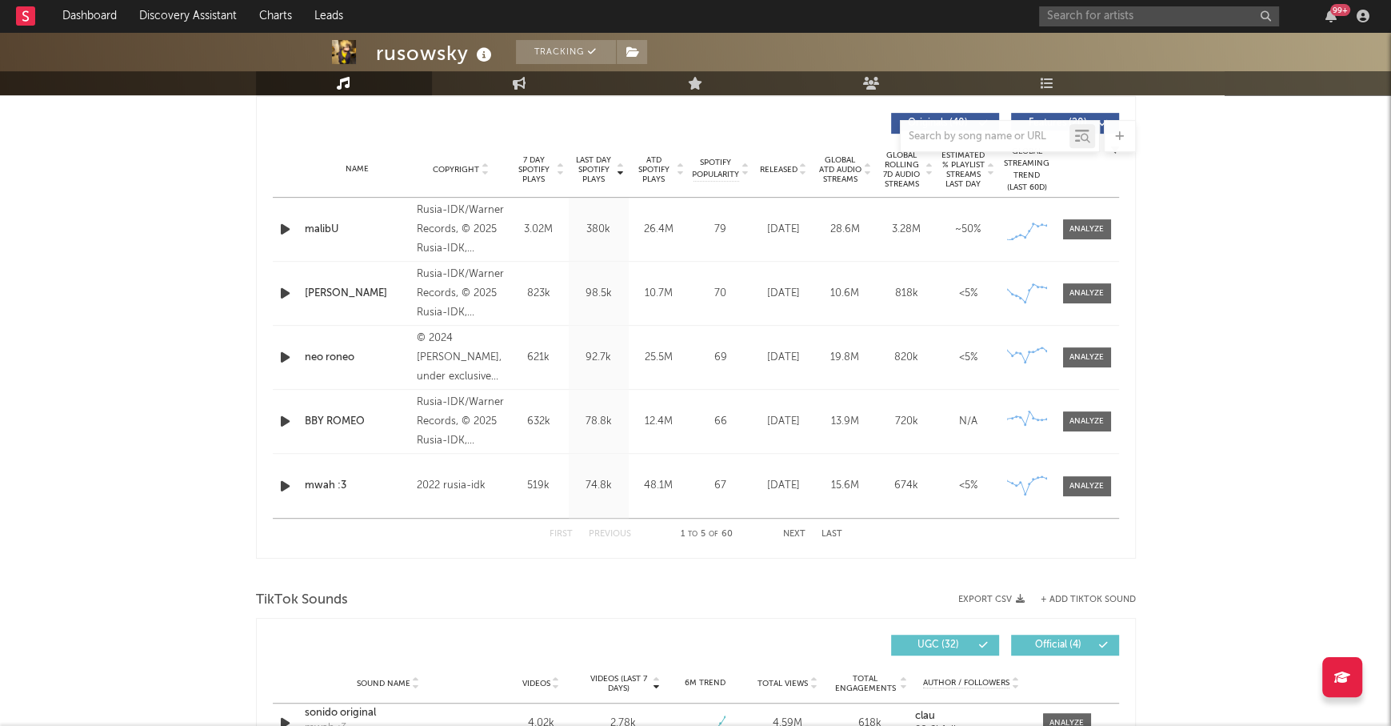
scroll to position [0, 0]
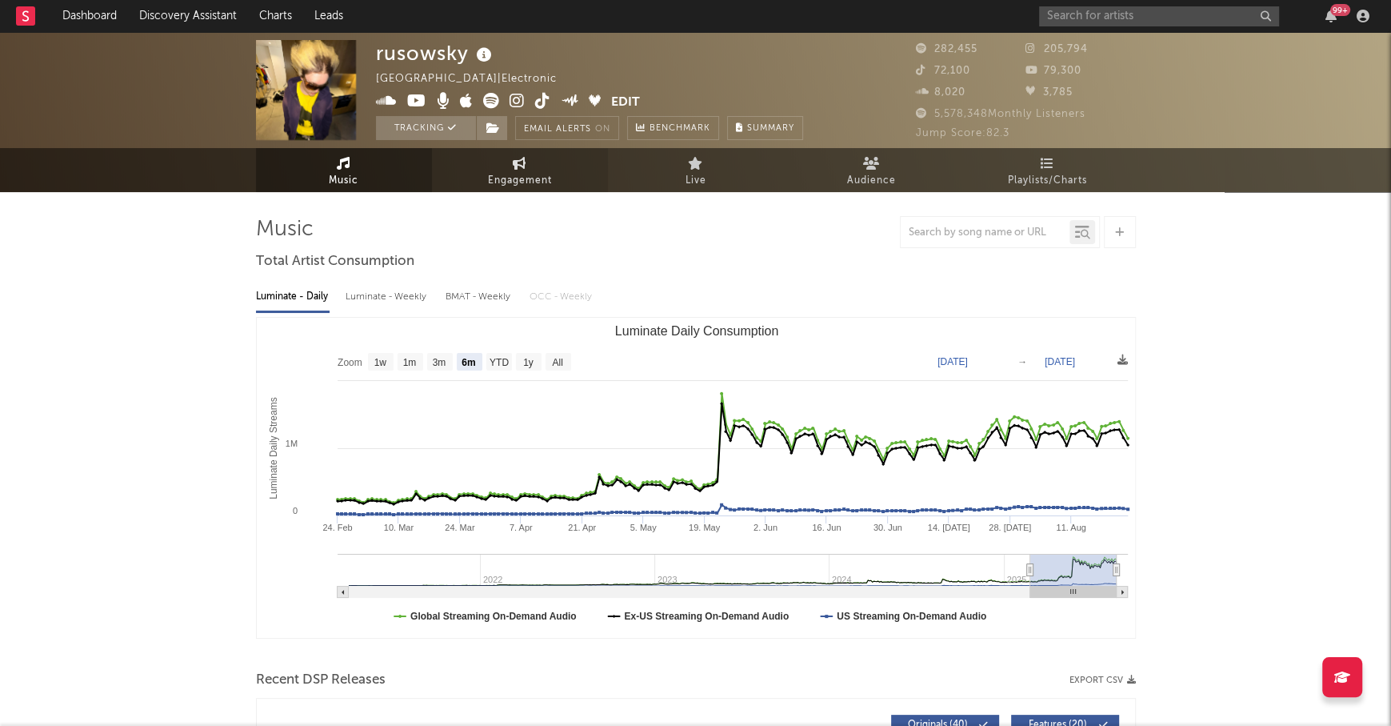
click at [543, 163] on link "Engagement" at bounding box center [520, 170] width 176 height 44
select select "1w"
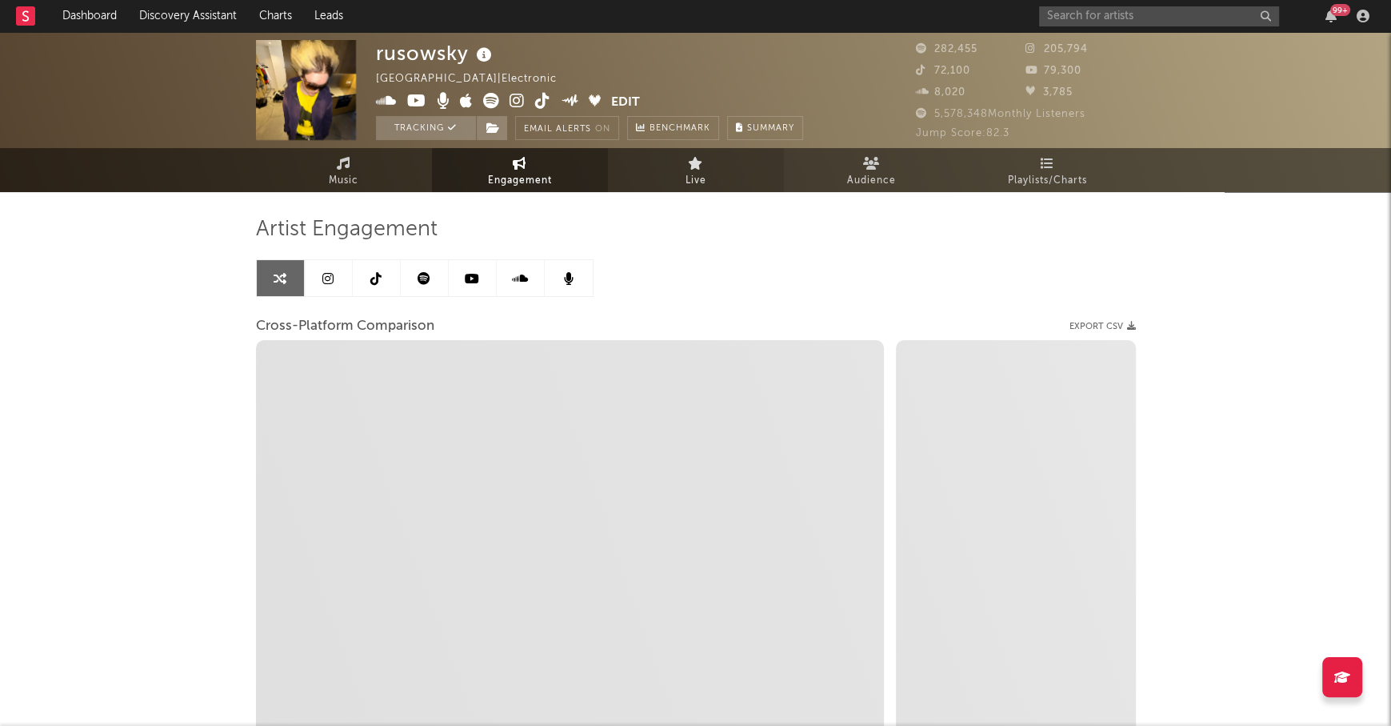
click at [692, 162] on icon at bounding box center [695, 163] width 15 height 13
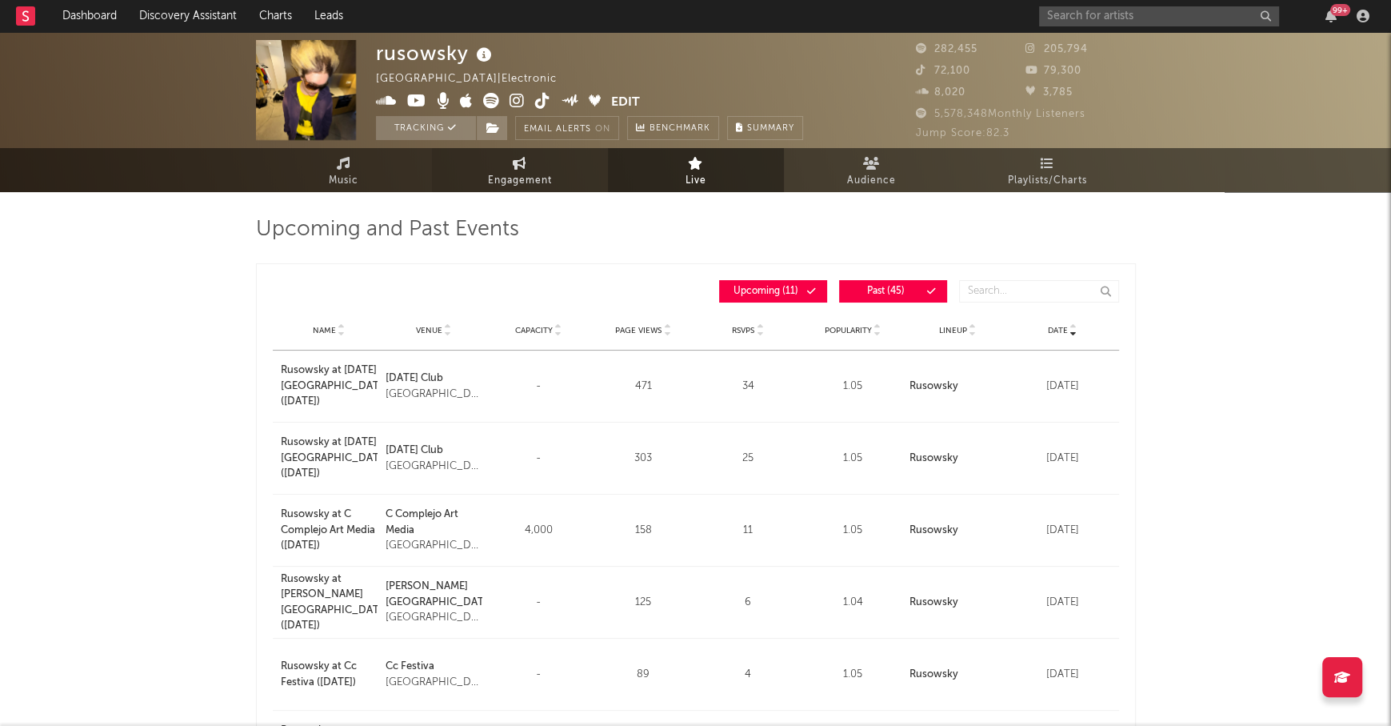
click at [533, 168] on link "Engagement" at bounding box center [520, 170] width 176 height 44
select select "1m"
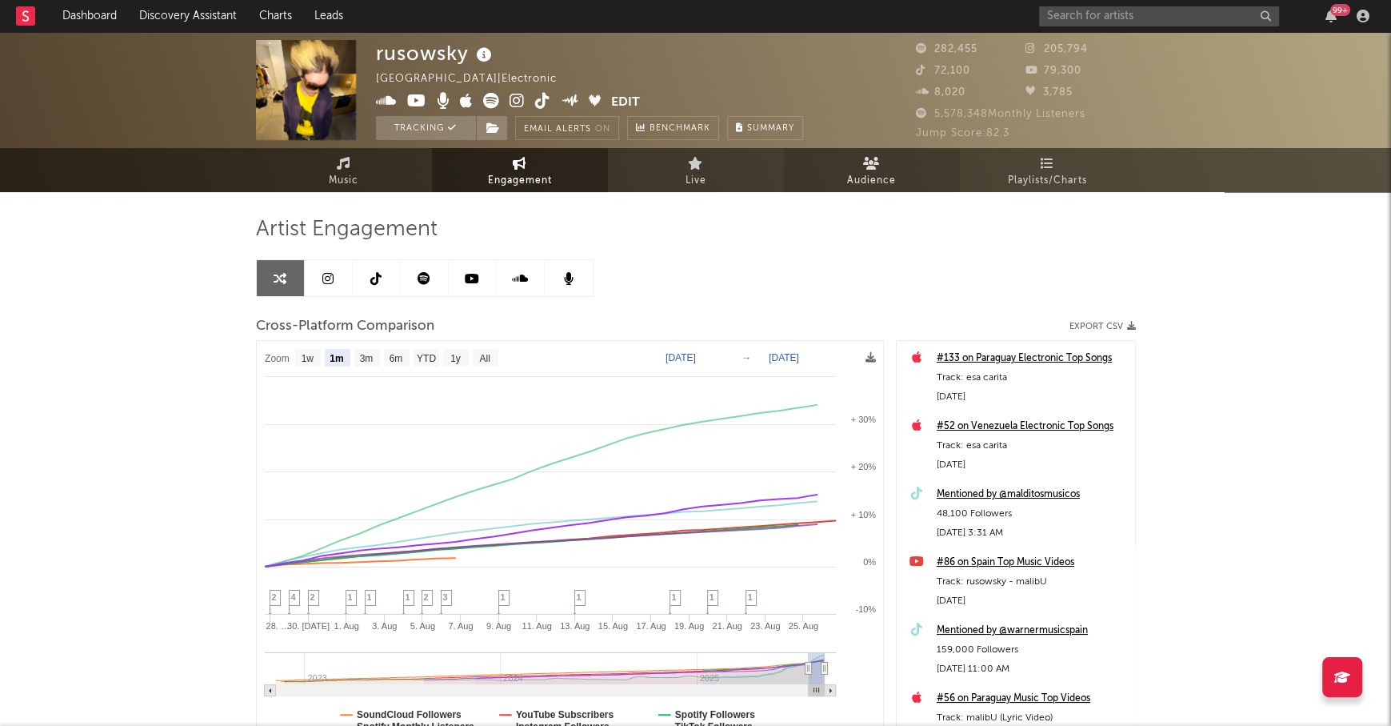
click at [889, 158] on link "Audience" at bounding box center [872, 170] width 176 height 44
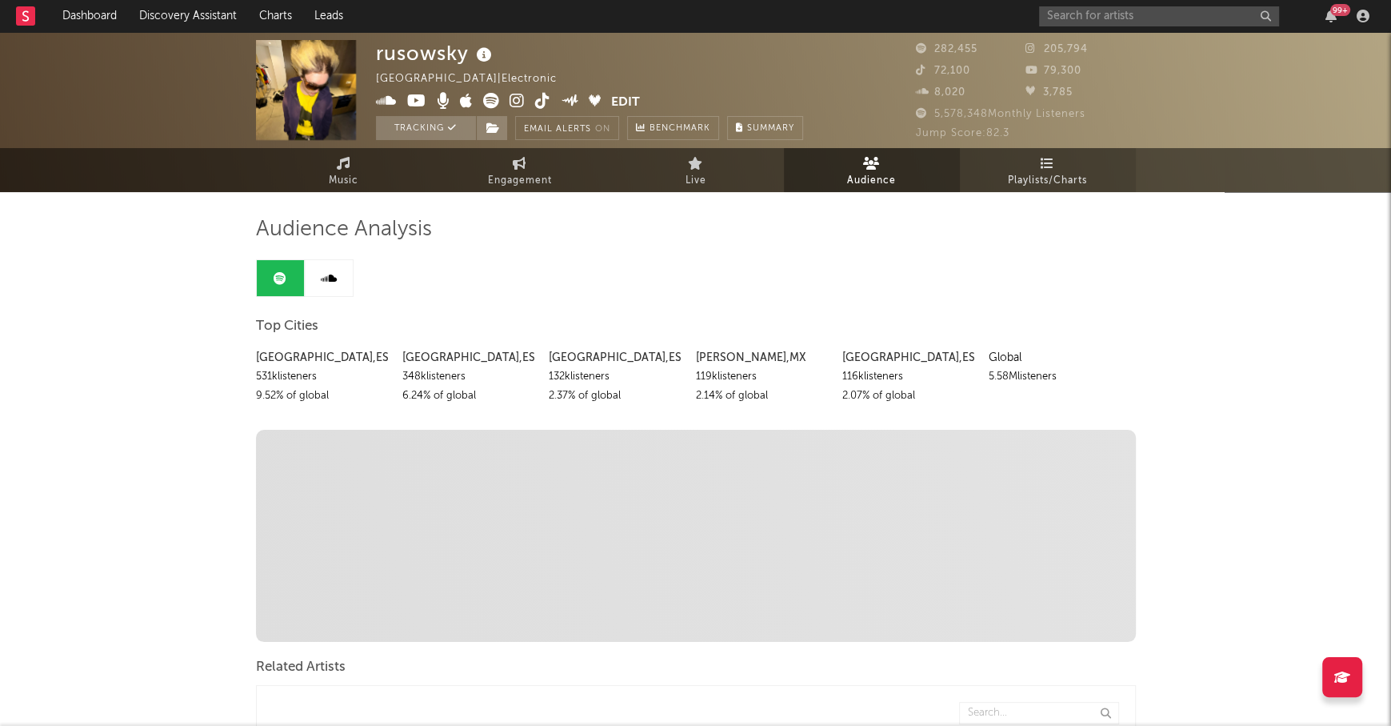
click at [1042, 157] on icon at bounding box center [1048, 163] width 14 height 13
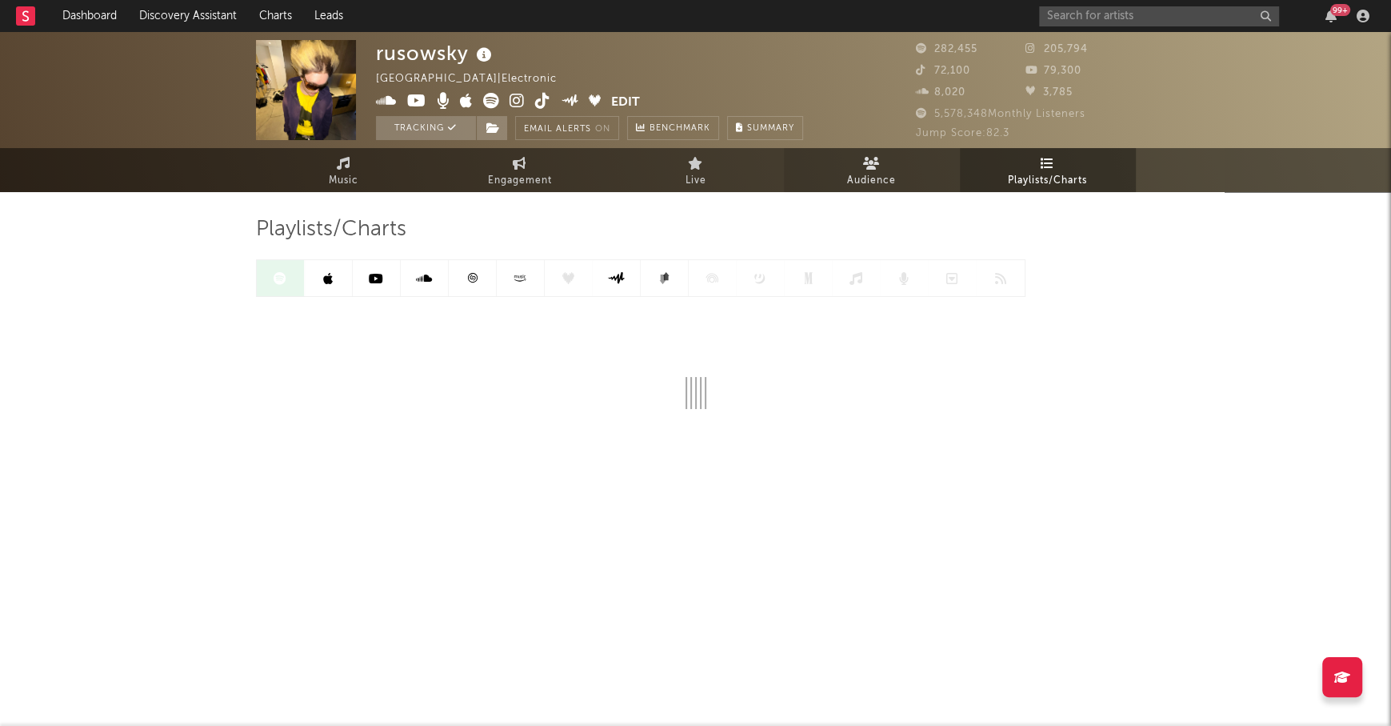
click at [881, 172] on span "Audience" at bounding box center [871, 180] width 49 height 19
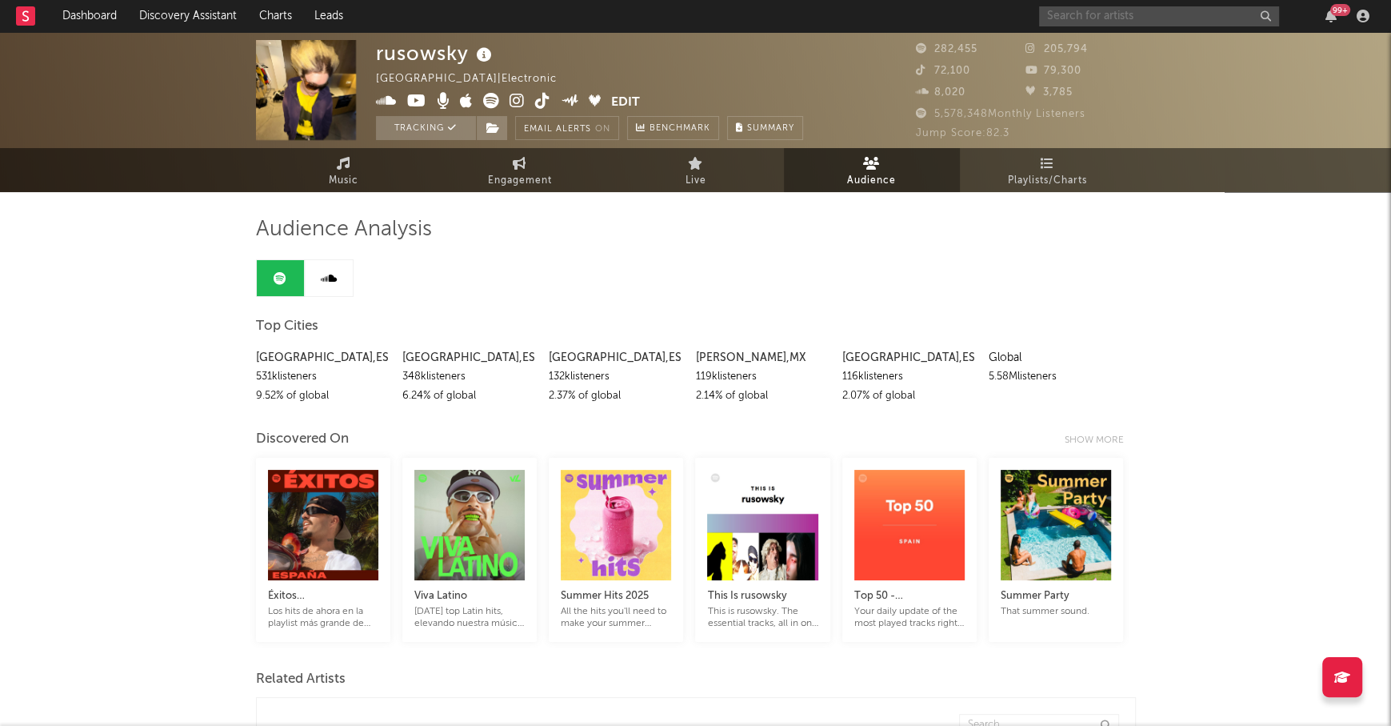
click at [1077, 17] on input "text" at bounding box center [1159, 16] width 240 height 20
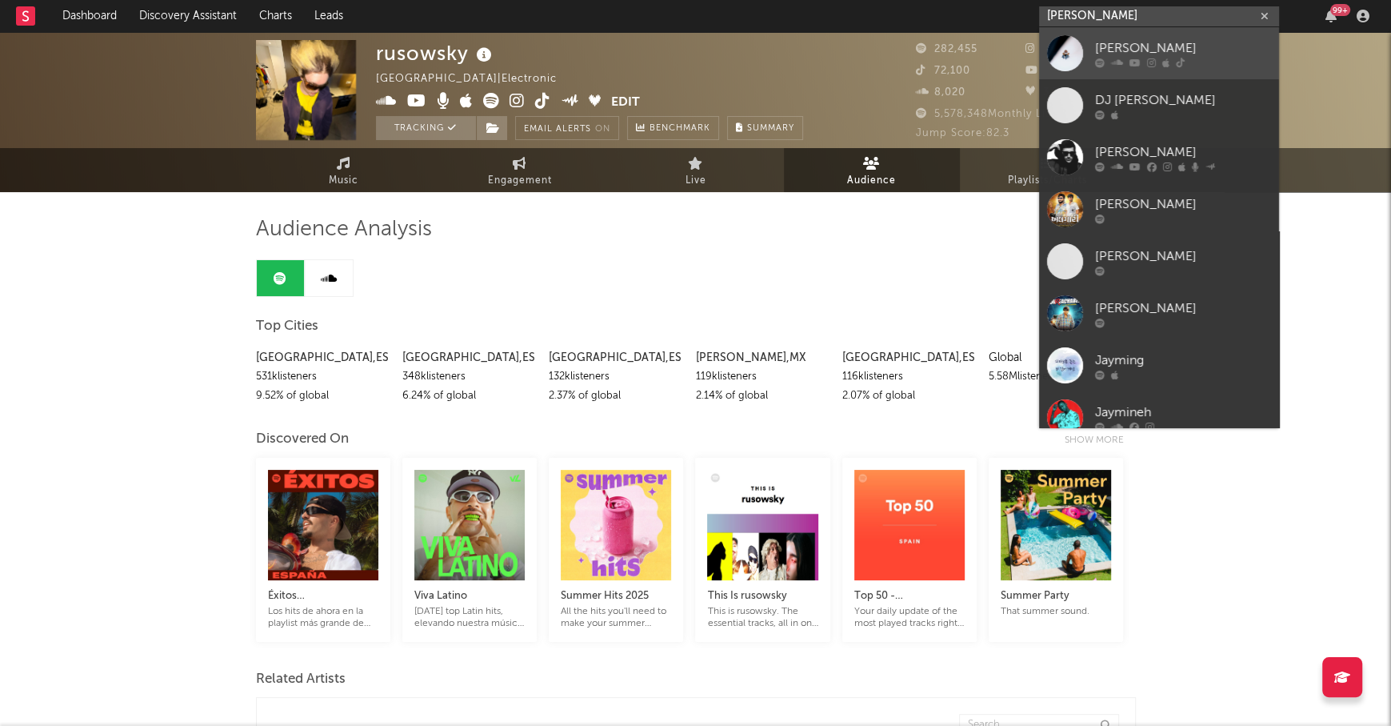
type input "[PERSON_NAME]"
click at [1178, 46] on div "[PERSON_NAME]" at bounding box center [1183, 47] width 176 height 19
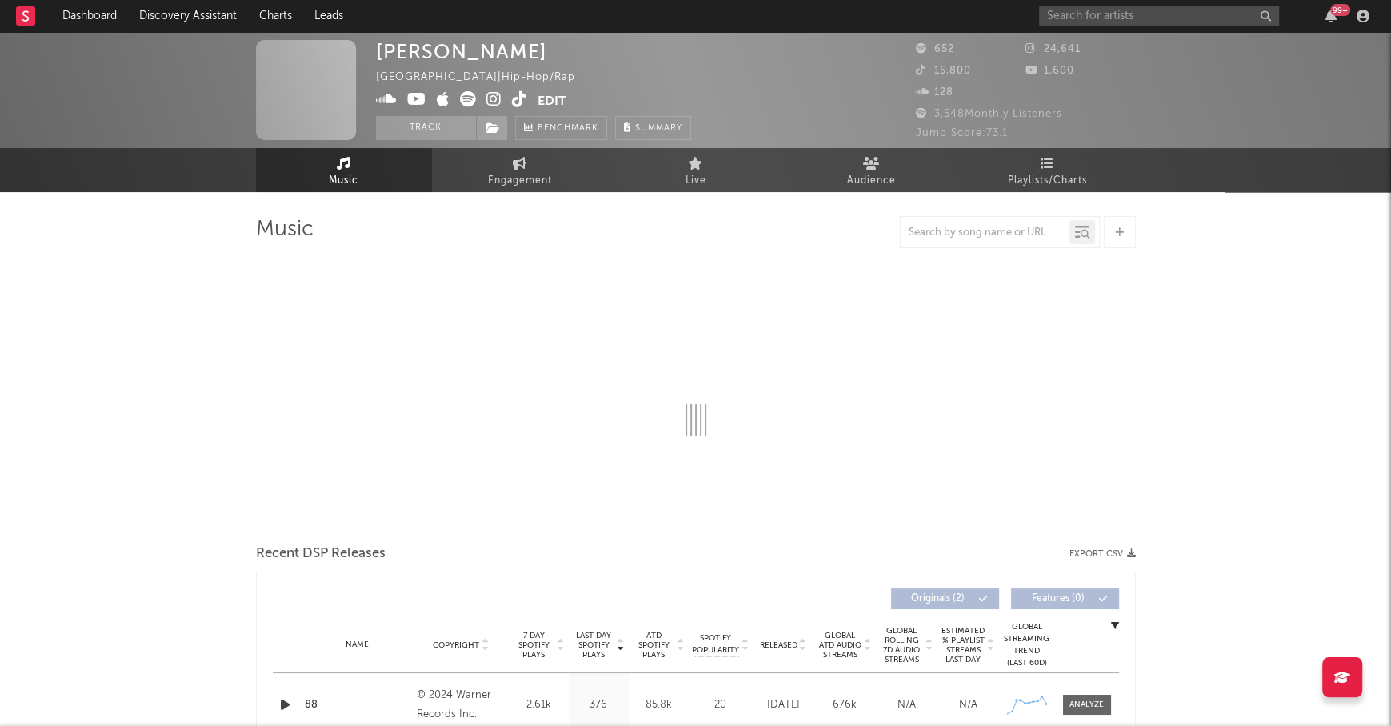
select select "6m"
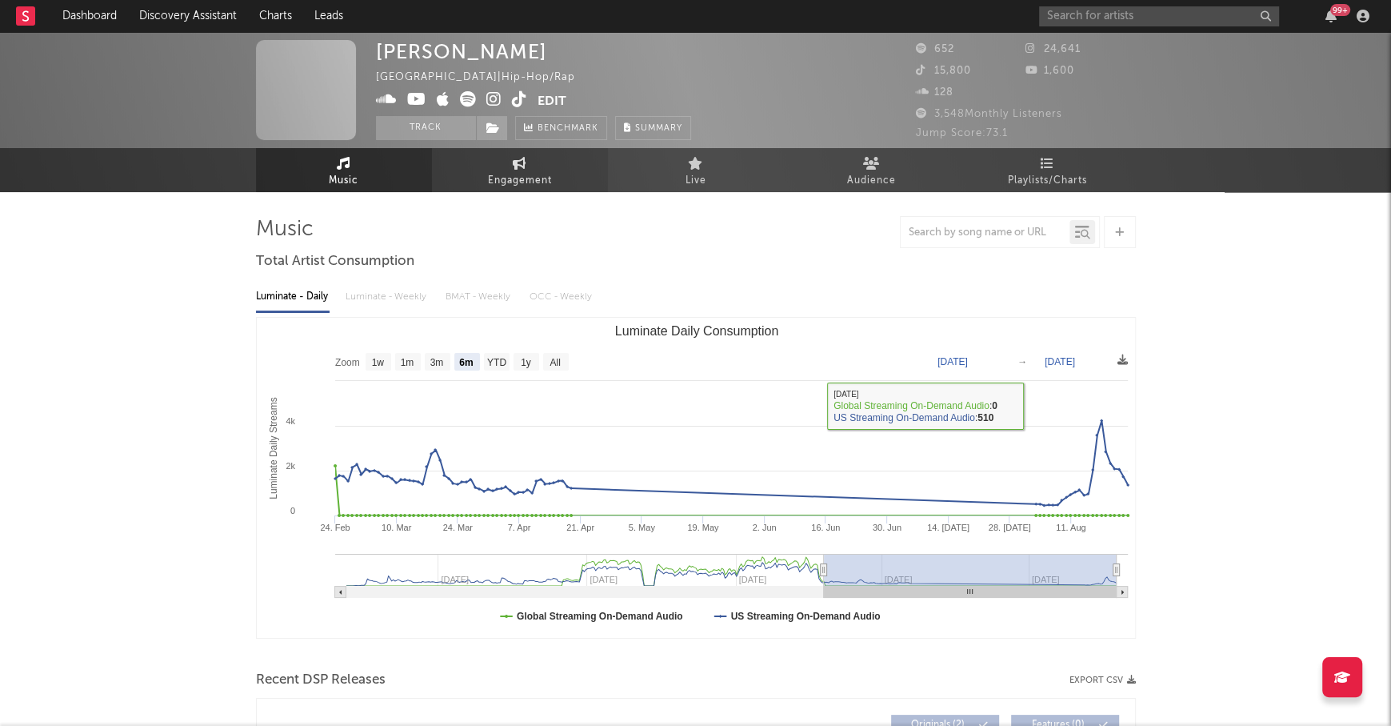
click at [518, 184] on span "Engagement" at bounding box center [520, 180] width 64 height 19
select select "1w"
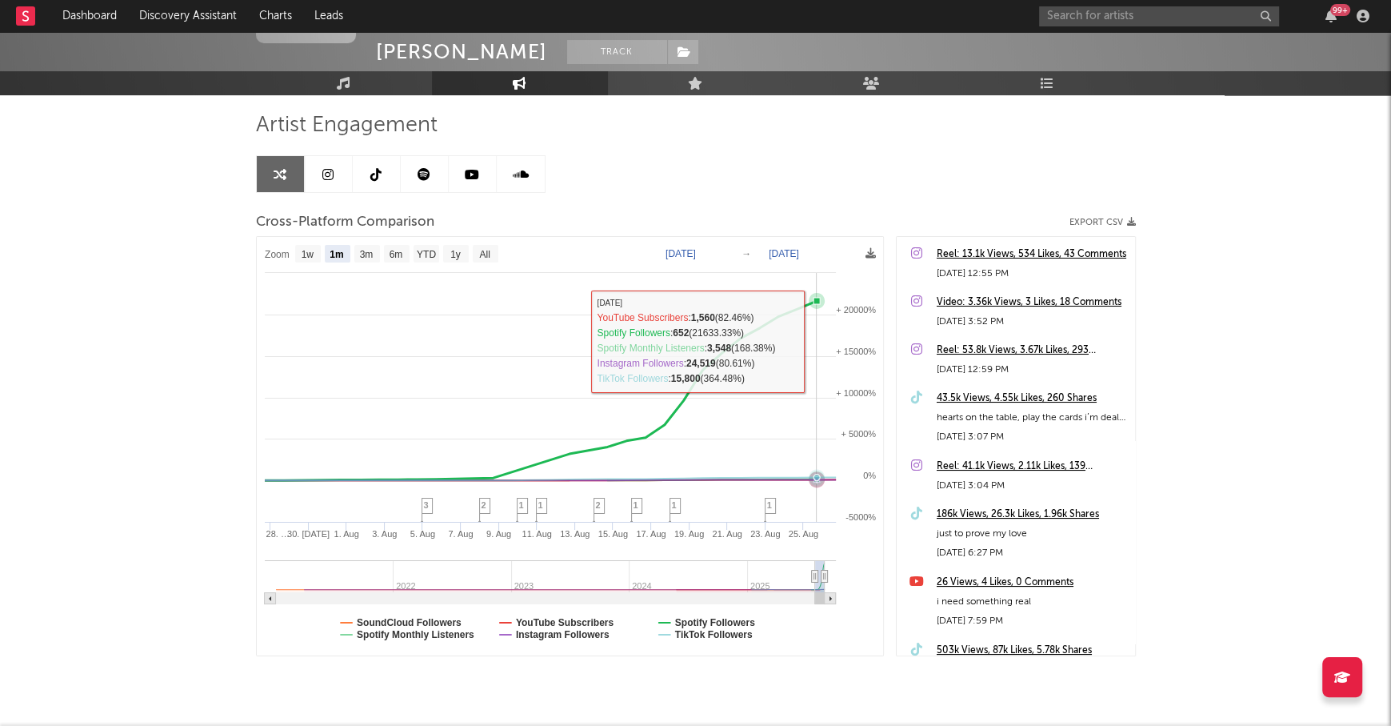
scroll to position [125, 0]
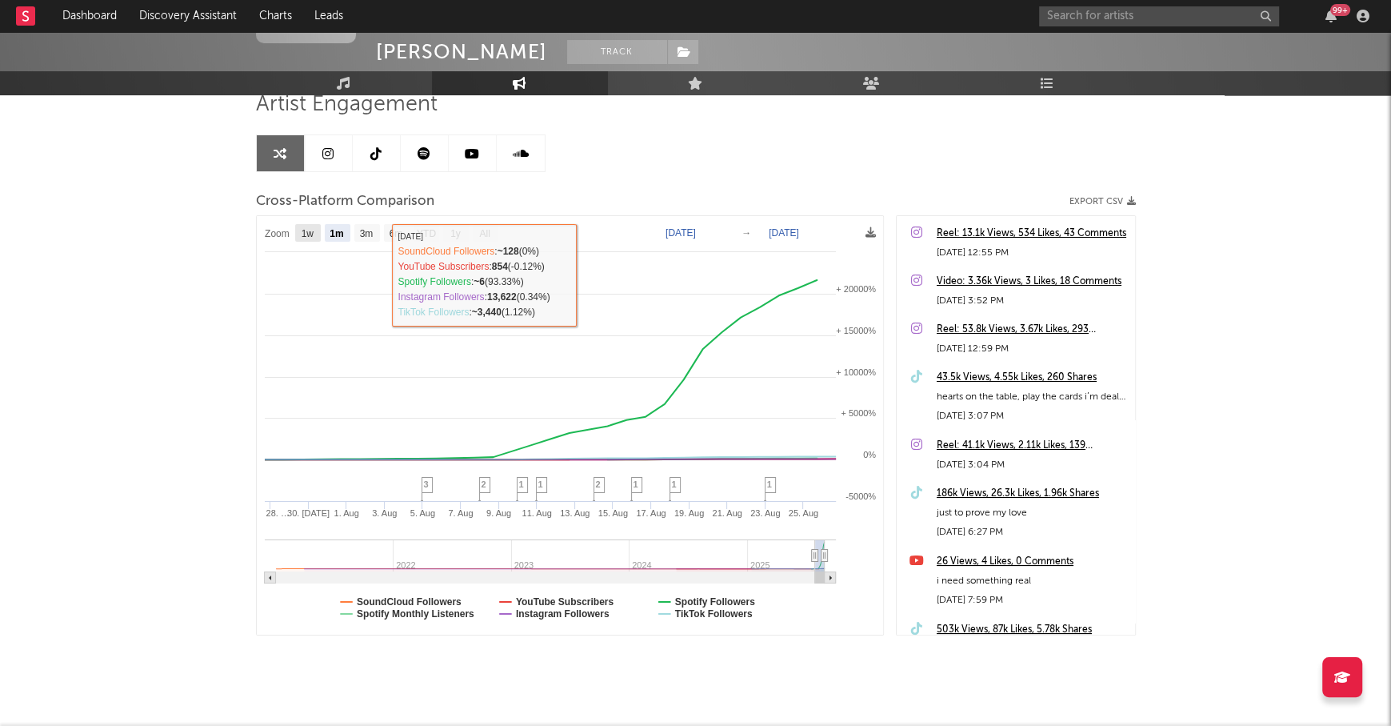
click at [309, 233] on text "1w" at bounding box center [307, 233] width 13 height 11
select select "1w"
type input "[DATE]"
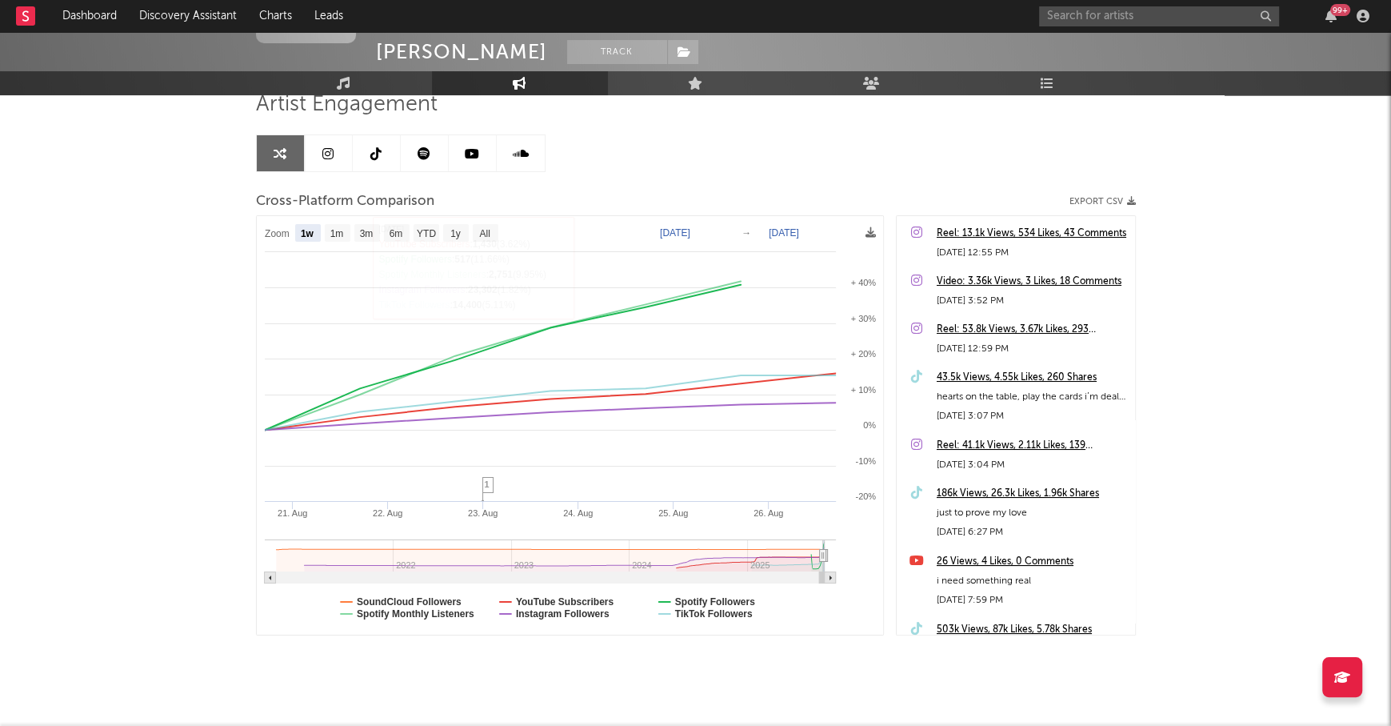
click at [341, 222] on rect at bounding box center [570, 425] width 627 height 419
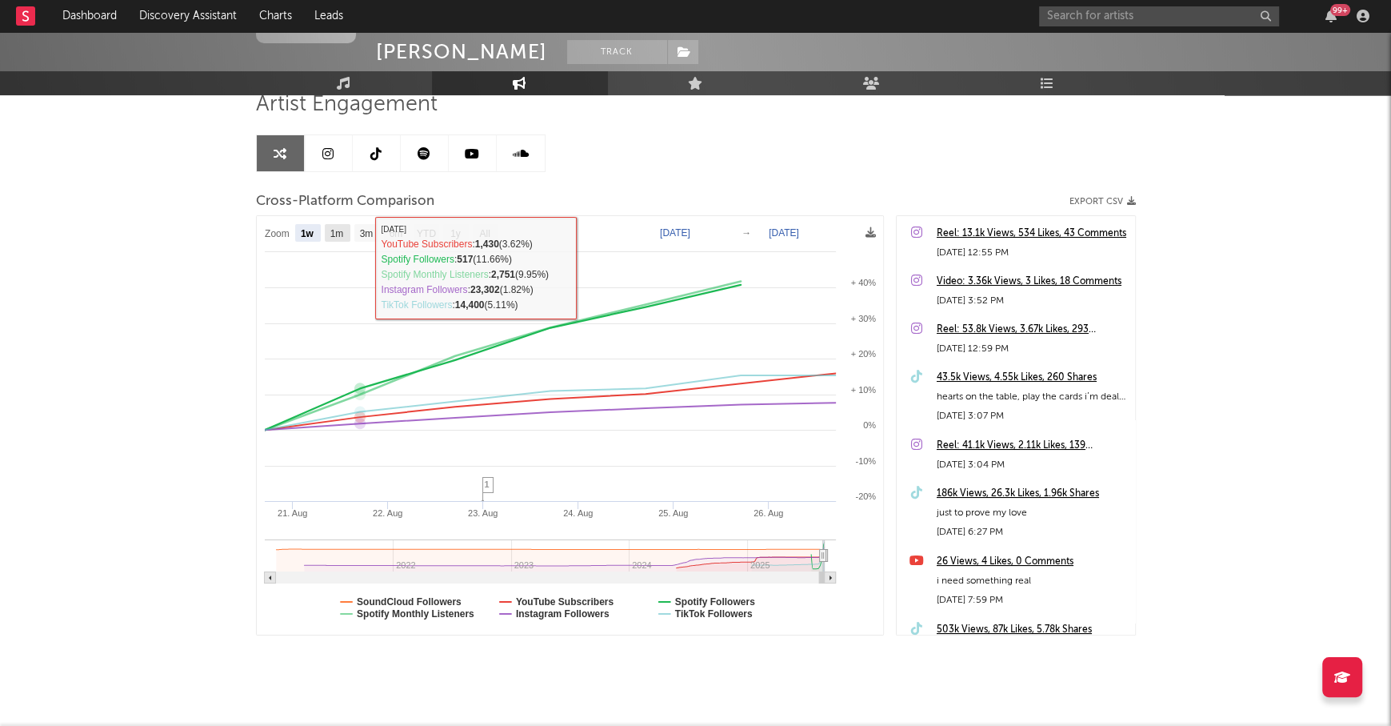
click at [342, 228] on text "1m" at bounding box center [337, 233] width 14 height 11
select select "1m"
type input "[DATE]"
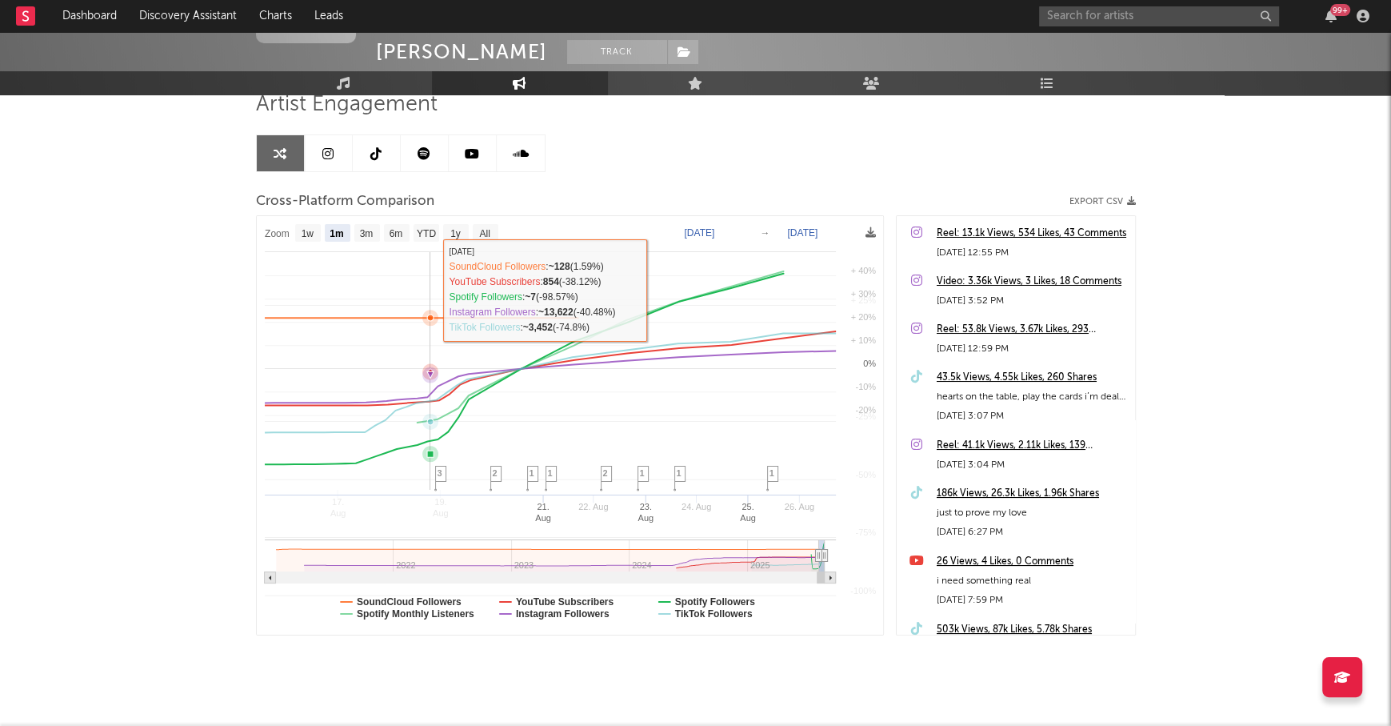
select select "1m"
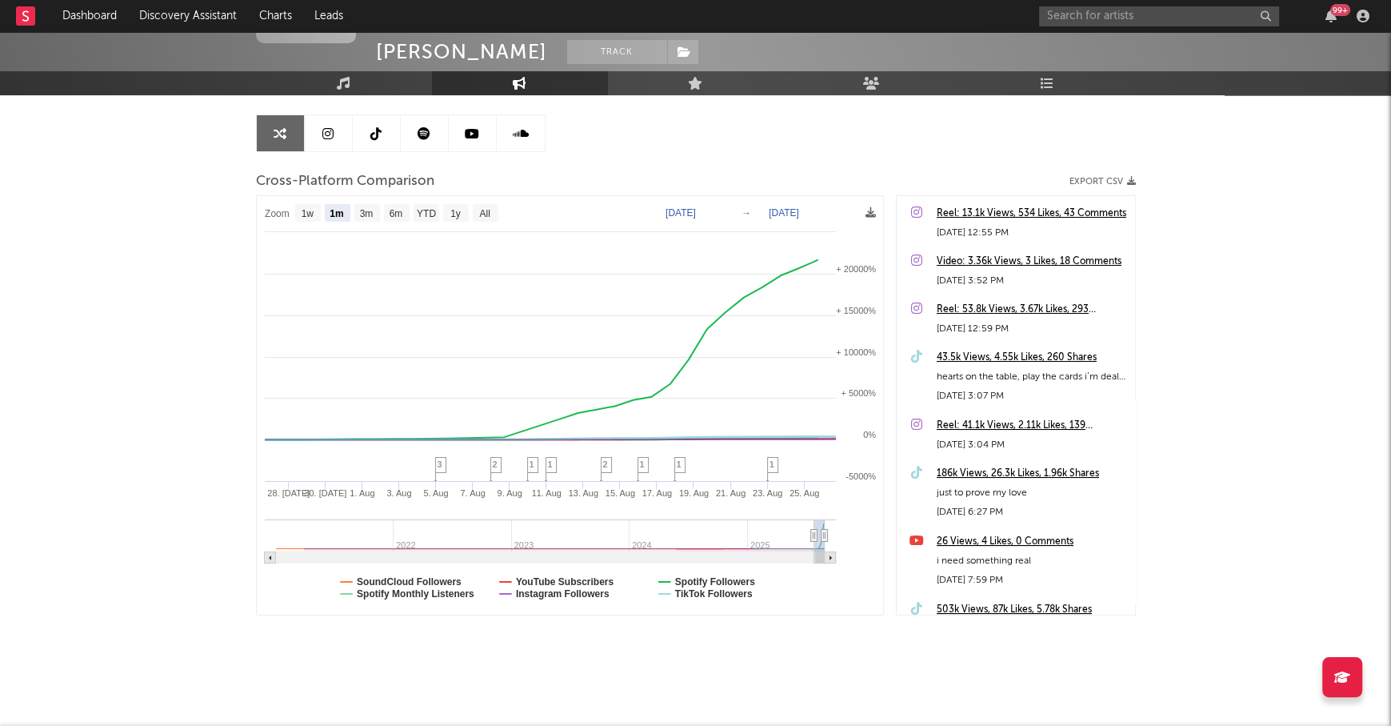
scroll to position [0, 0]
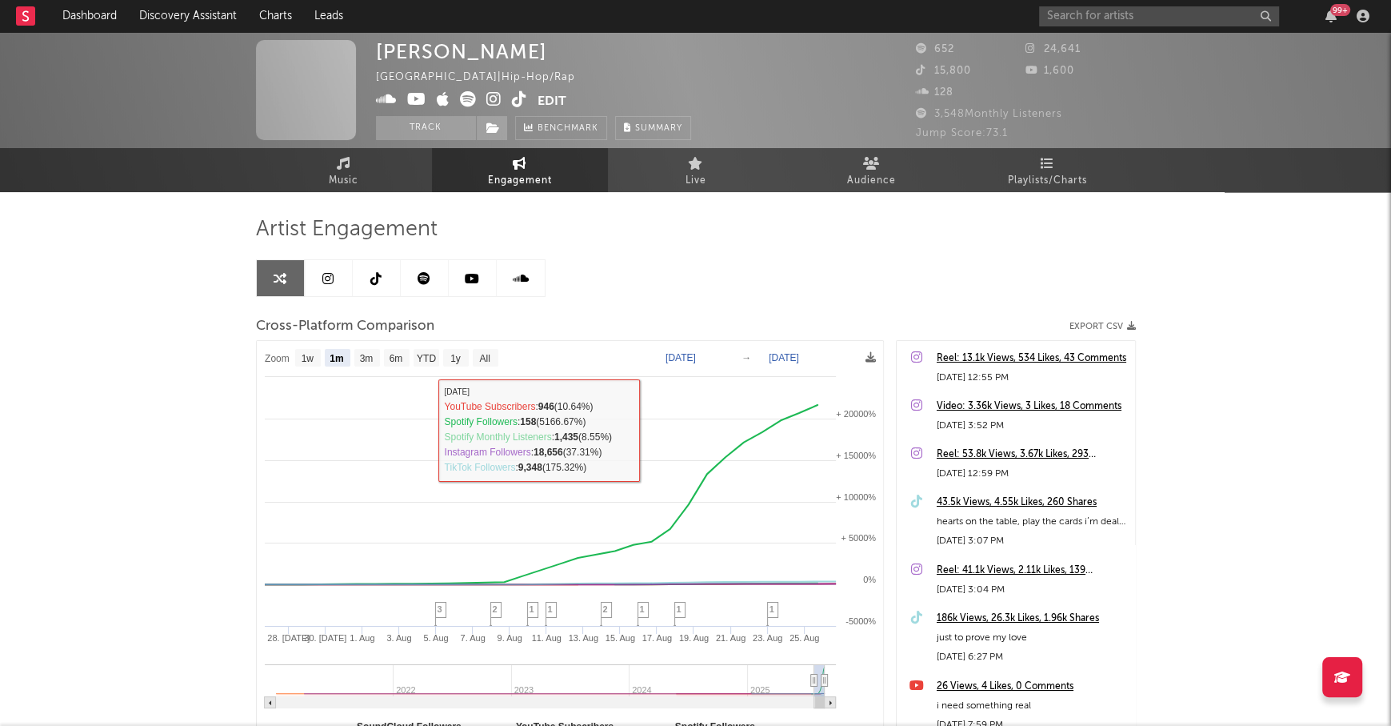
click at [346, 162] on icon at bounding box center [344, 163] width 14 height 13
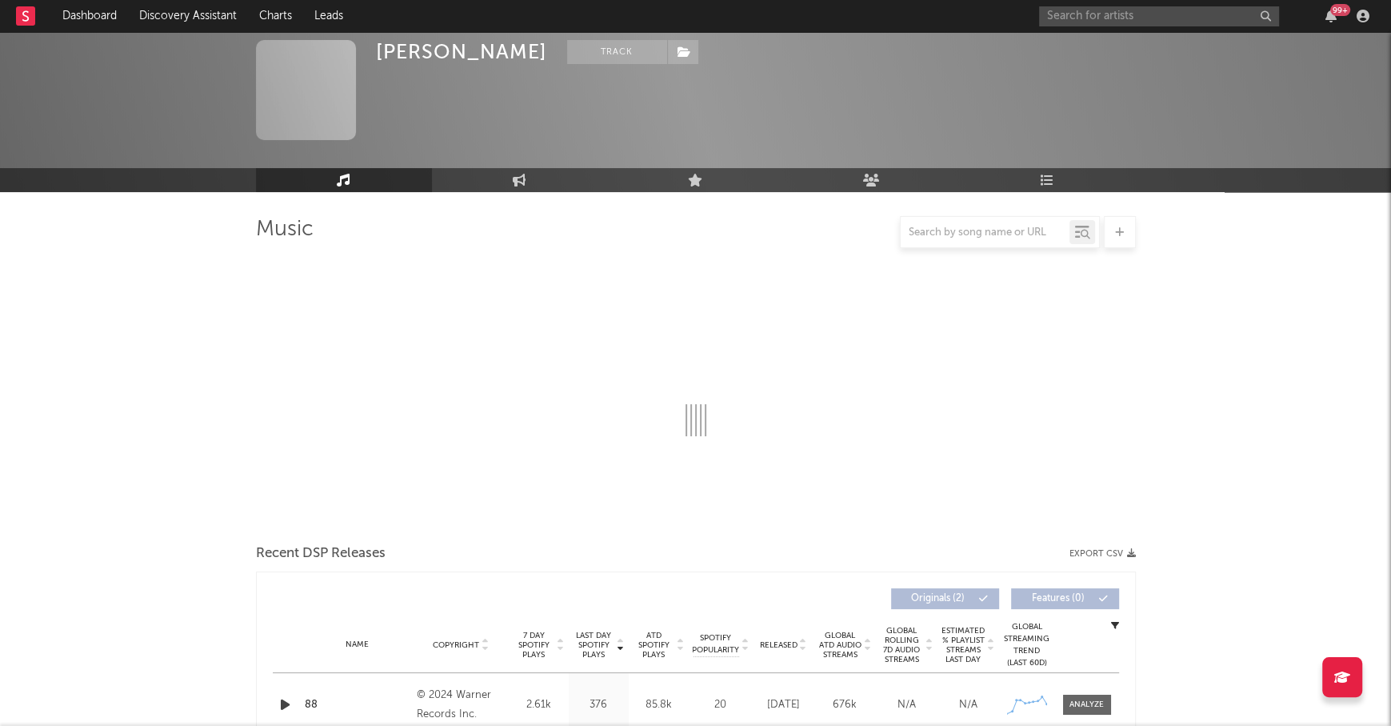
select select "6m"
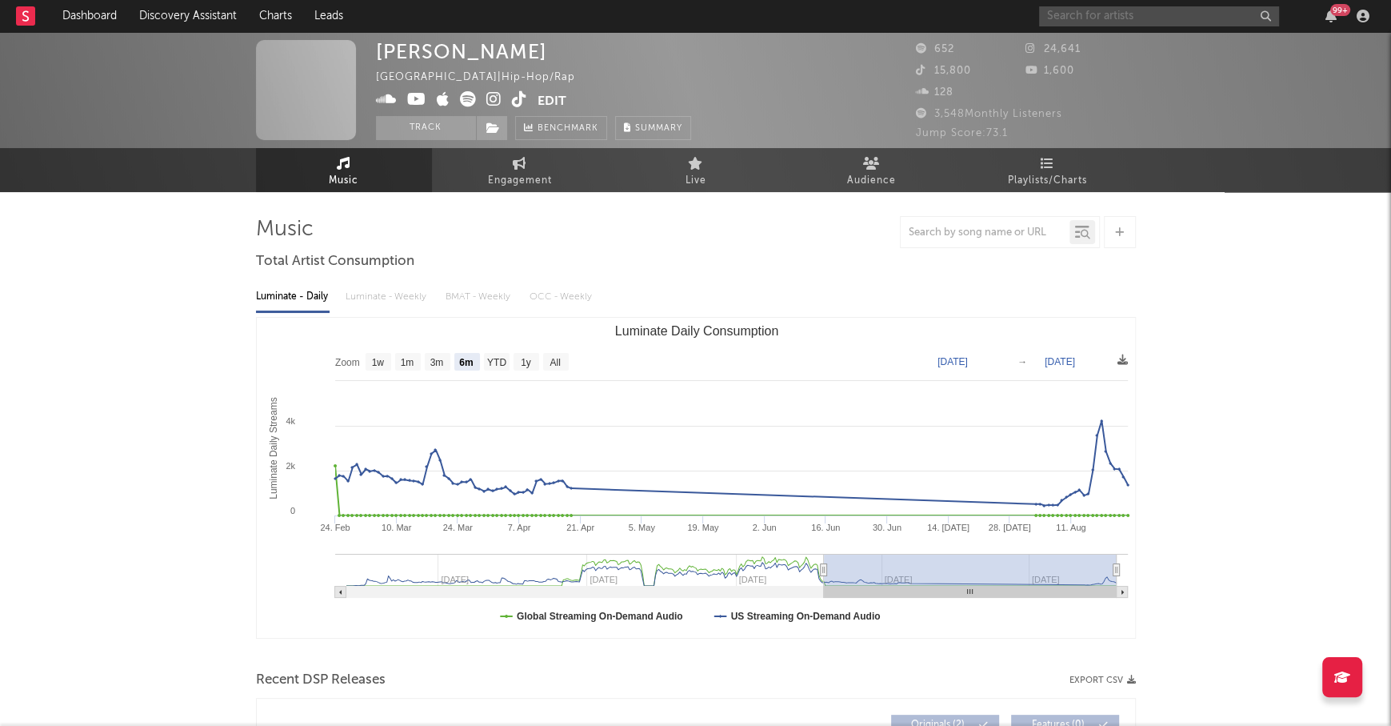
click at [1130, 16] on input "text" at bounding box center [1159, 16] width 240 height 20
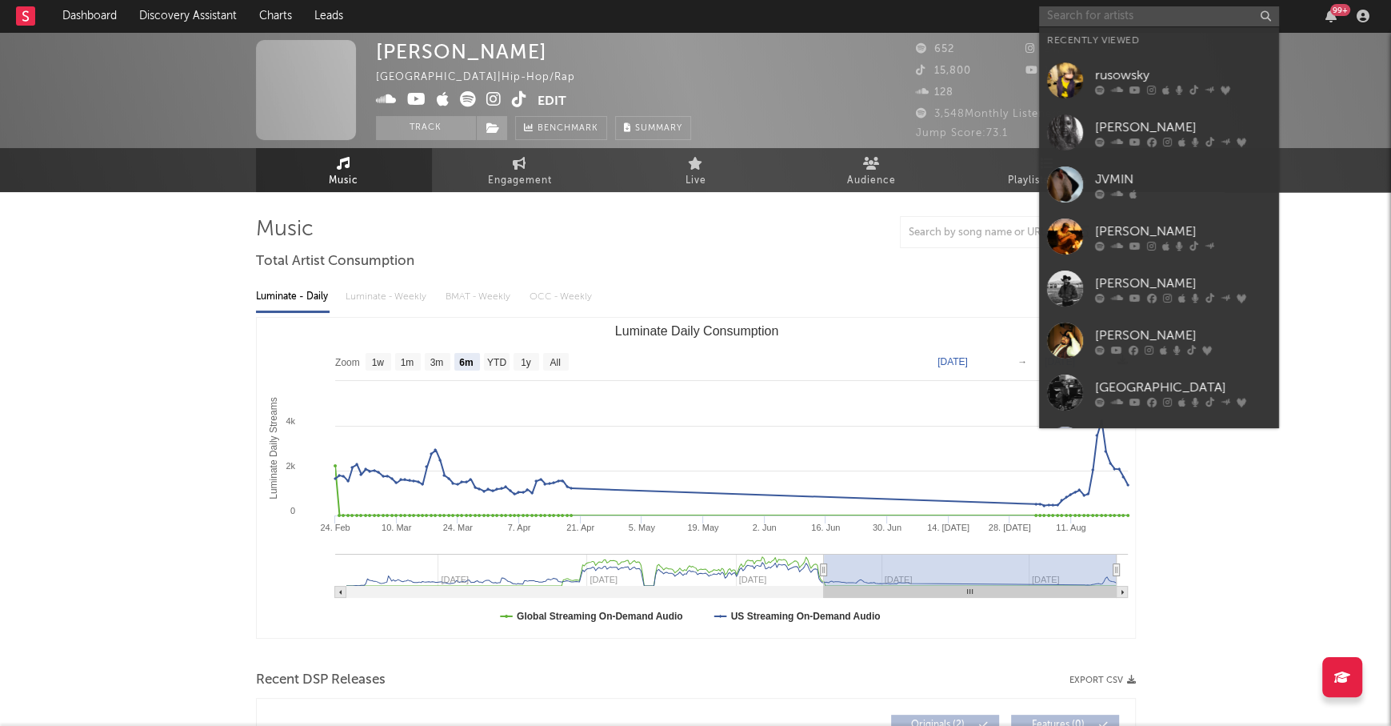
type input "a"
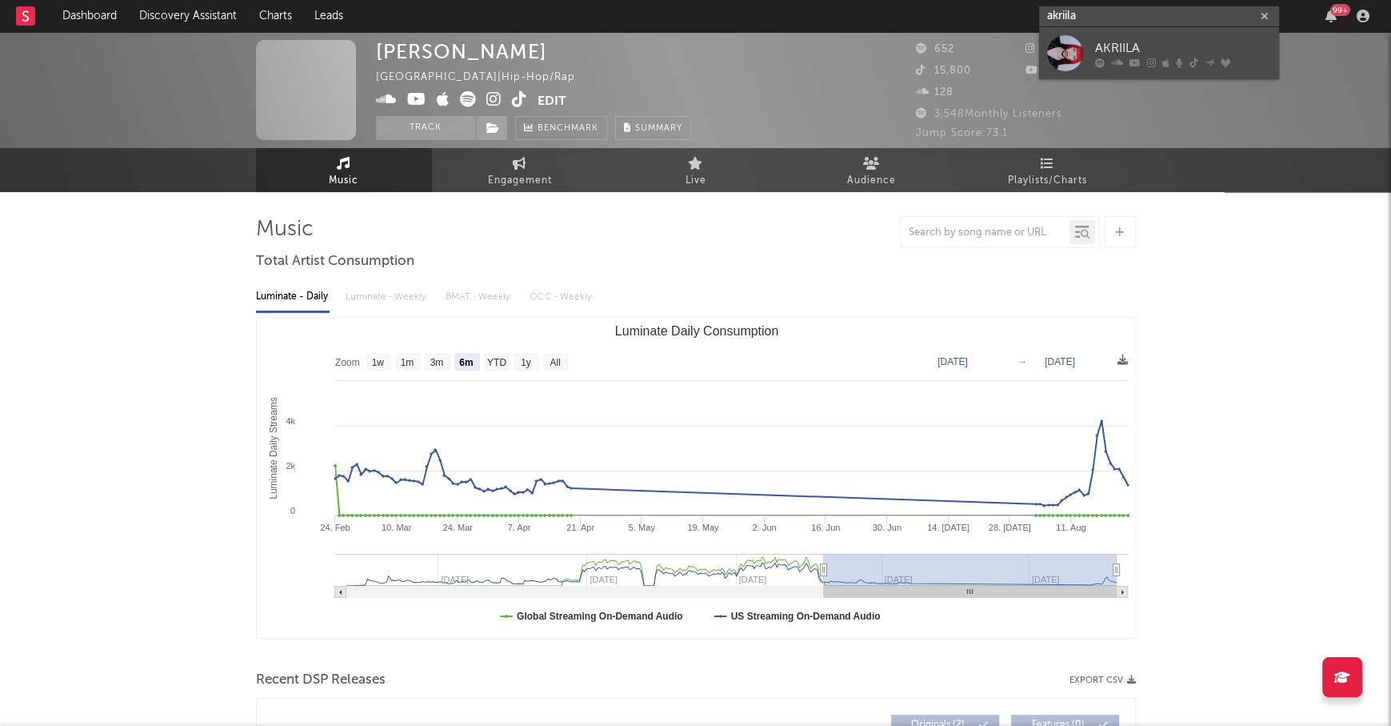
type input "akriila"
click at [1157, 44] on div "AKRIILA" at bounding box center [1183, 47] width 176 height 19
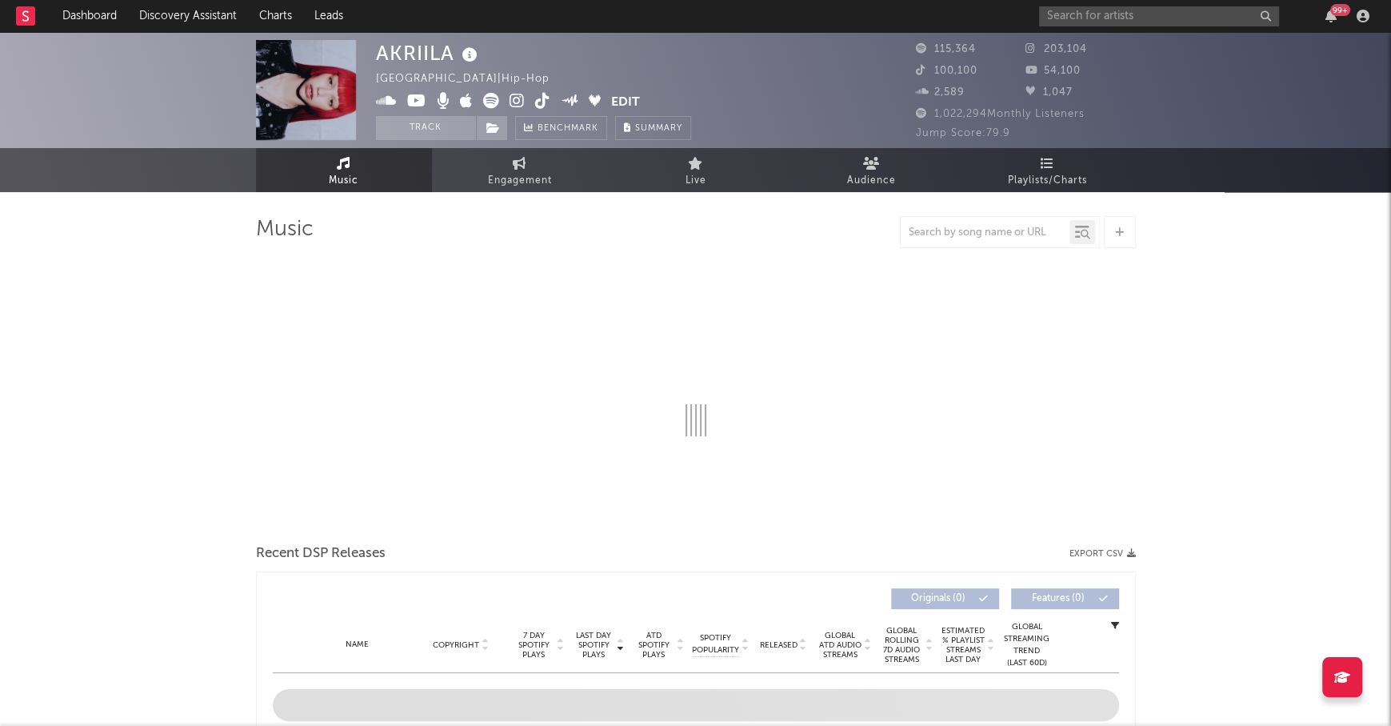
select select "6m"
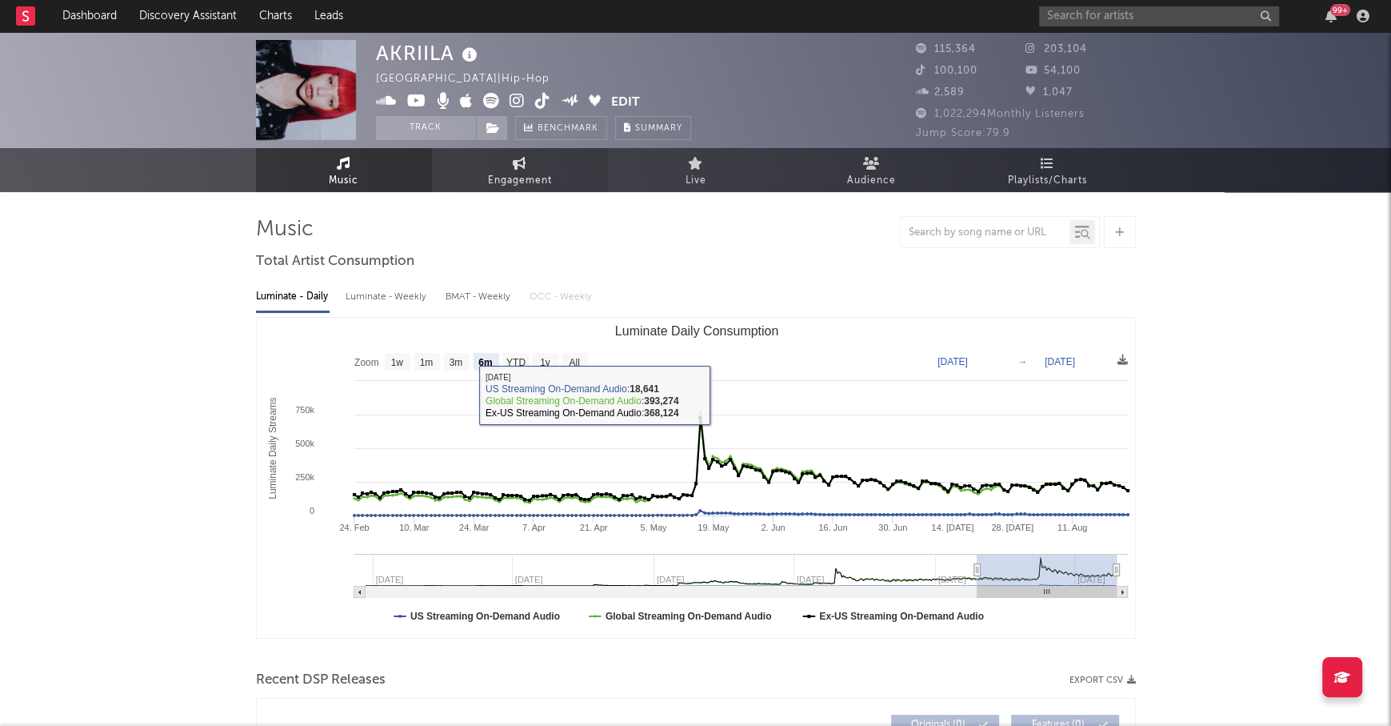
click at [463, 151] on link "Engagement" at bounding box center [520, 170] width 176 height 44
select select "1w"
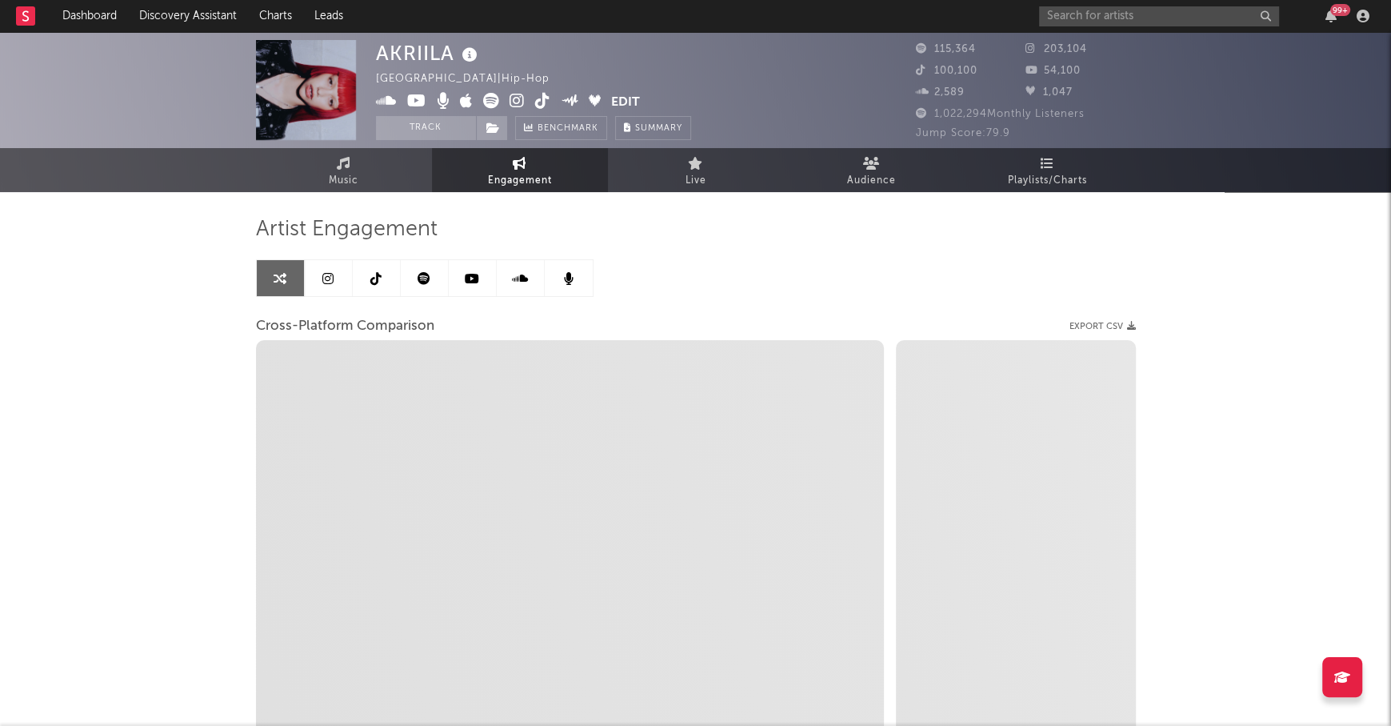
scroll to position [145, 0]
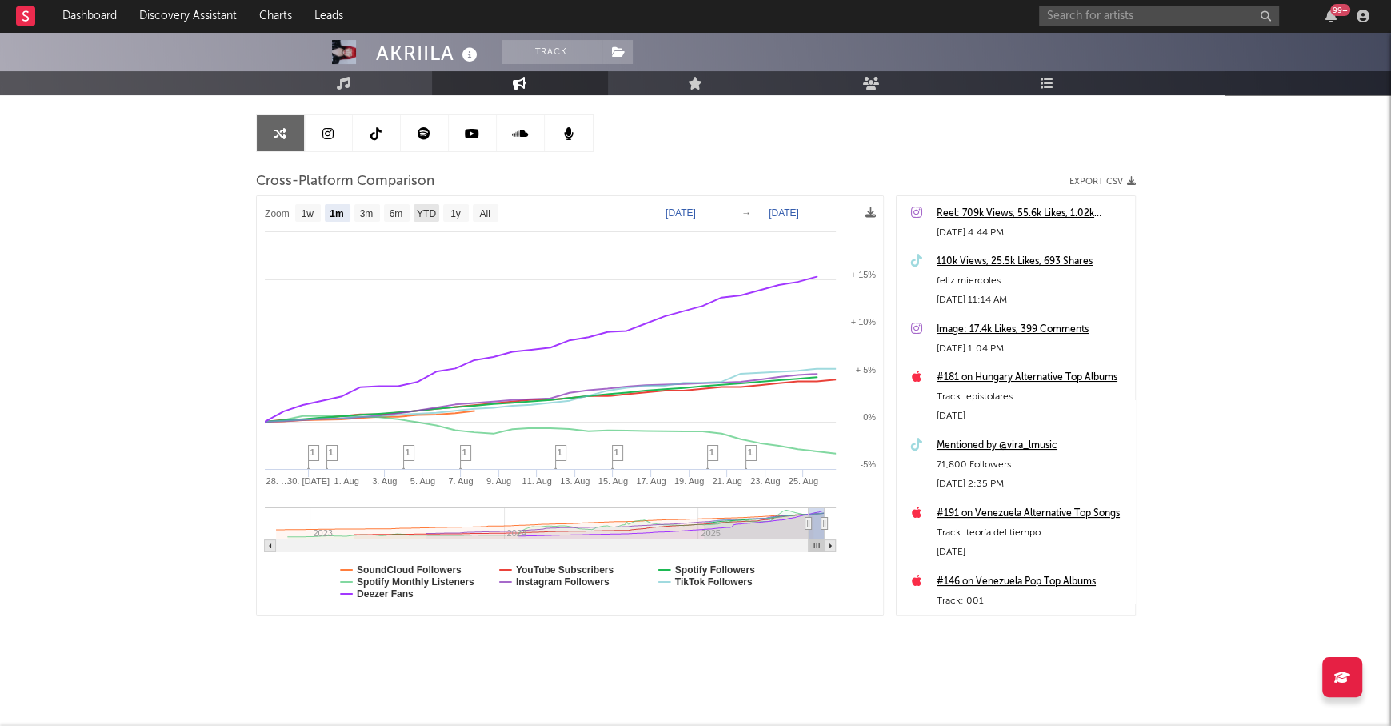
click at [434, 216] on text "YTD" at bounding box center [425, 213] width 19 height 11
select select "YTD"
type input "[DATE]"
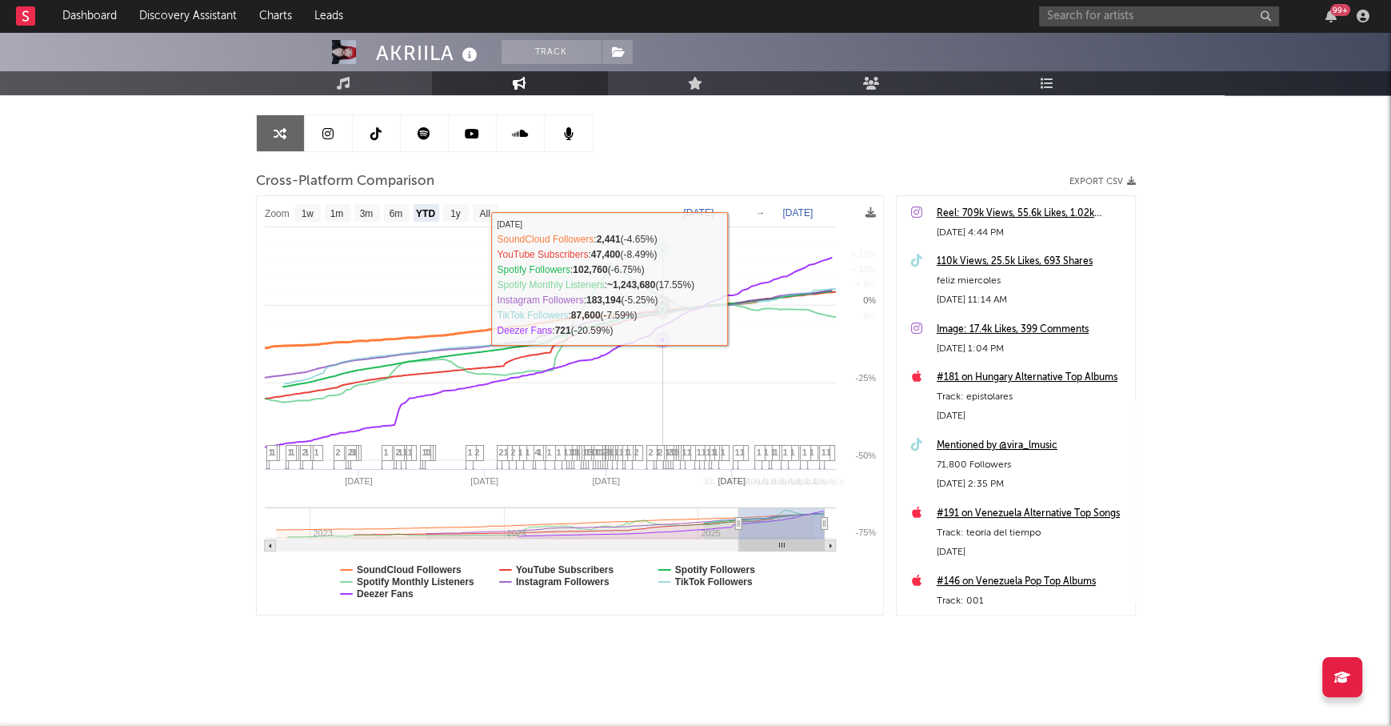
select select "1w"
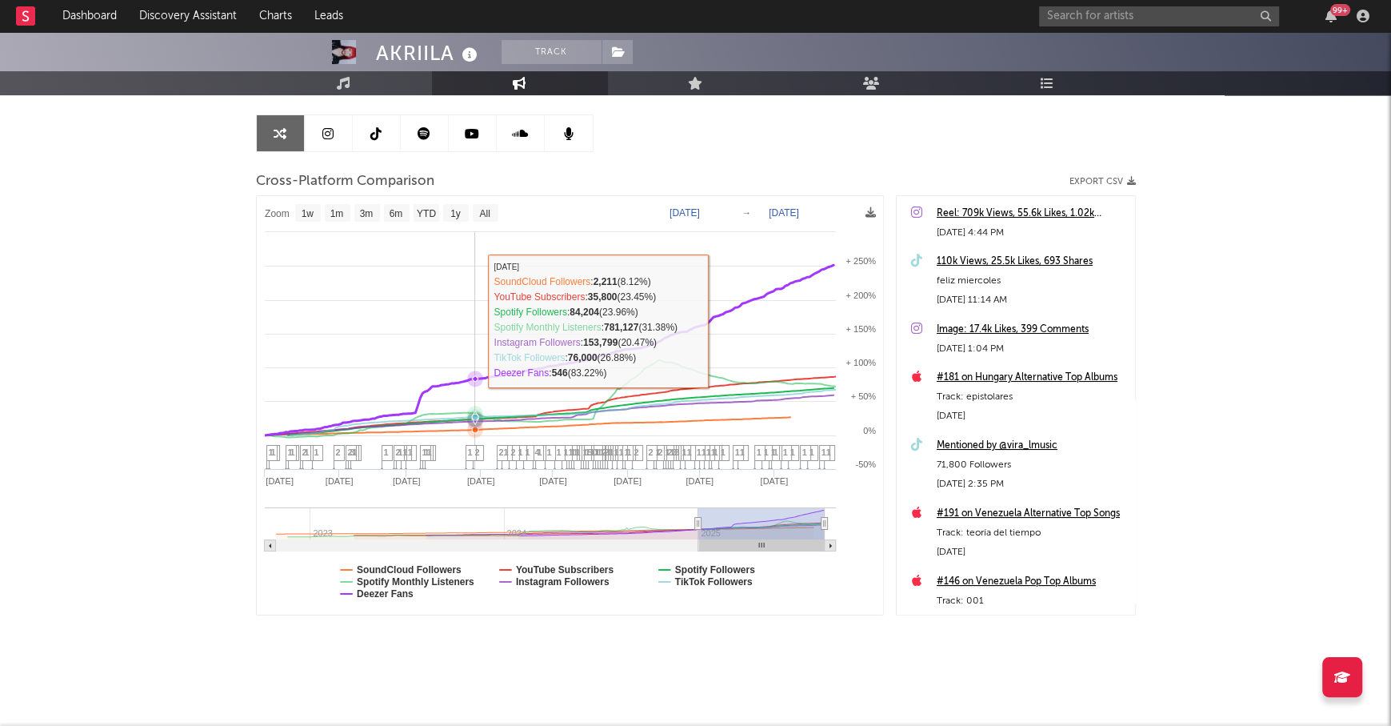
scroll to position [74, 0]
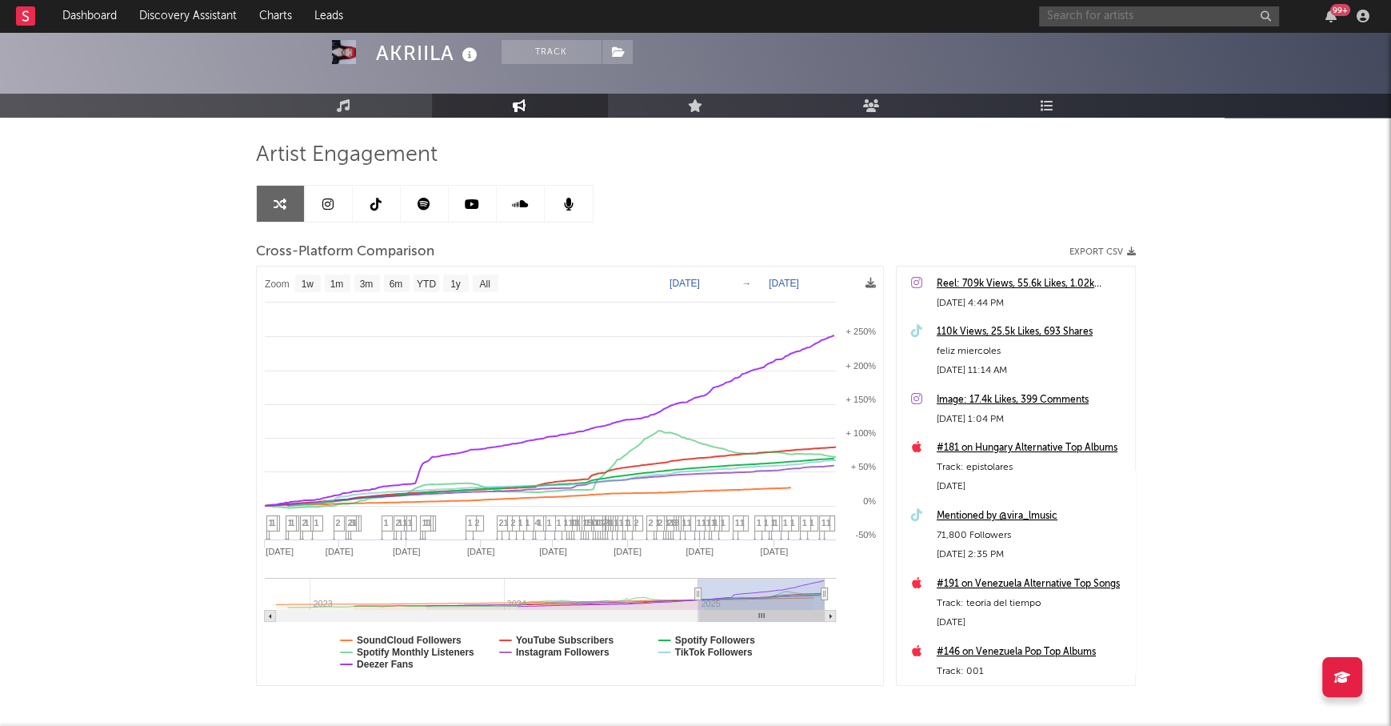
click at [1114, 17] on input "text" at bounding box center [1159, 16] width 240 height 20
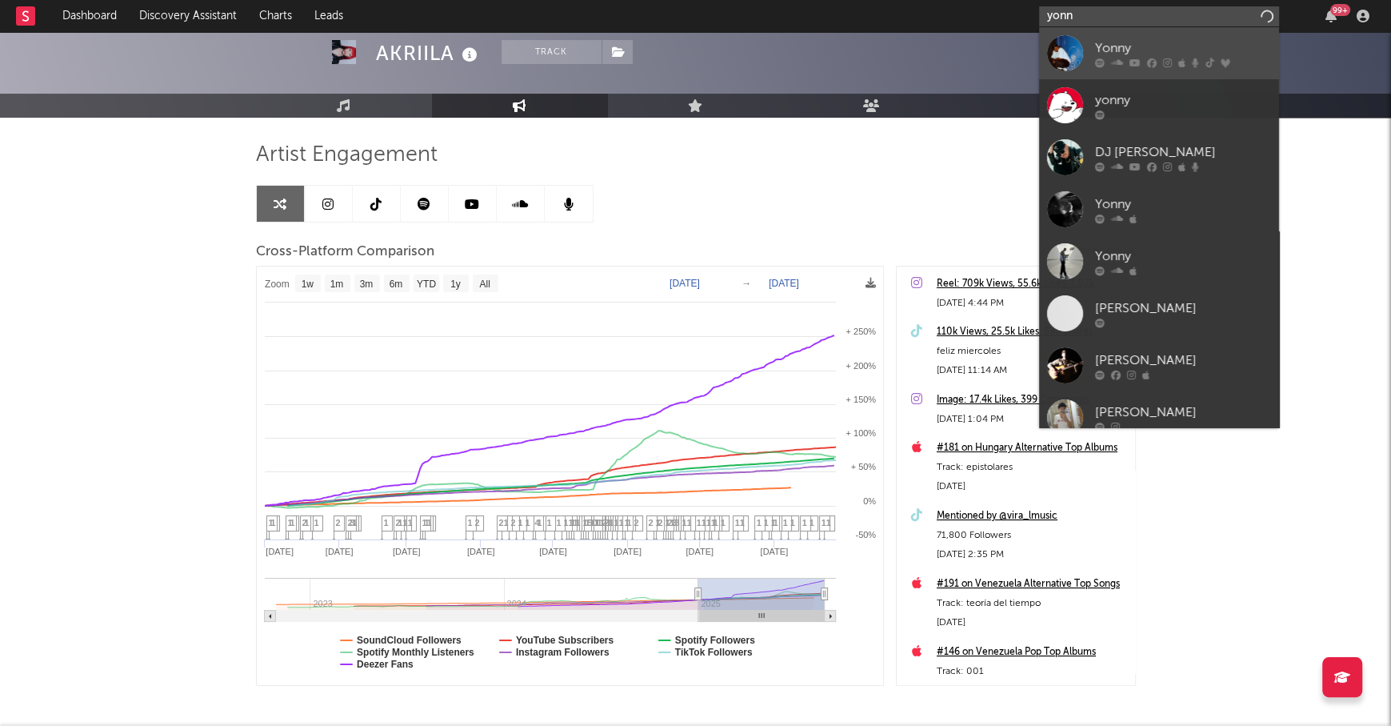
type input "yonn"
click at [1134, 36] on link "Yonny" at bounding box center [1159, 53] width 240 height 52
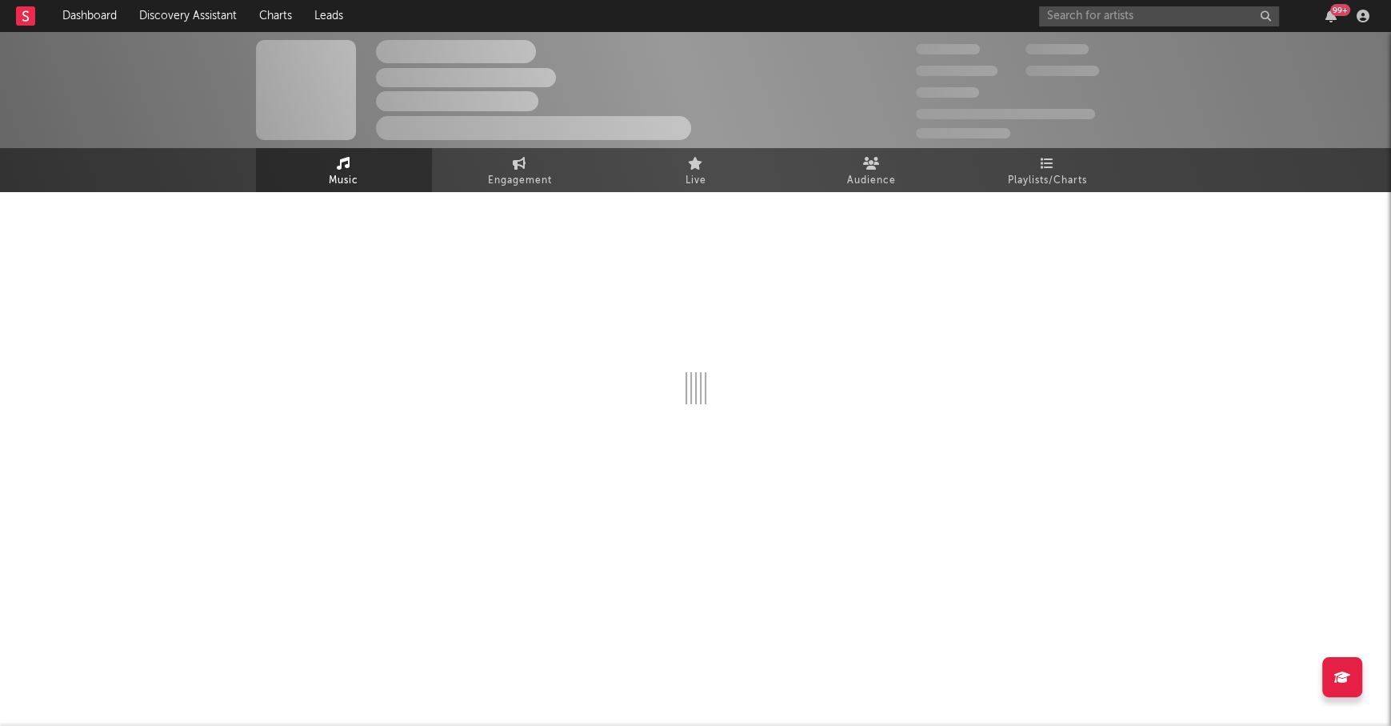
select select "6m"
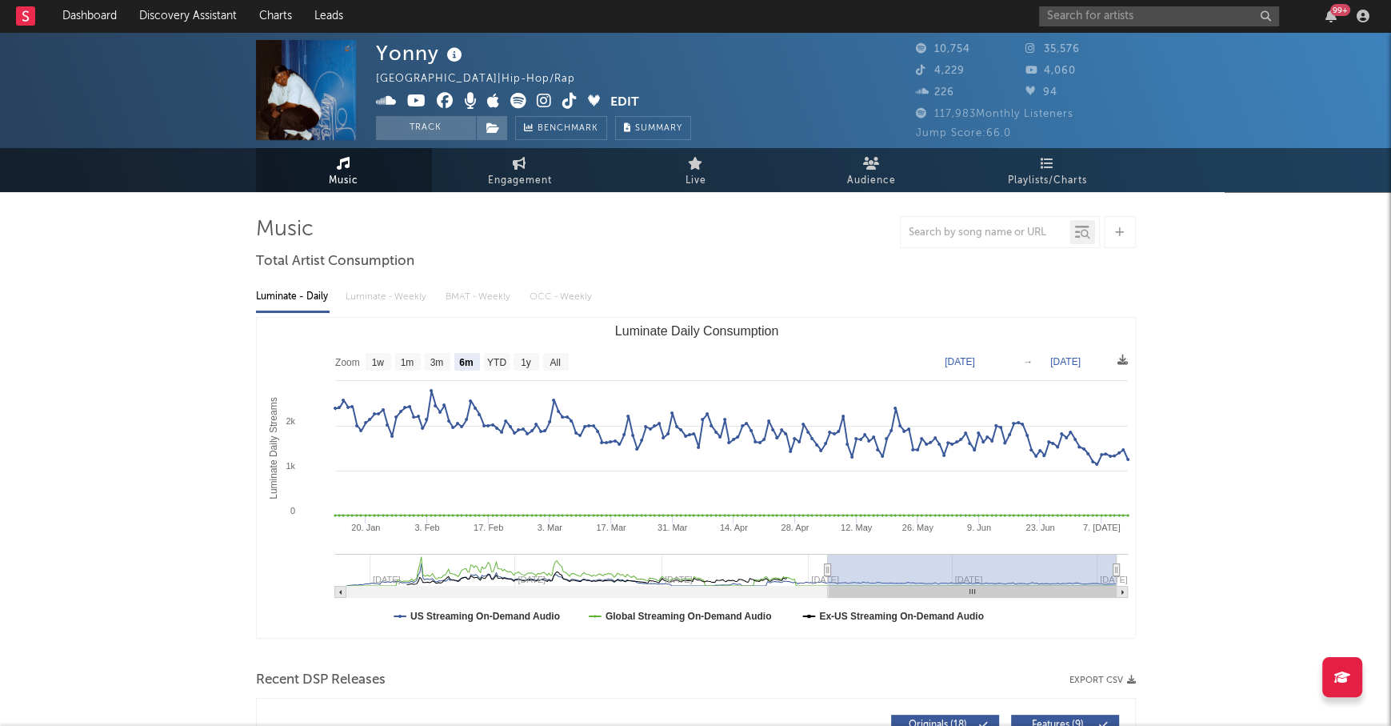
click at [542, 105] on icon at bounding box center [544, 101] width 15 height 16
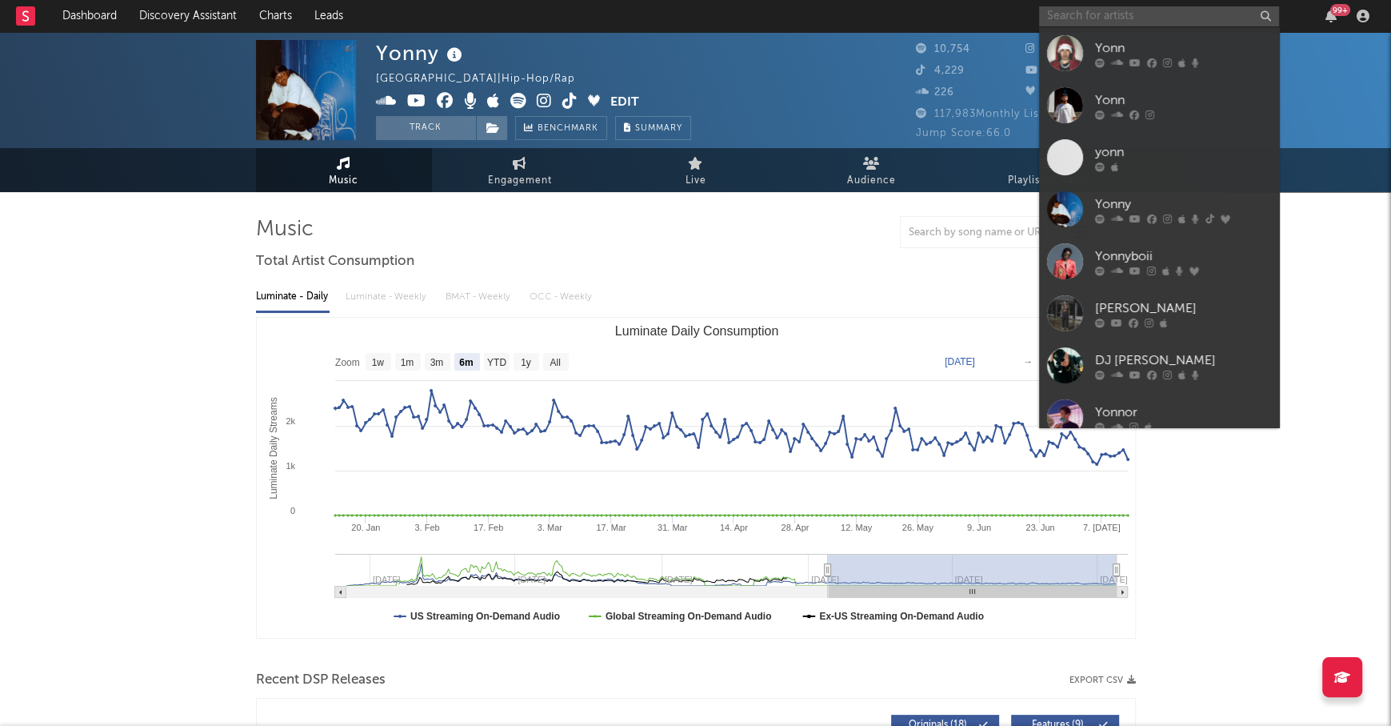
click at [1085, 23] on input "text" at bounding box center [1159, 16] width 240 height 20
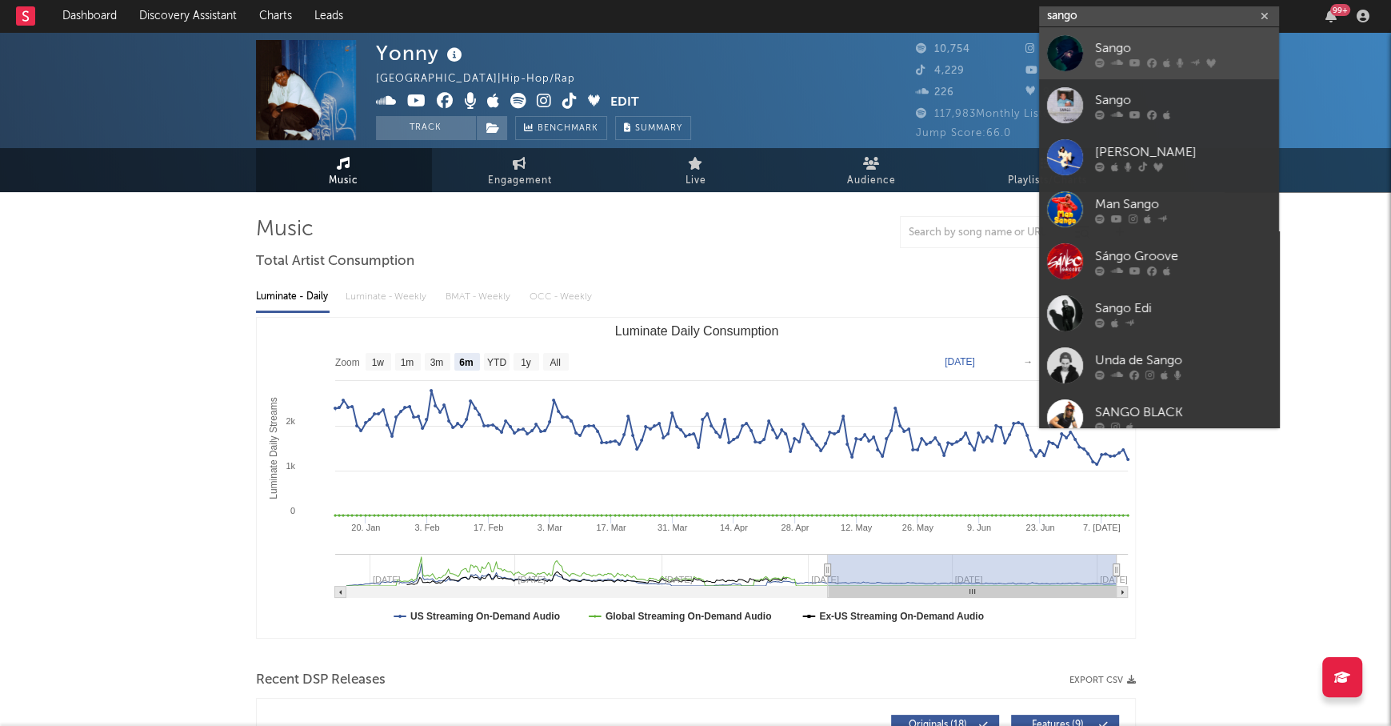
type input "sango"
click at [1134, 37] on link "Sango" at bounding box center [1159, 53] width 240 height 52
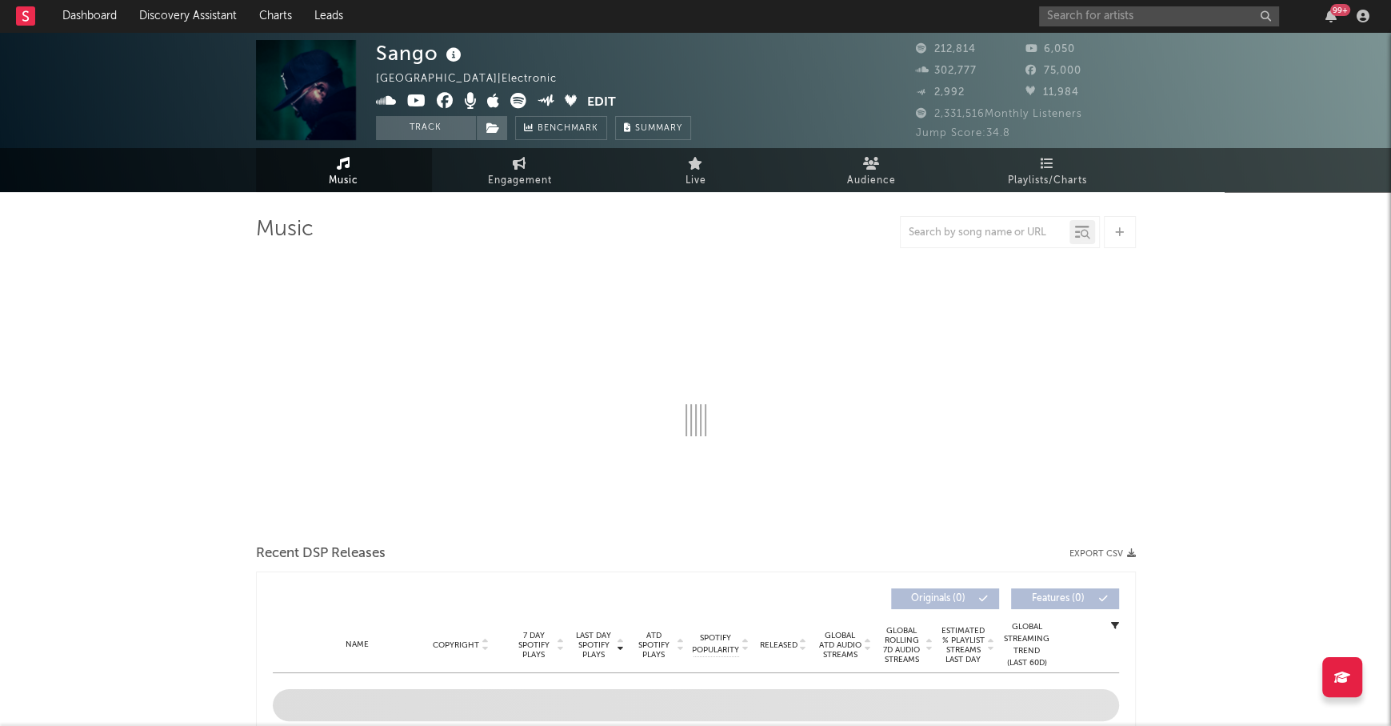
select select "6m"
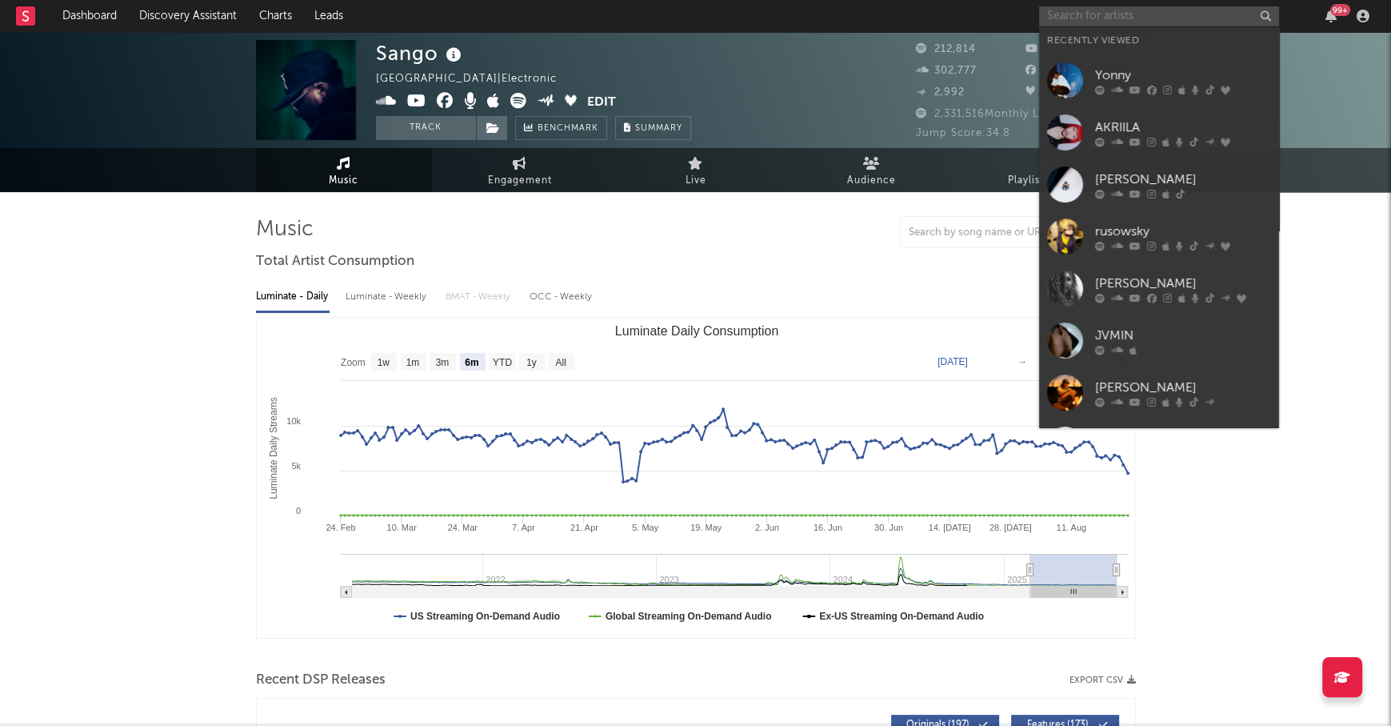
click at [1093, 16] on input "text" at bounding box center [1159, 16] width 240 height 20
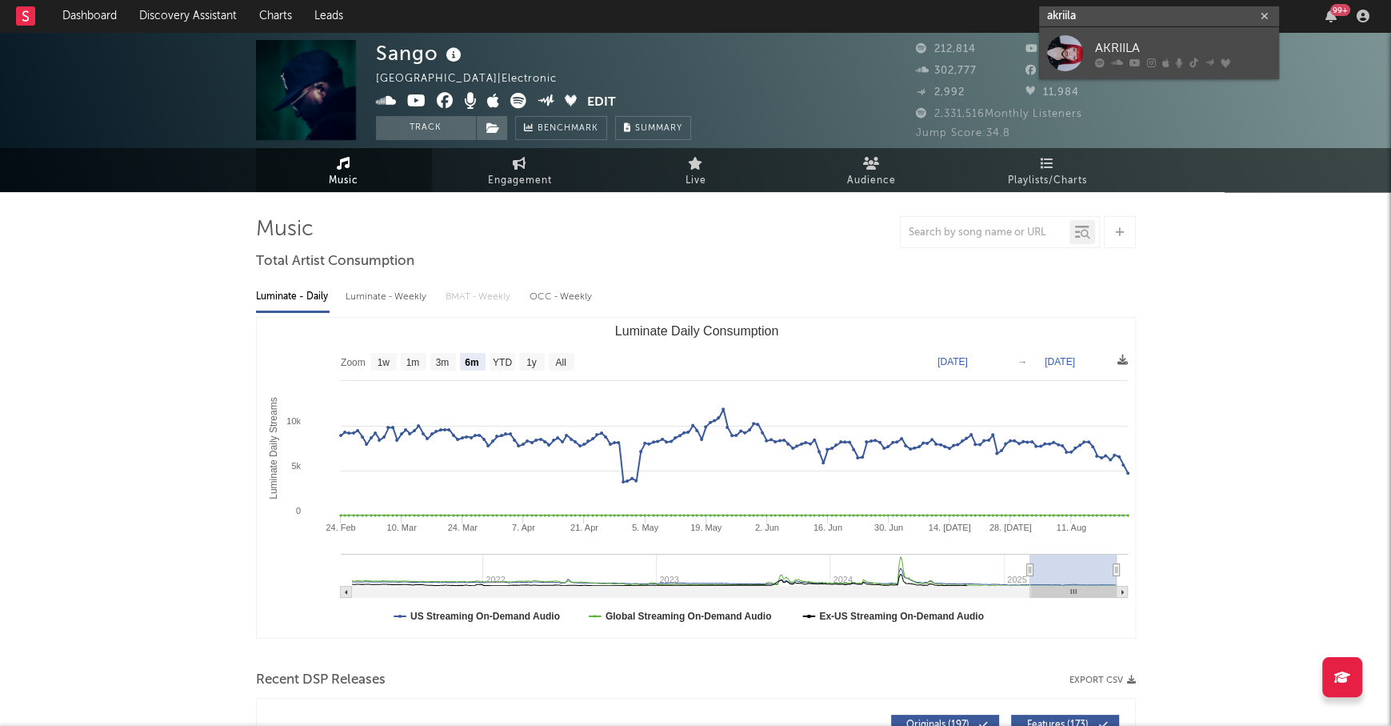
type input "akriila"
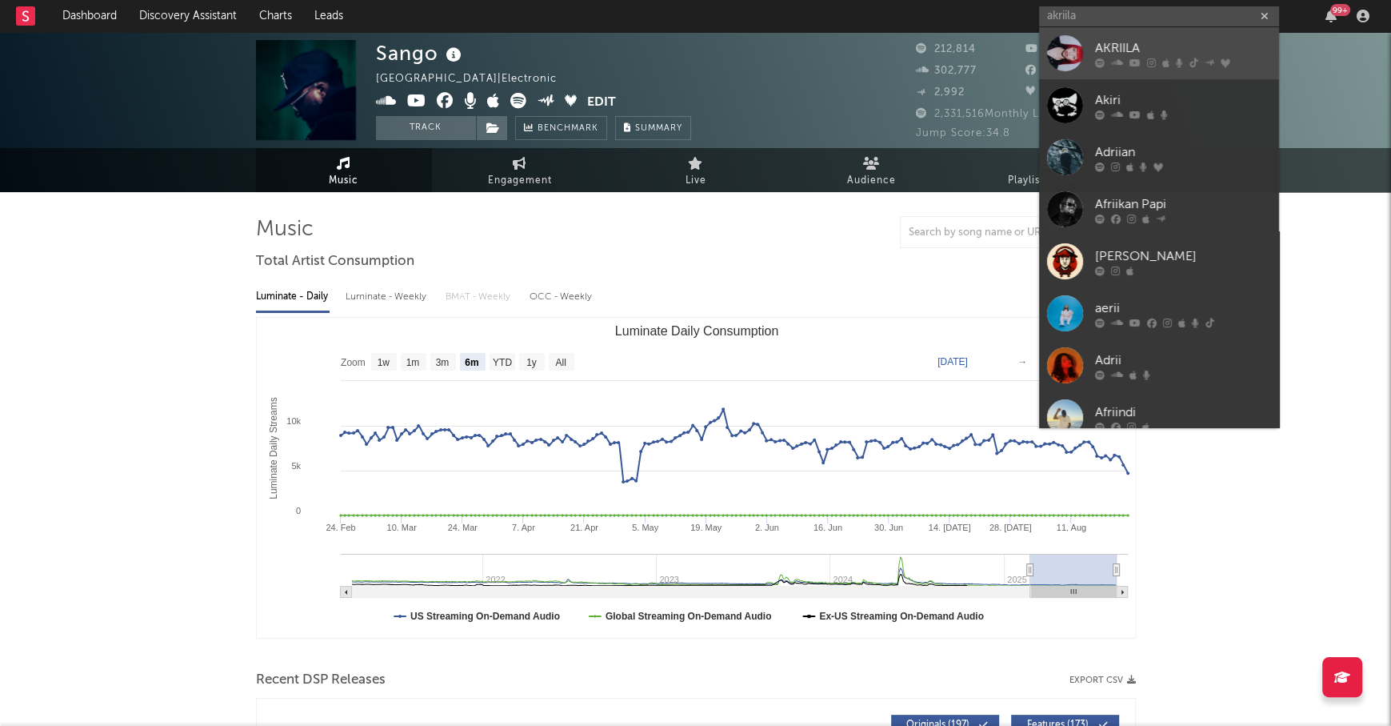
click at [1125, 38] on div "AKRIILA" at bounding box center [1183, 47] width 176 height 19
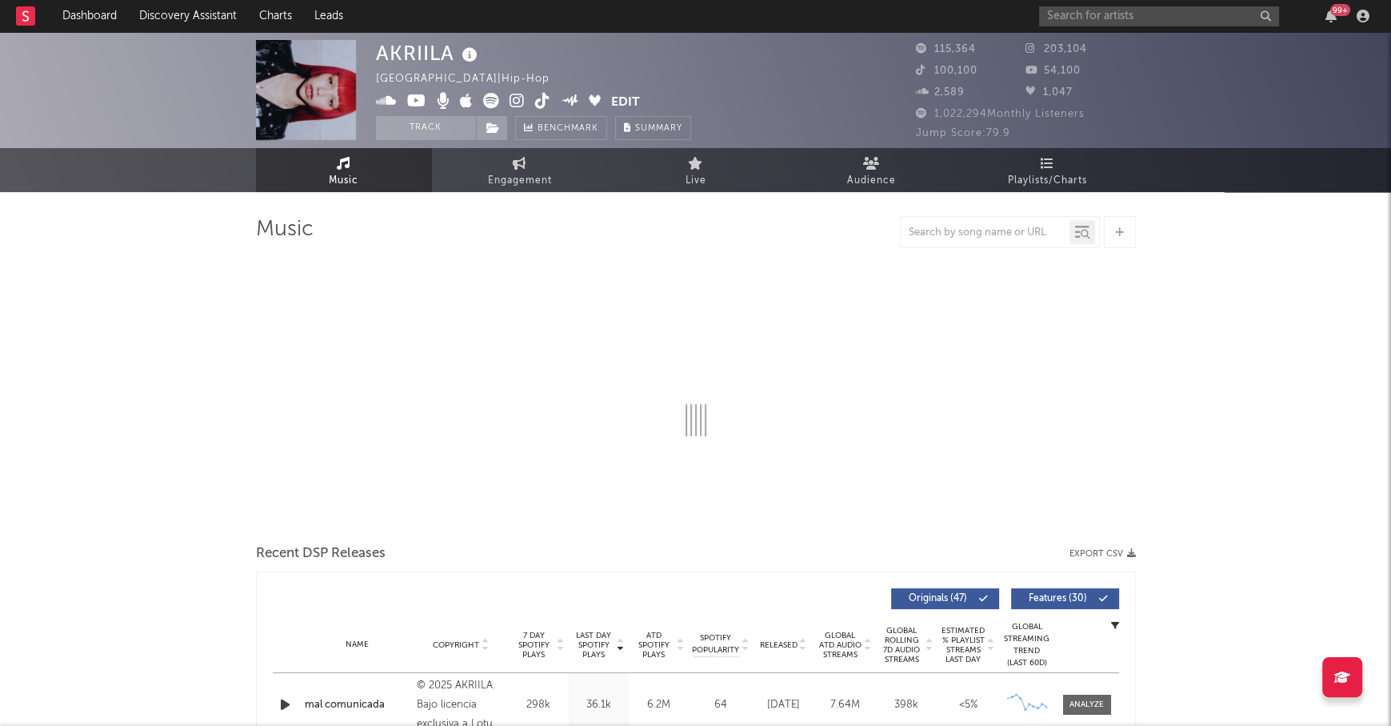
select select "6m"
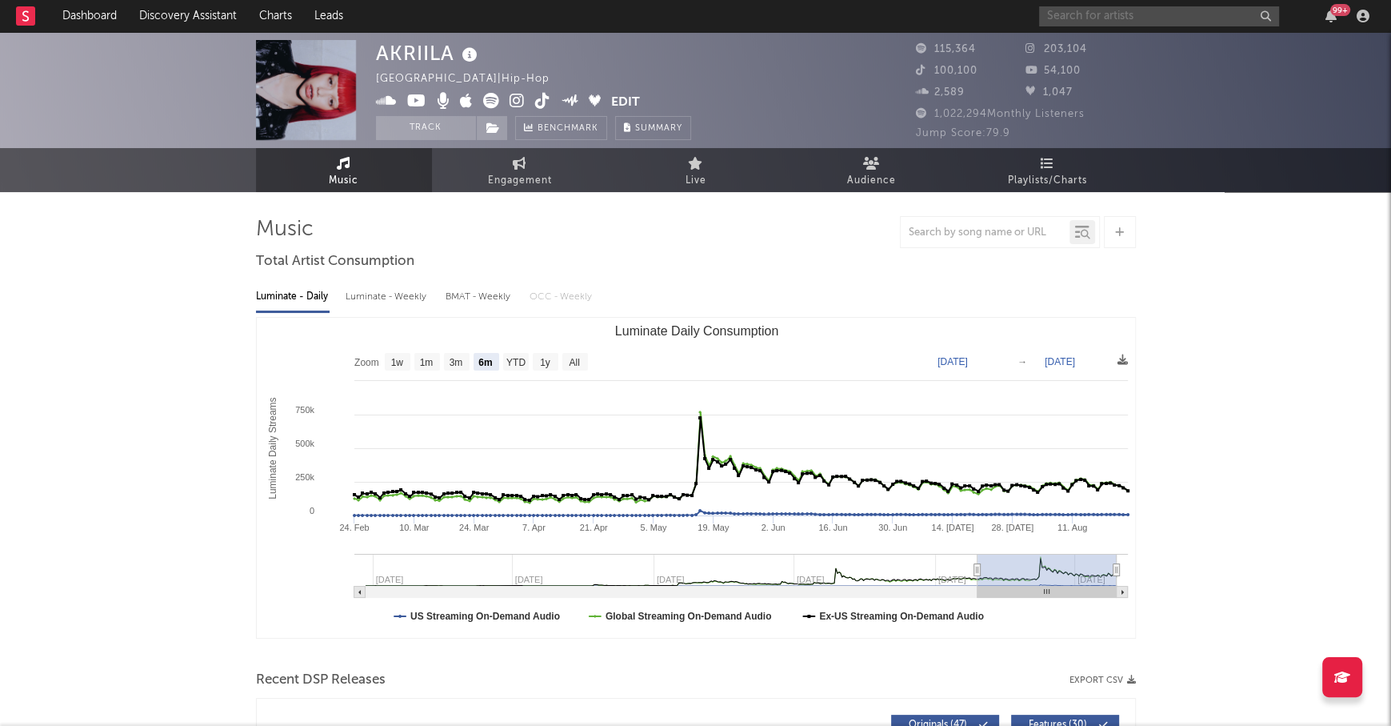
click at [1146, 18] on input "text" at bounding box center [1159, 16] width 240 height 20
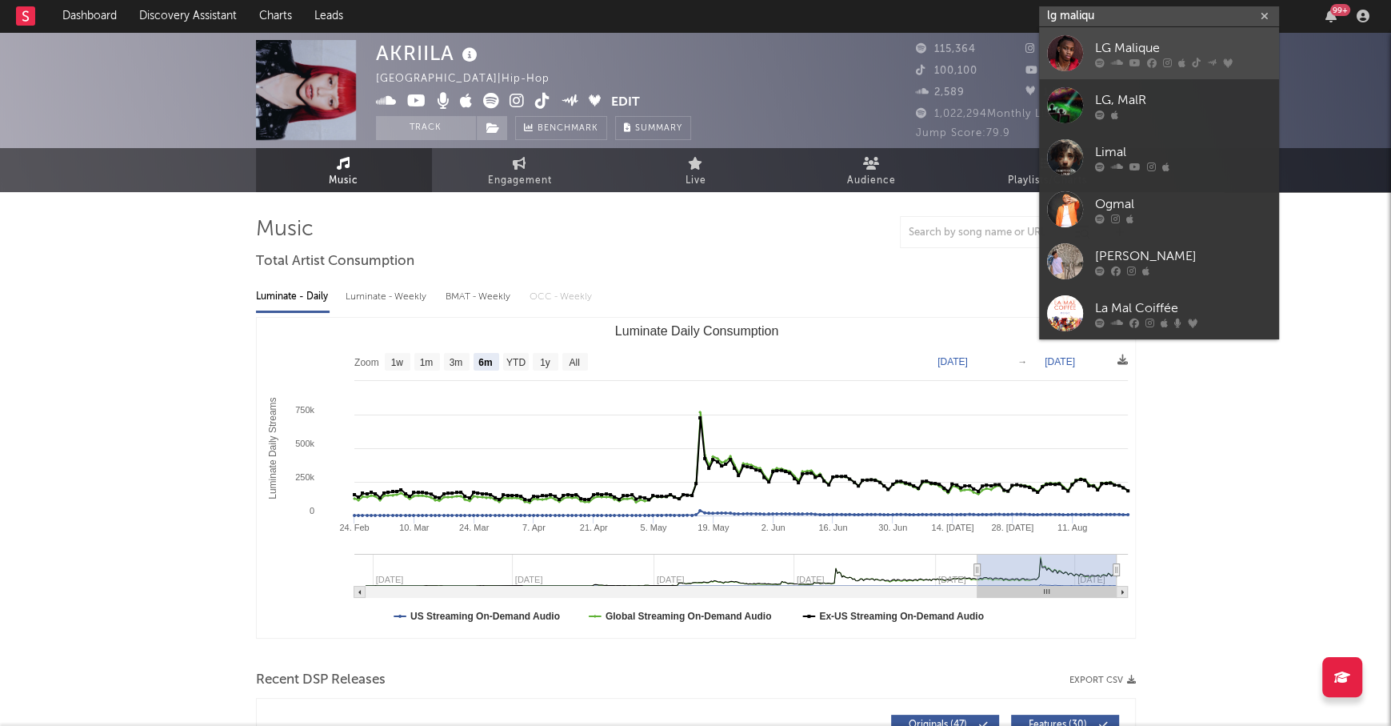
type input "lg maliqu"
click at [1186, 48] on div "LG Malique" at bounding box center [1183, 47] width 176 height 19
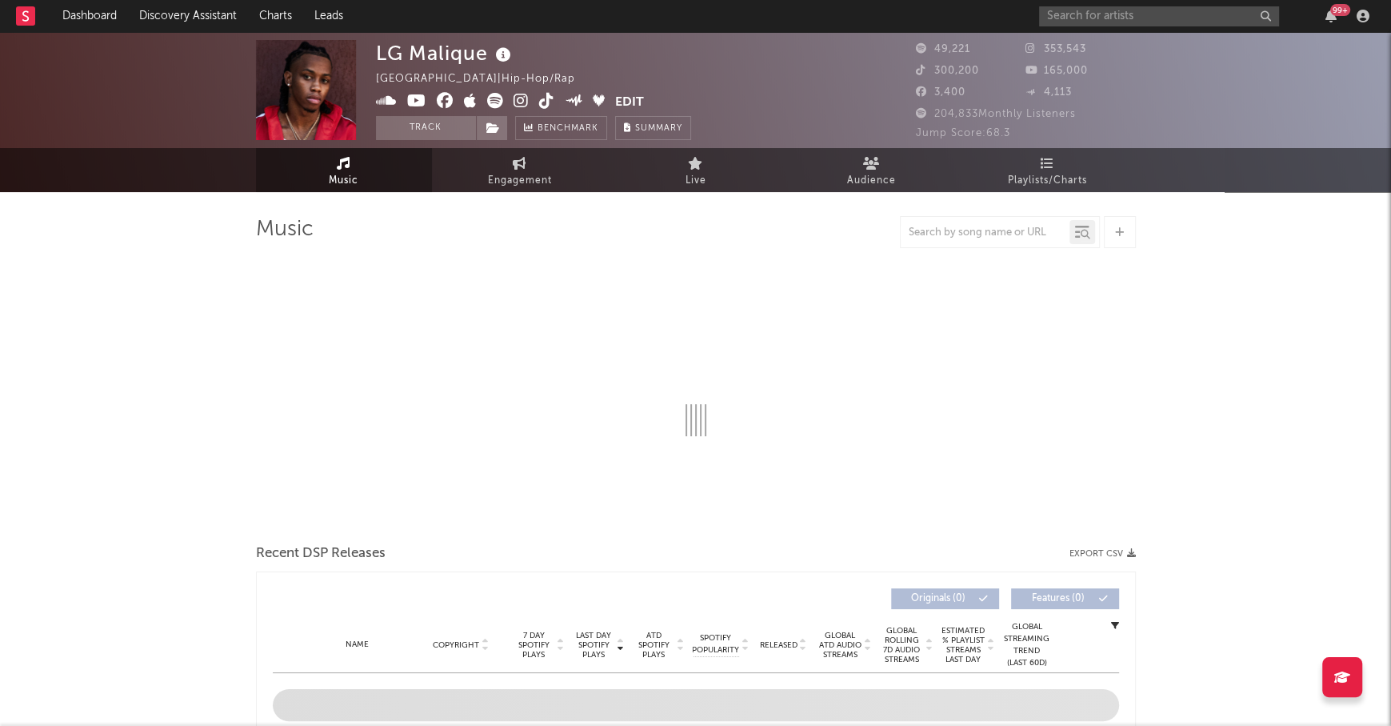
select select "6m"
